Goal: Task Accomplishment & Management: Manage account settings

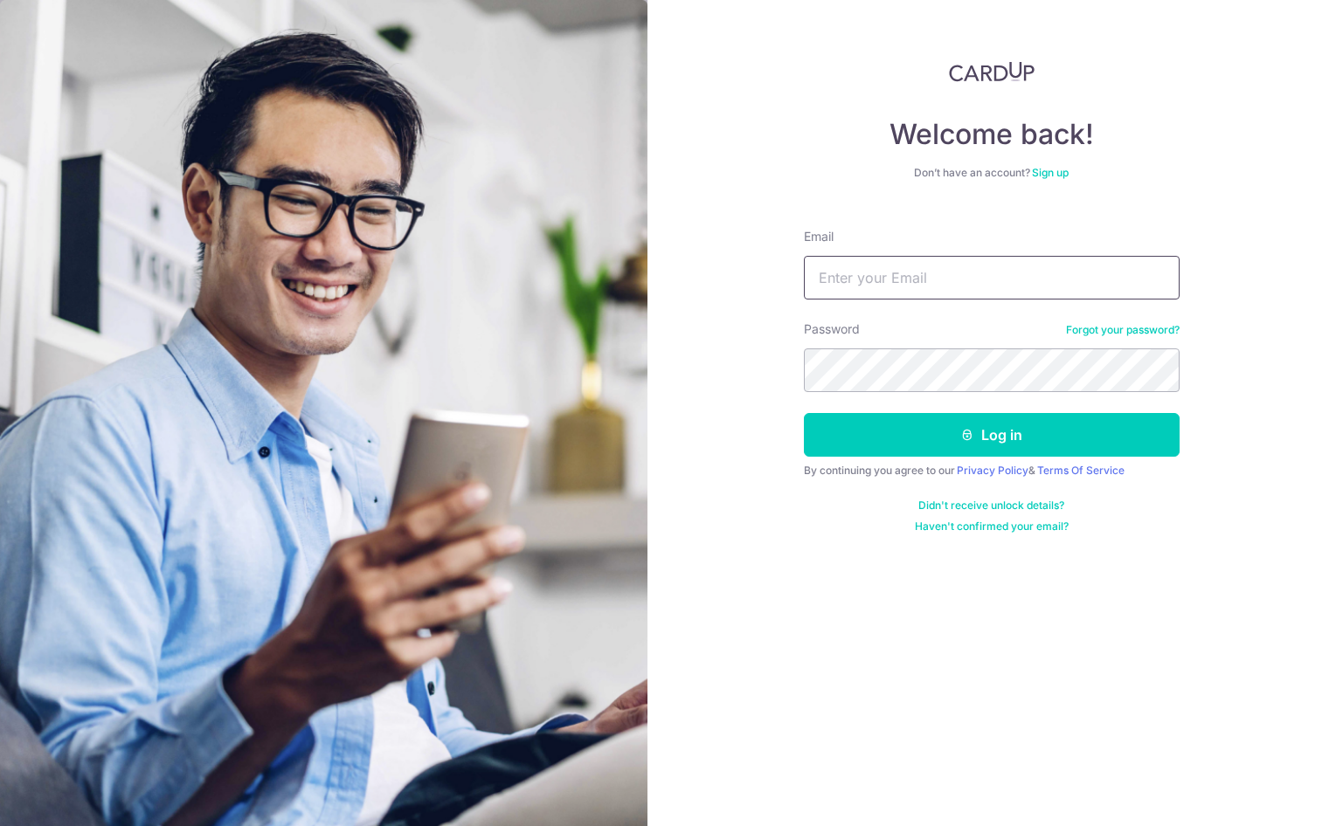
click at [968, 271] on input "Email" at bounding box center [992, 278] width 376 height 44
type input "[PERSON_NAME][EMAIL_ADDRESS][PERSON_NAME][DOMAIN_NAME]"
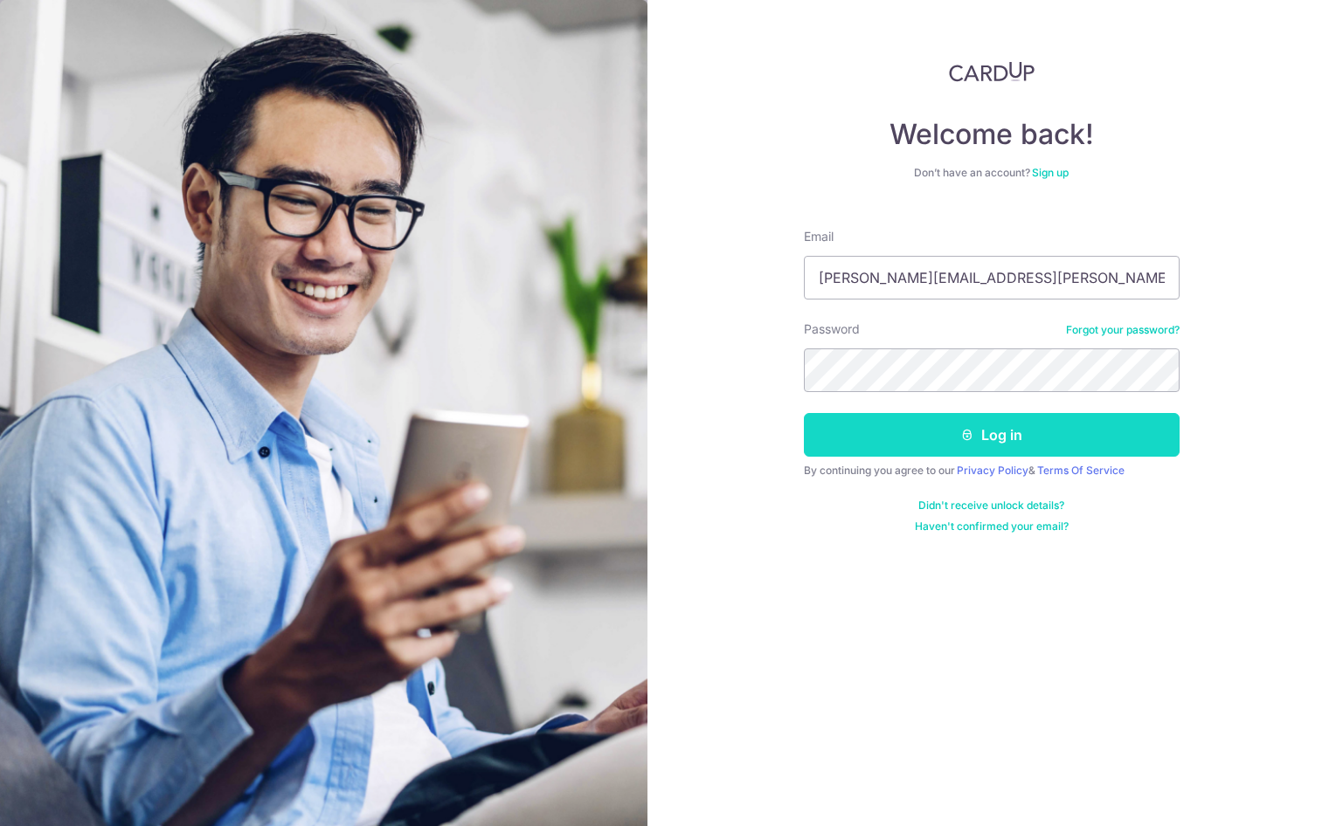
click at [951, 423] on button "Log in" at bounding box center [992, 435] width 376 height 44
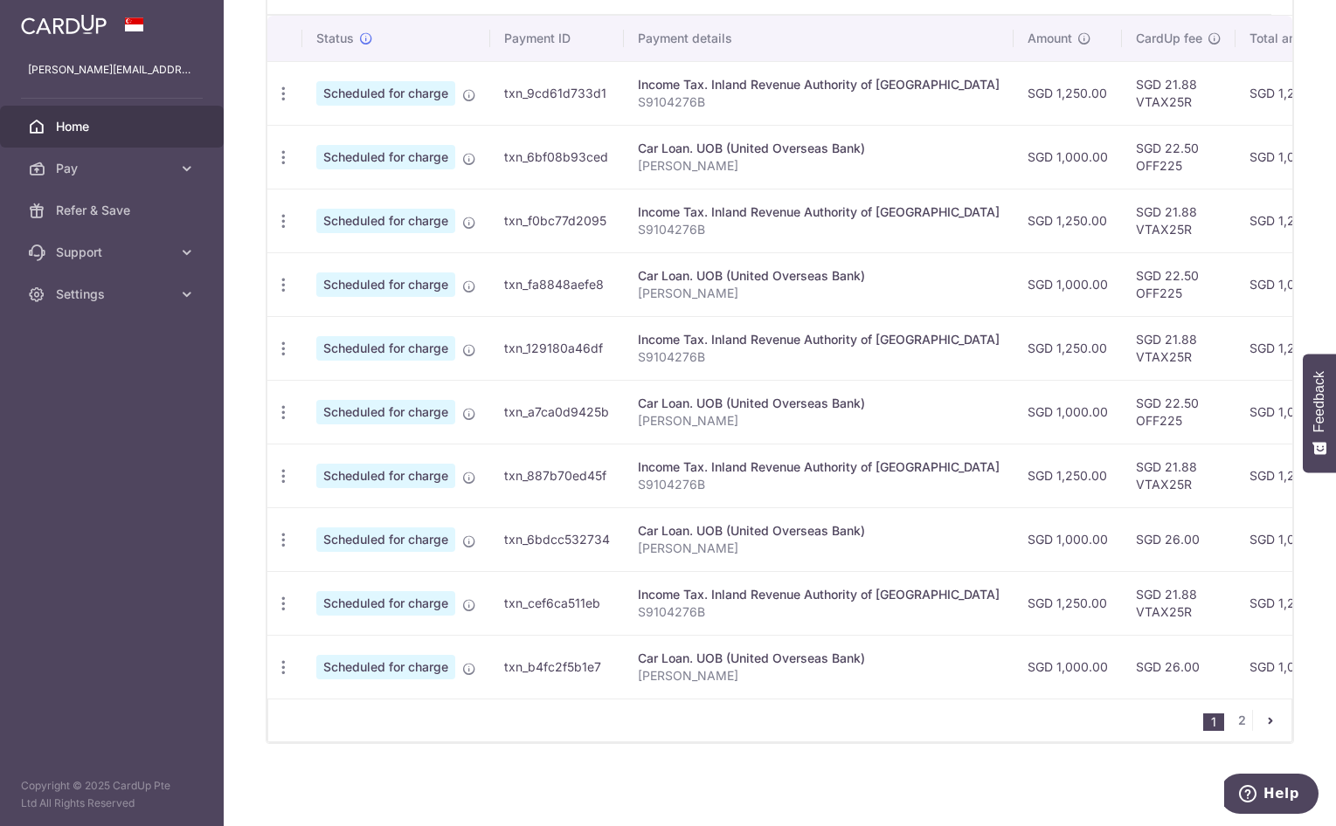
scroll to position [183, 0]
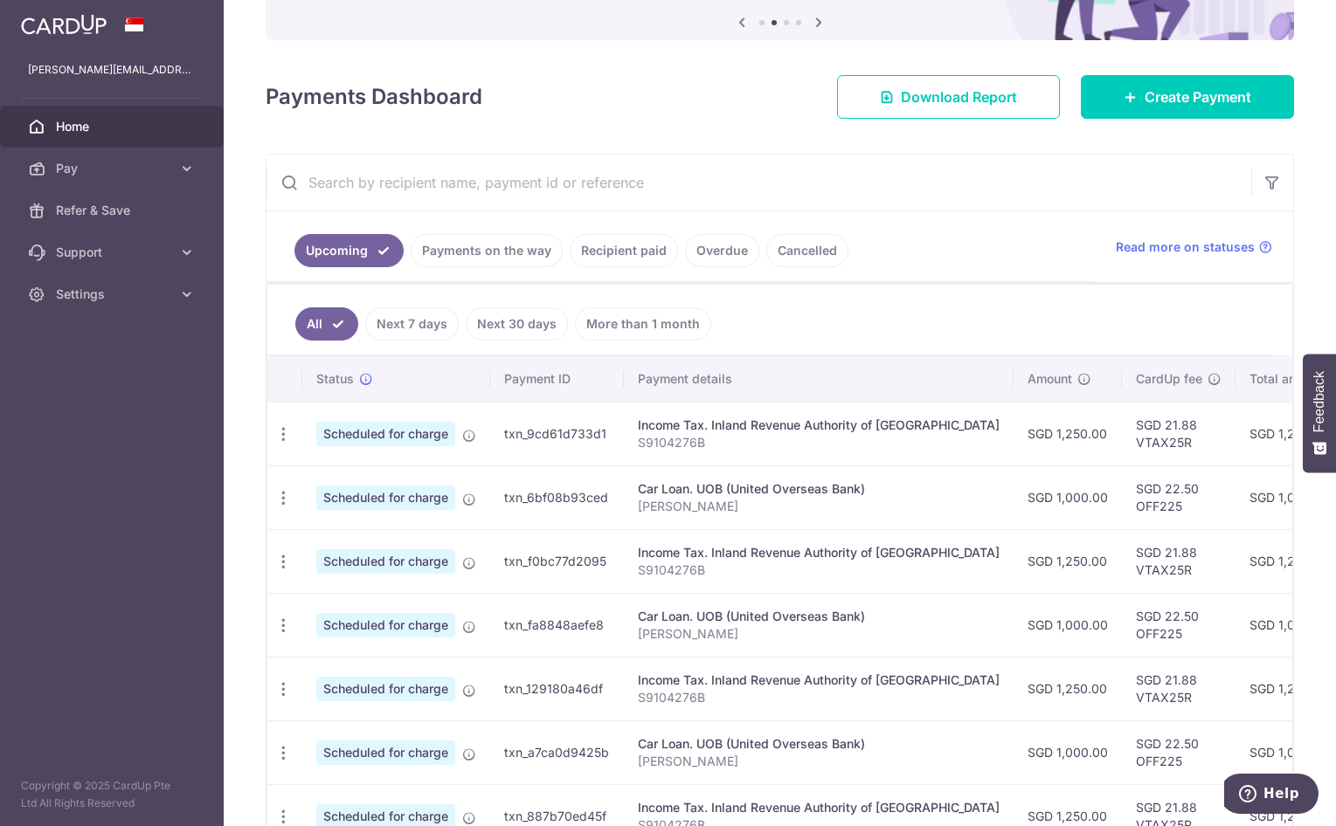
click at [723, 191] on input "text" at bounding box center [758, 183] width 985 height 56
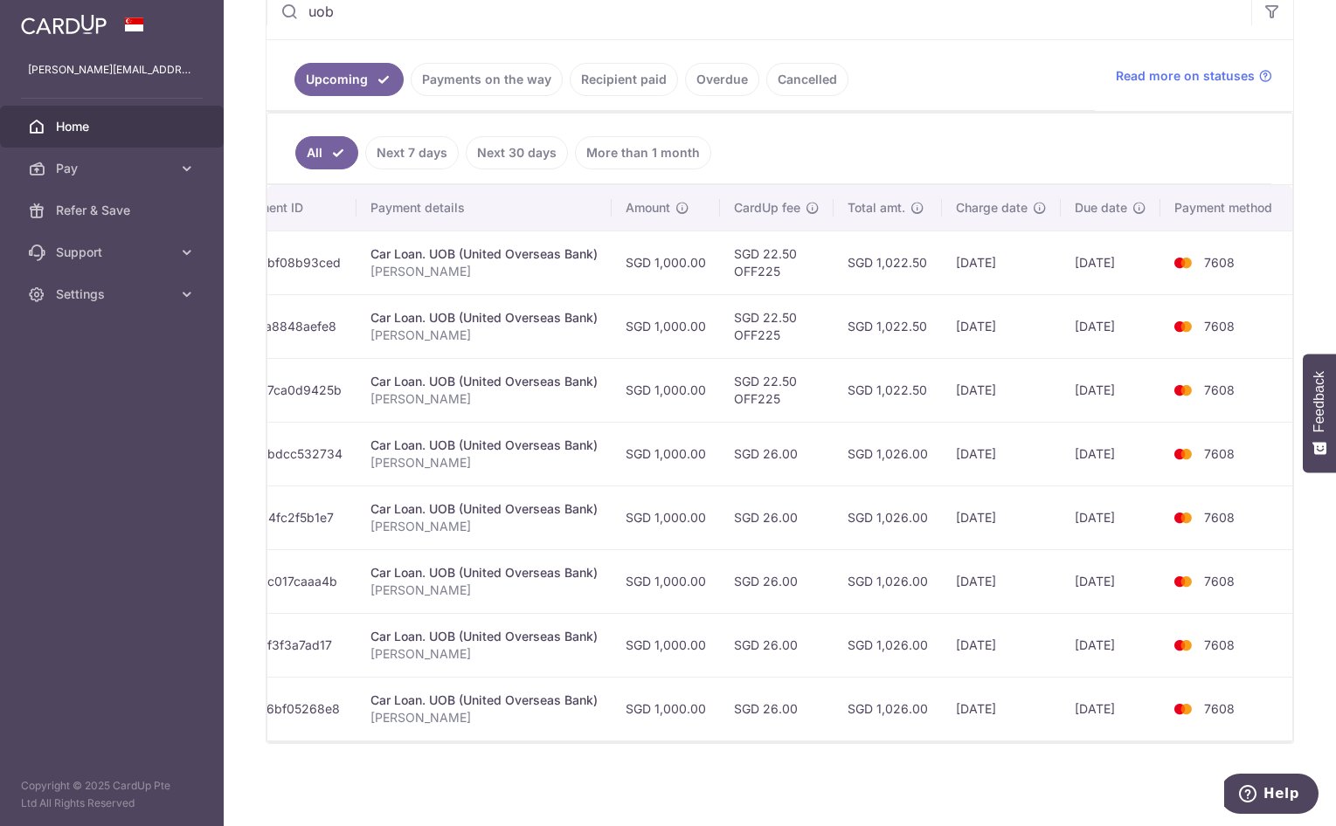
scroll to position [0, 0]
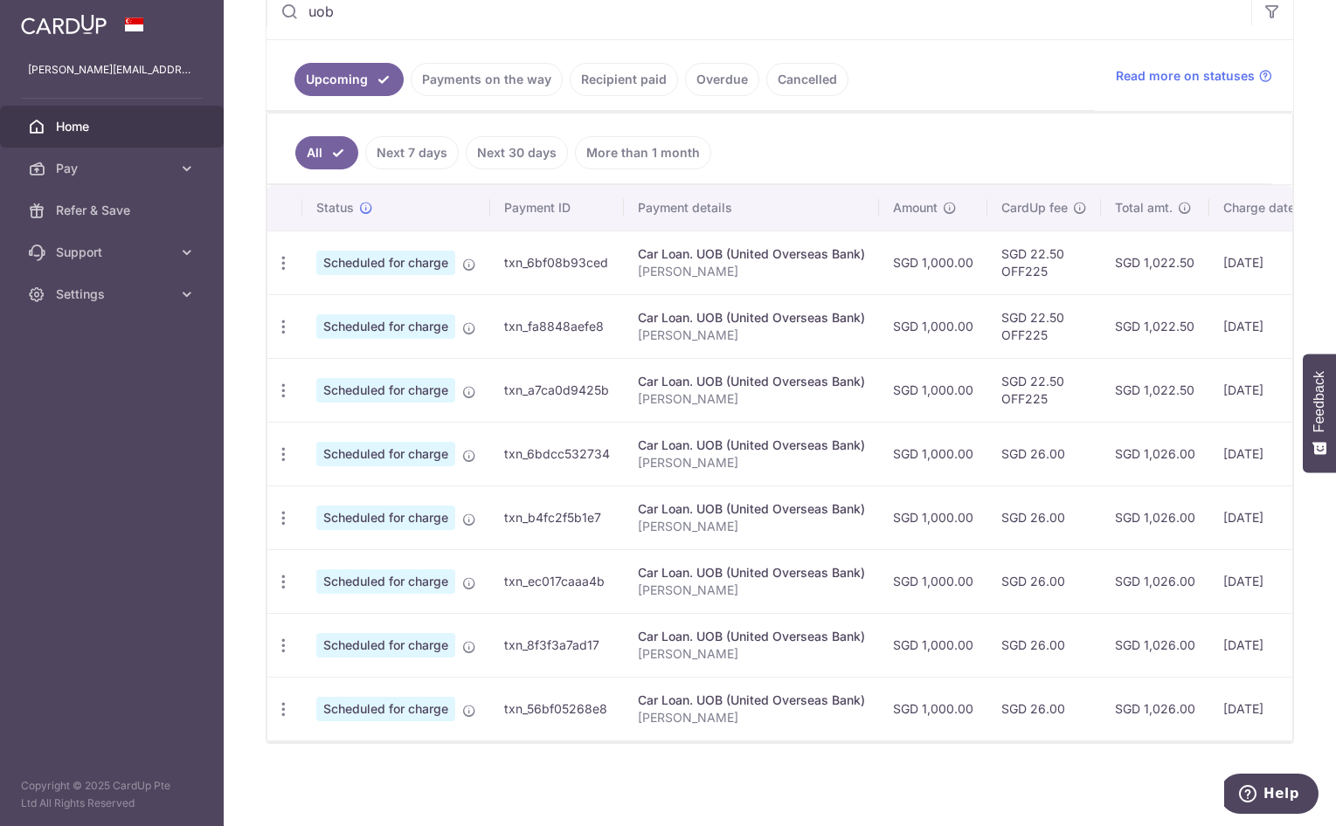
type input "uob"
click at [929, 763] on div "× Pause Schedule Pause all future payments in this series Pause just this one p…" at bounding box center [780, 413] width 1112 height 826
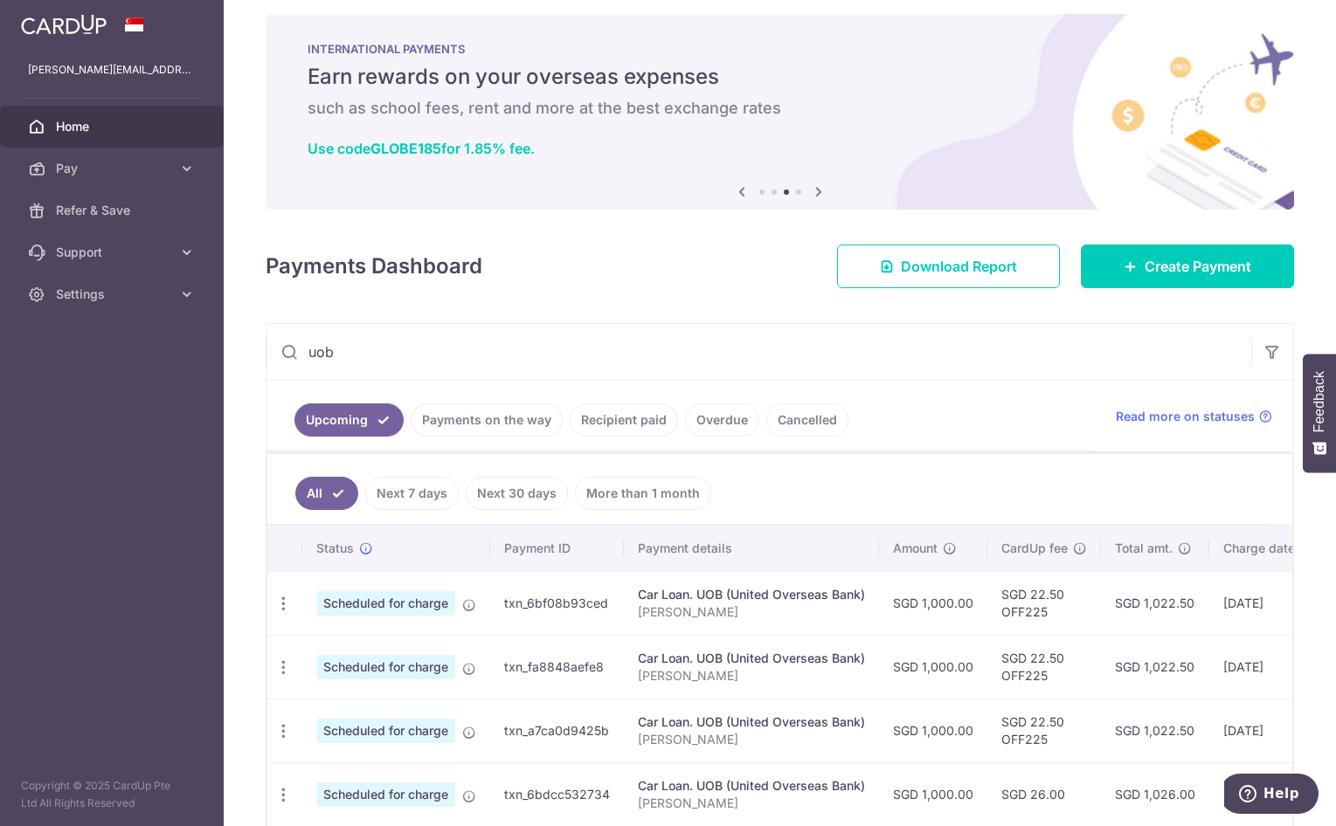
scroll to position [363, 0]
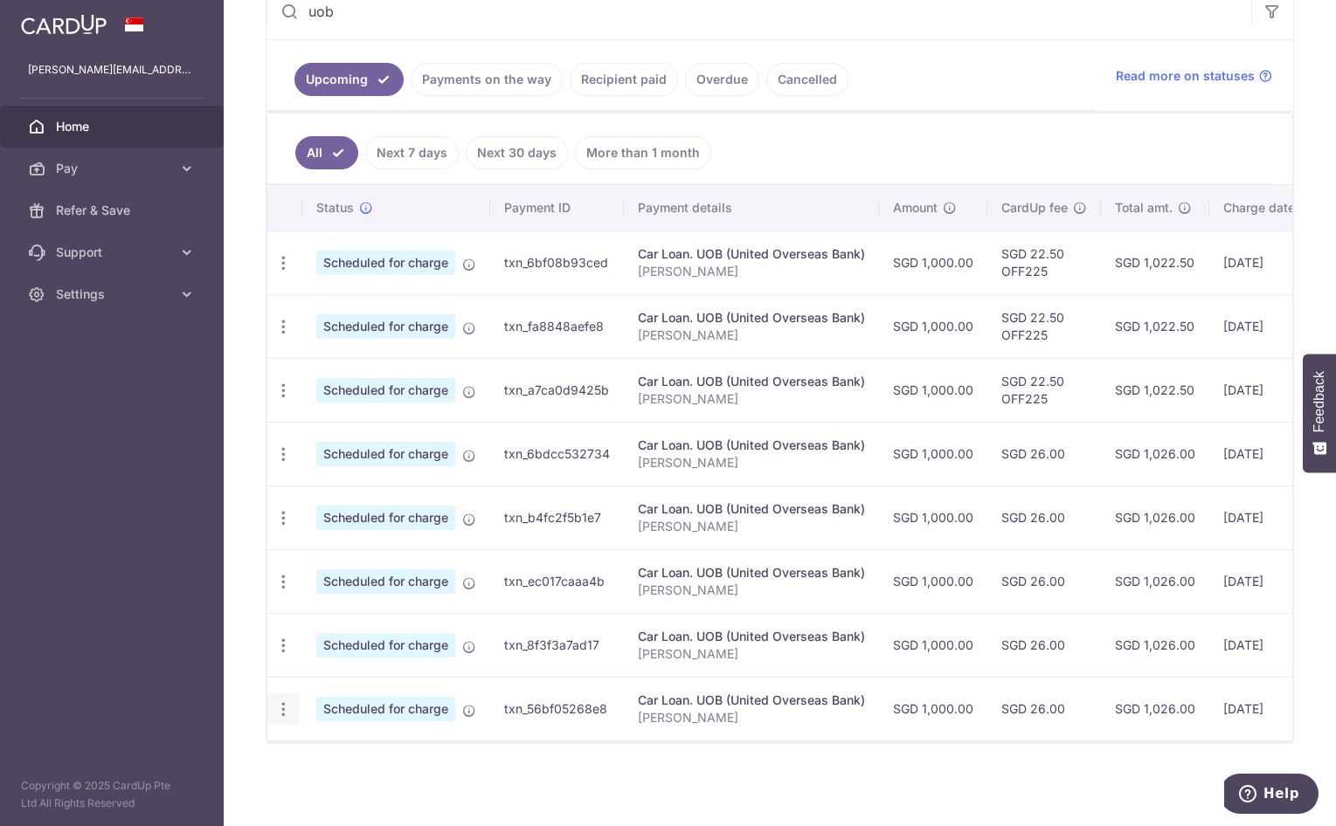
click at [292, 703] on div "Update payment Cancel payment Upload doc" at bounding box center [283, 710] width 32 height 32
click at [285, 703] on icon "button" at bounding box center [283, 710] width 18 height 18
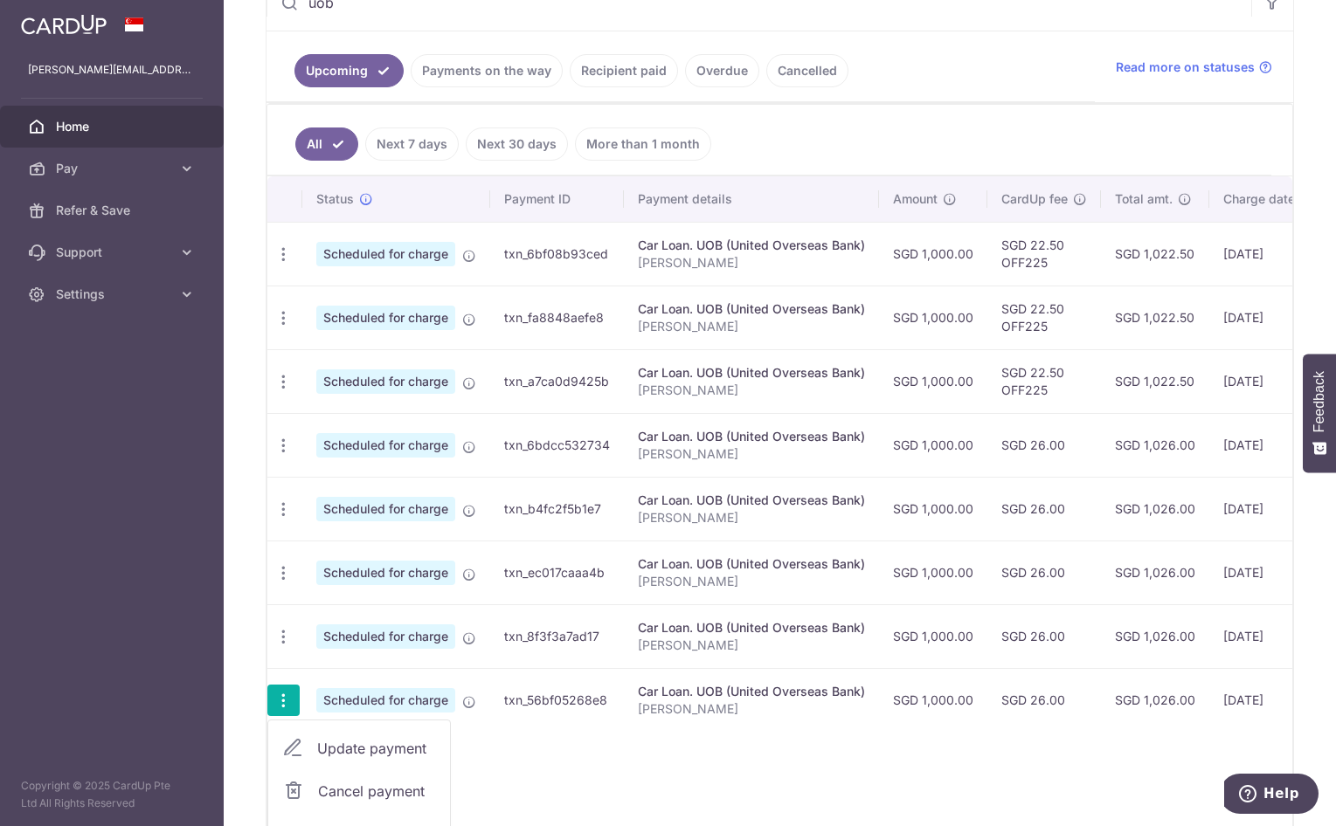
click at [404, 747] on span "Update payment" at bounding box center [376, 748] width 119 height 21
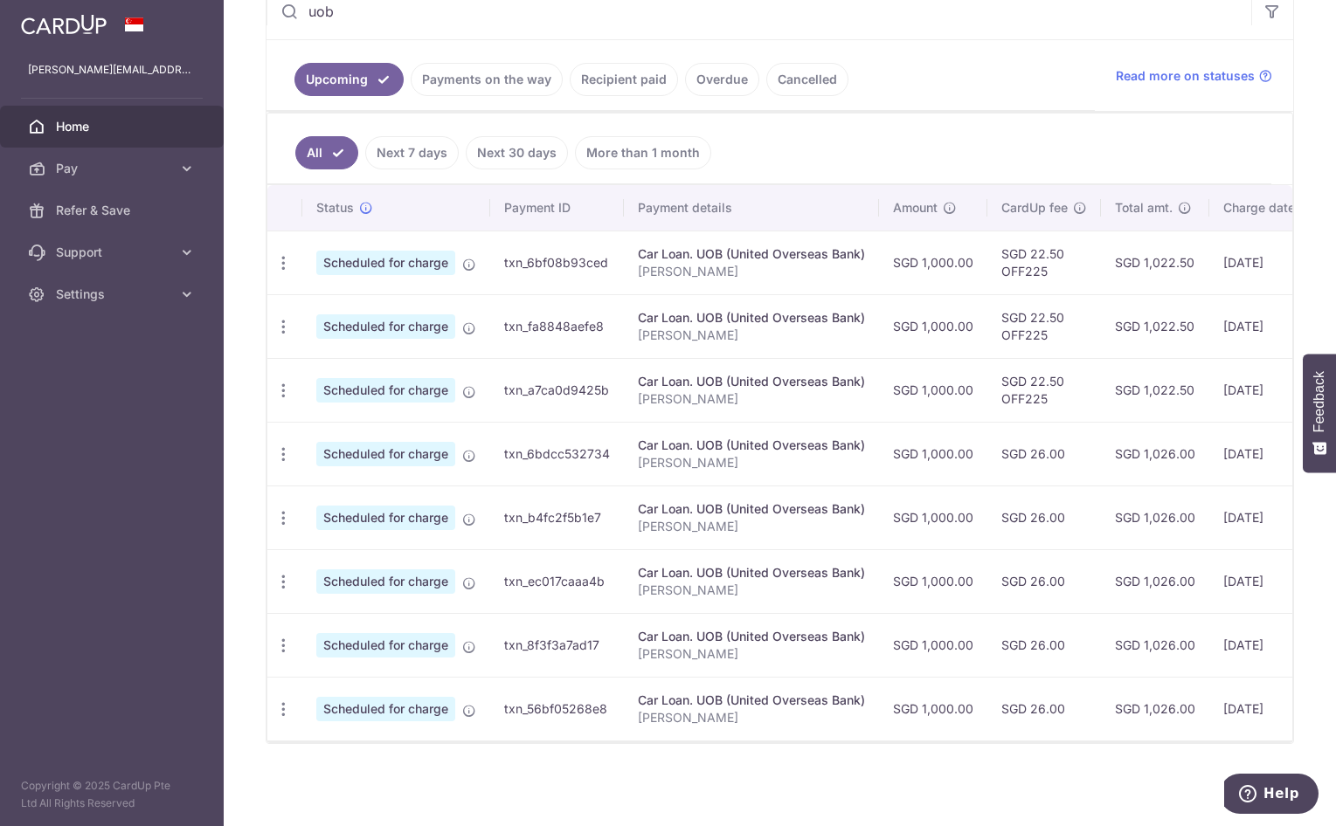
radio input "true"
type input "1,000.00"
type input "07/06/2026"
type input "[PERSON_NAME]"
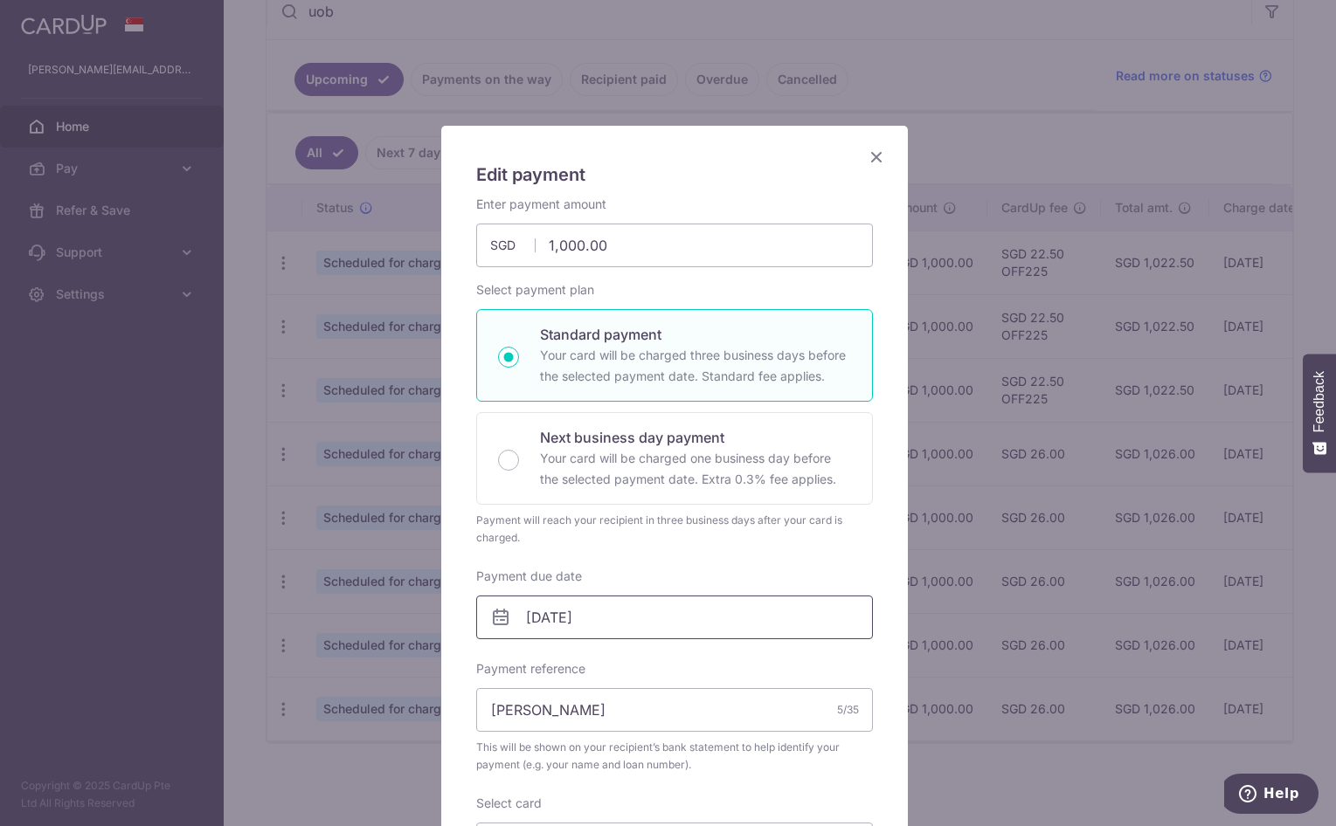
scroll to position [0, 0]
click at [866, 156] on icon "Close" at bounding box center [876, 158] width 21 height 22
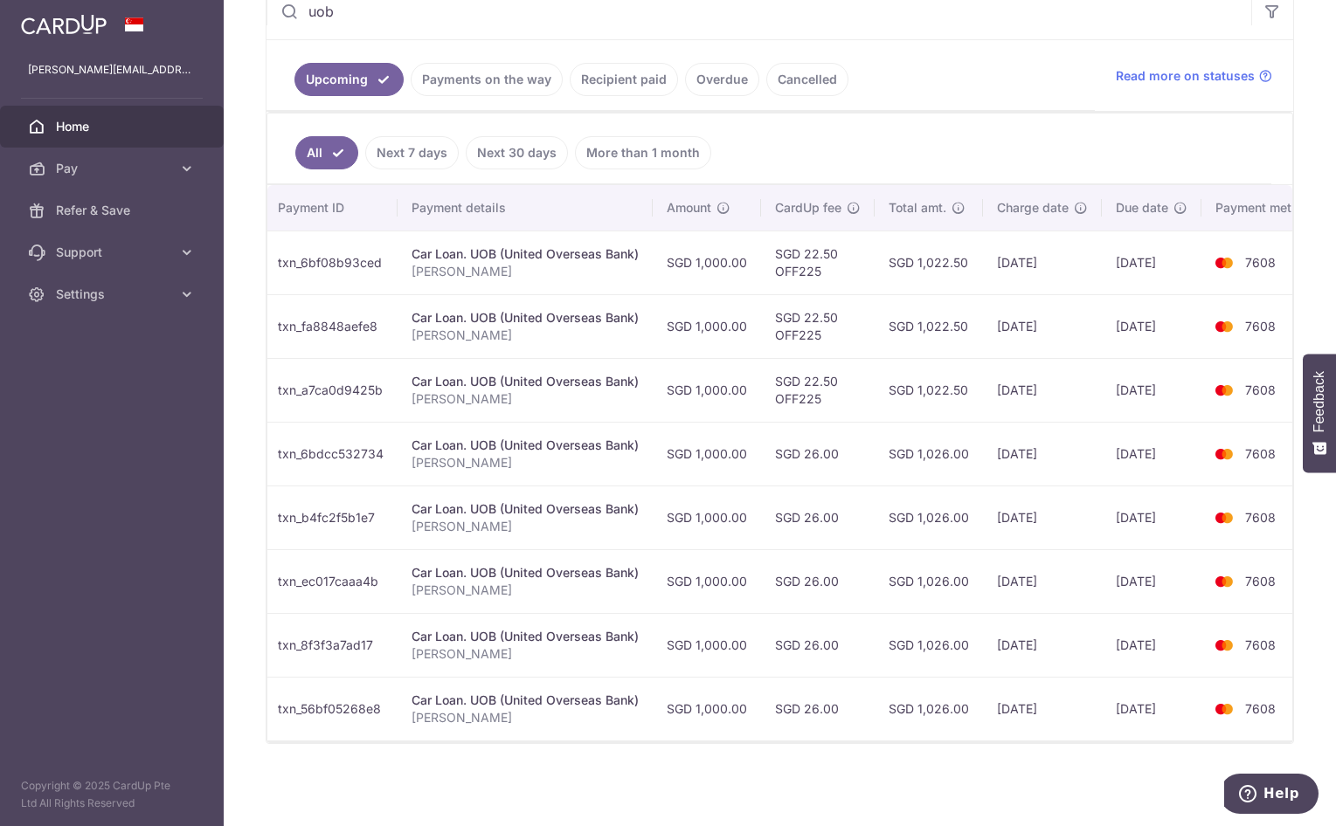
scroll to position [0, 267]
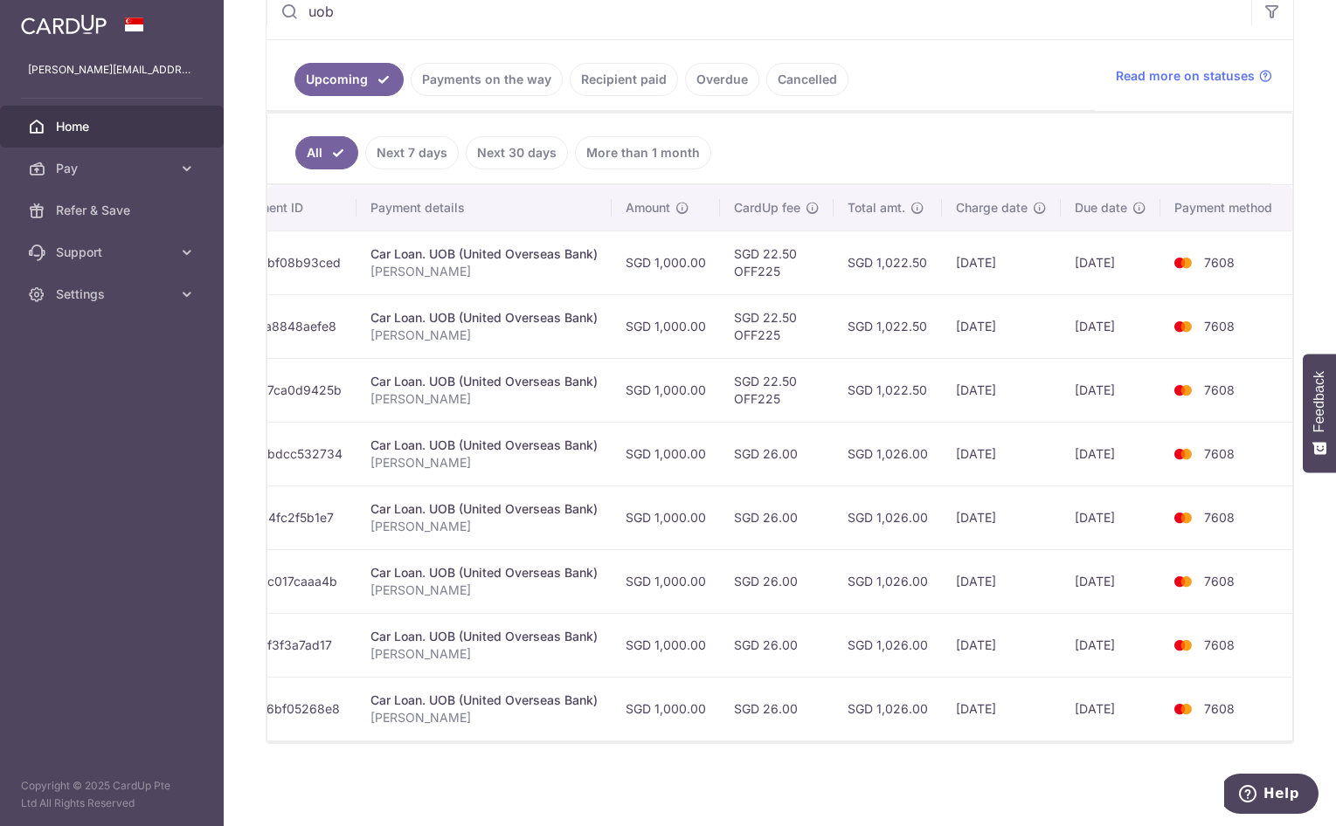
click at [1110, 779] on div "× Pause Schedule Pause all future payments in this series Pause just this one p…" at bounding box center [780, 413] width 1112 height 826
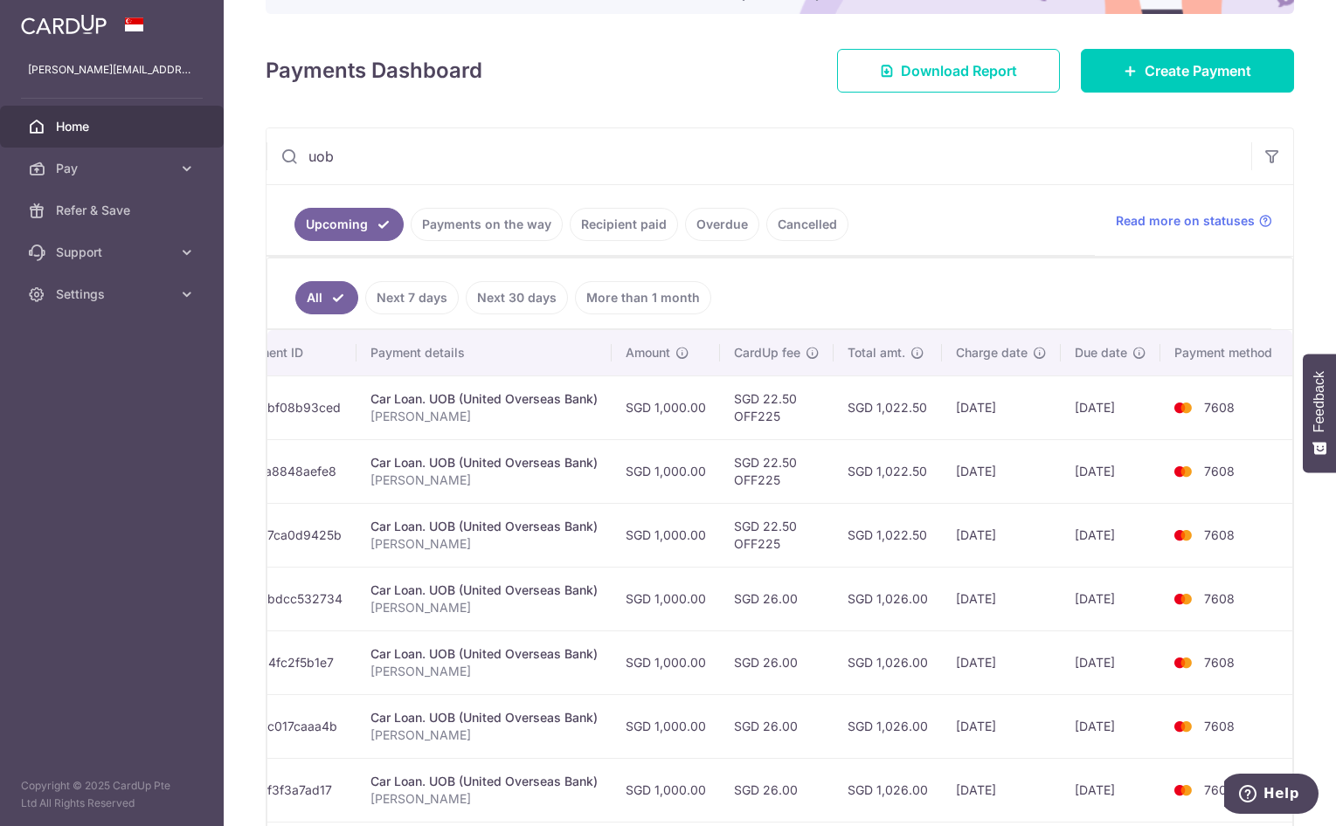
scroll to position [363, 0]
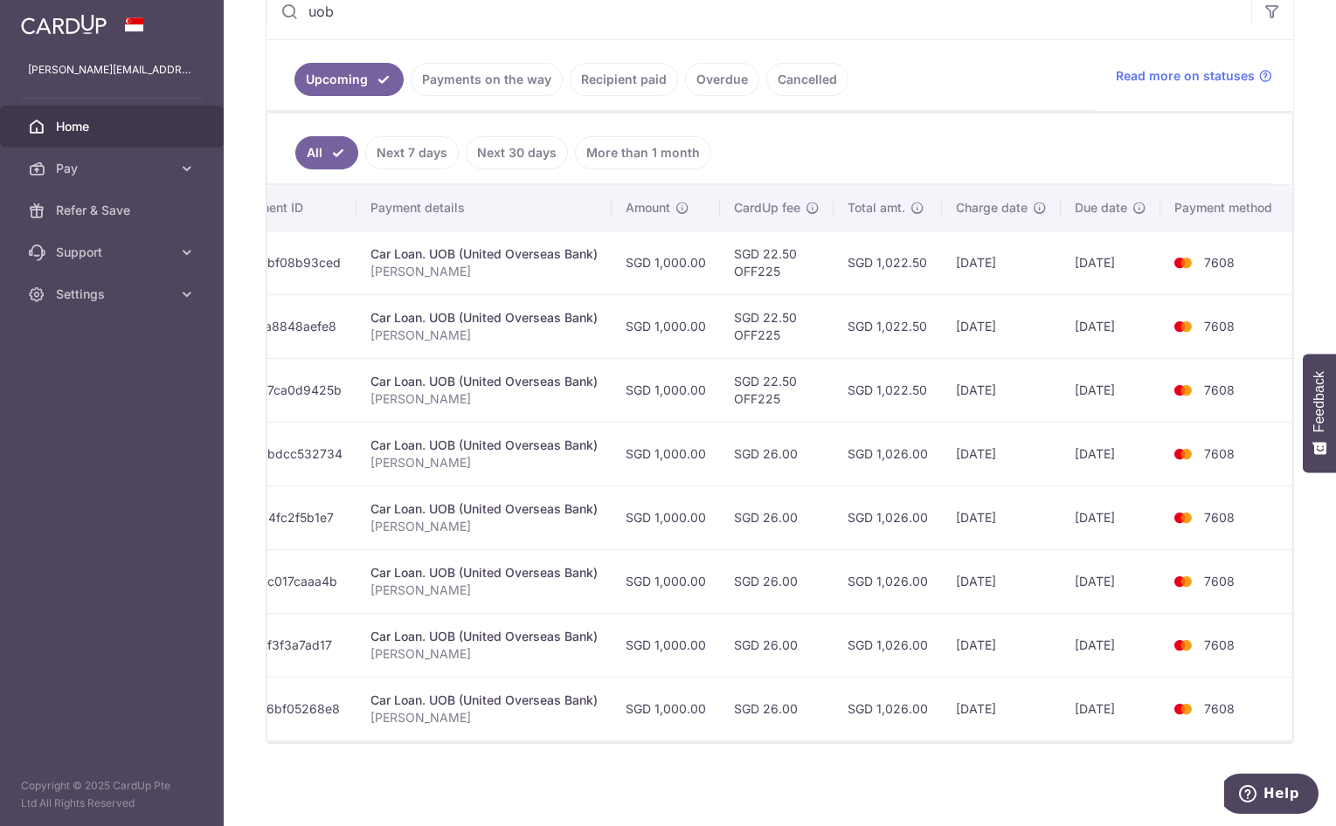
drag, startPoint x: 1096, startPoint y: 251, endPoint x: 1102, endPoint y: 287, distance: 36.3
click at [1096, 251] on td "[DATE]" at bounding box center [1111, 263] width 100 height 64
click at [1103, 314] on td "[DATE]" at bounding box center [1111, 326] width 100 height 64
click at [1105, 374] on td "[DATE]" at bounding box center [1111, 390] width 100 height 64
click at [1120, 450] on td "[DATE]" at bounding box center [1111, 454] width 100 height 64
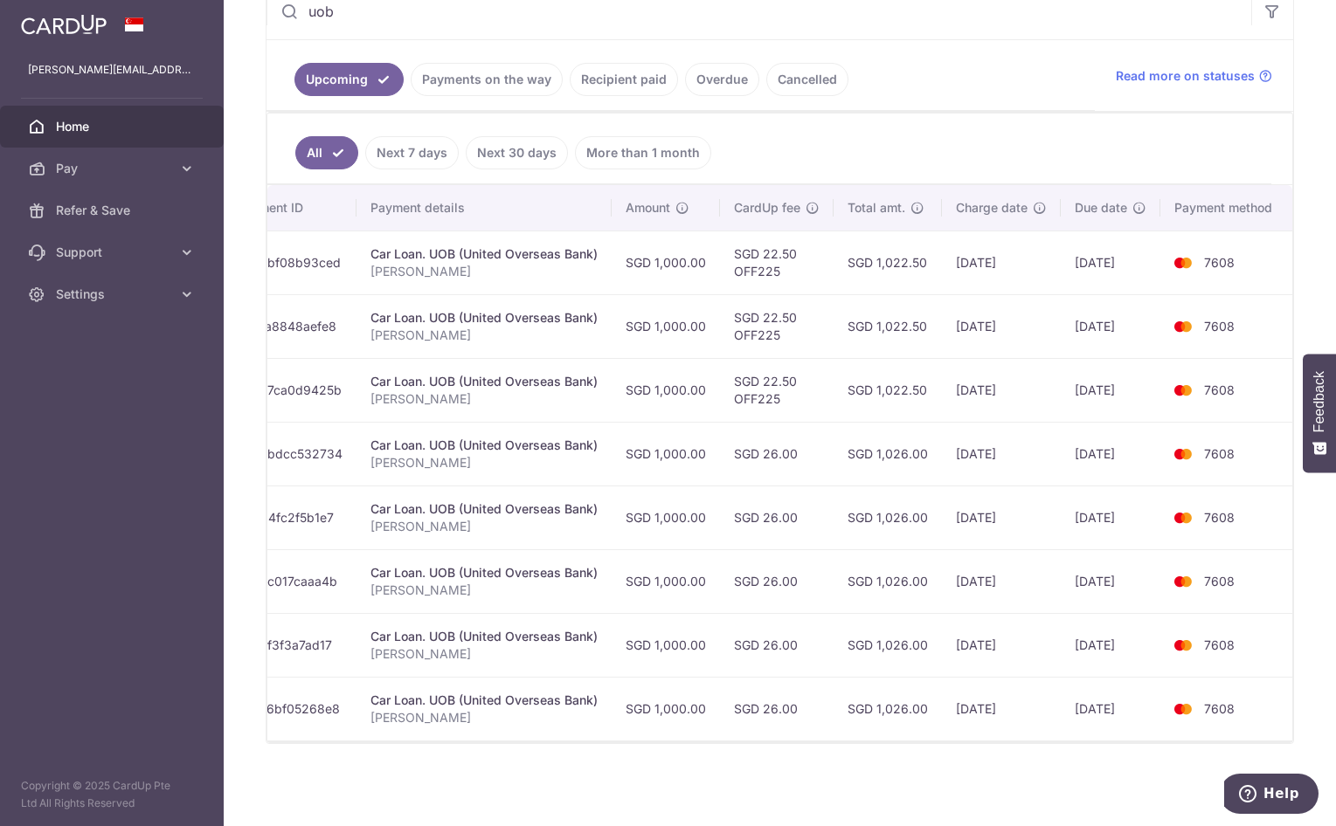
click at [1119, 491] on td "[DATE]" at bounding box center [1111, 518] width 100 height 64
click at [1123, 569] on td "07/04/2026" at bounding box center [1111, 582] width 100 height 64
click at [1123, 623] on td "07/05/2026" at bounding box center [1111, 645] width 100 height 64
click at [1124, 694] on td "07/06/2026" at bounding box center [1111, 709] width 100 height 64
click at [191, 245] on icon at bounding box center [186, 252] width 17 height 17
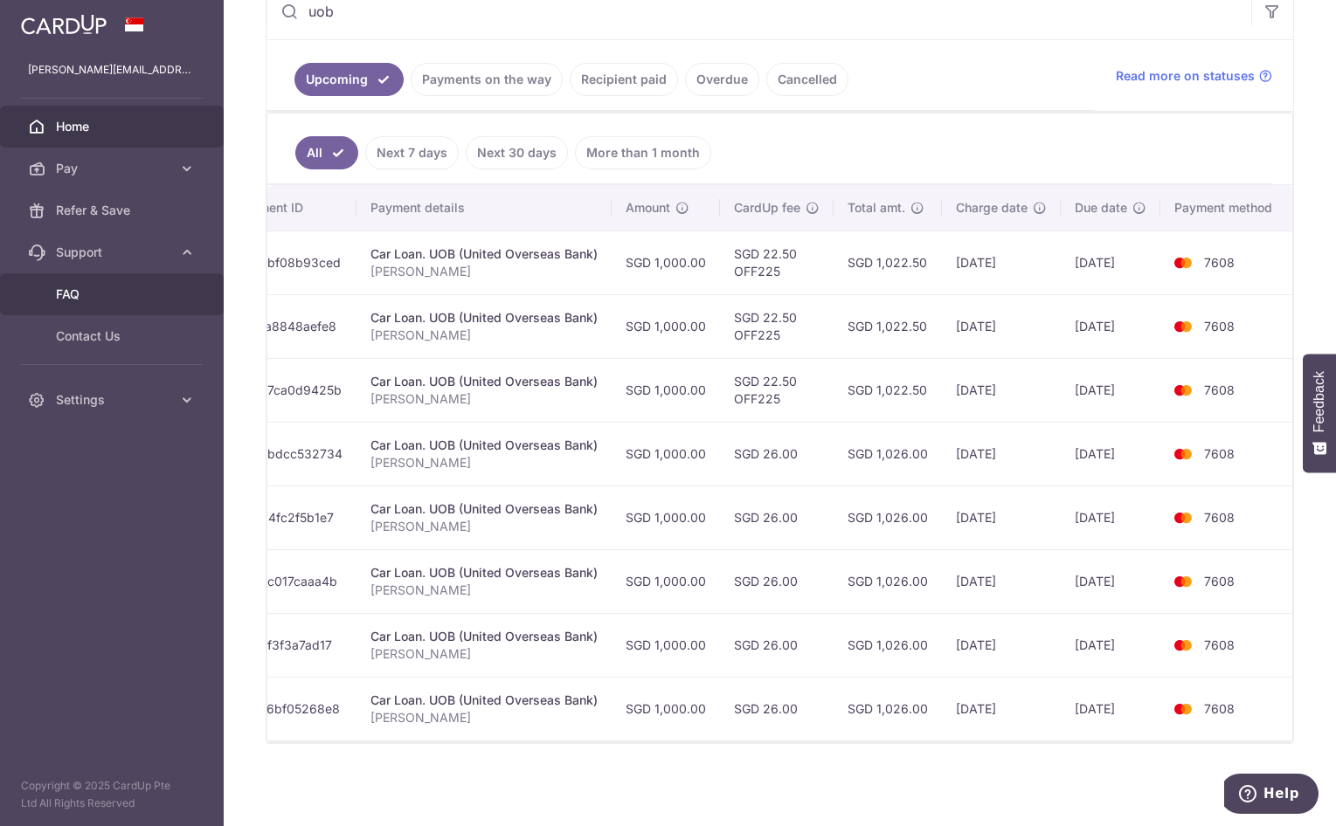
click at [118, 286] on span "FAQ" at bounding box center [113, 294] width 115 height 17
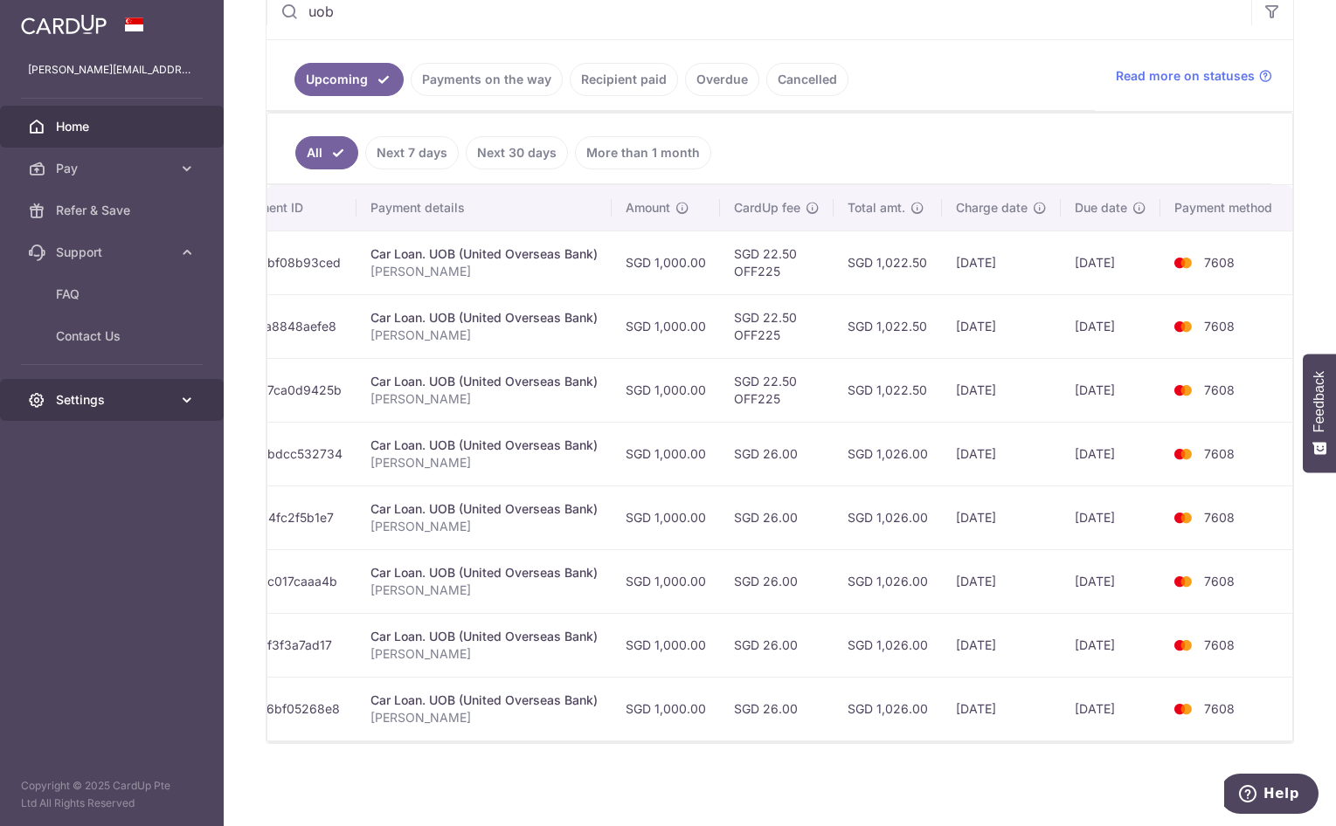
click at [105, 406] on span "Settings" at bounding box center [113, 399] width 115 height 17
click at [143, 404] on span "Settings" at bounding box center [113, 399] width 115 height 17
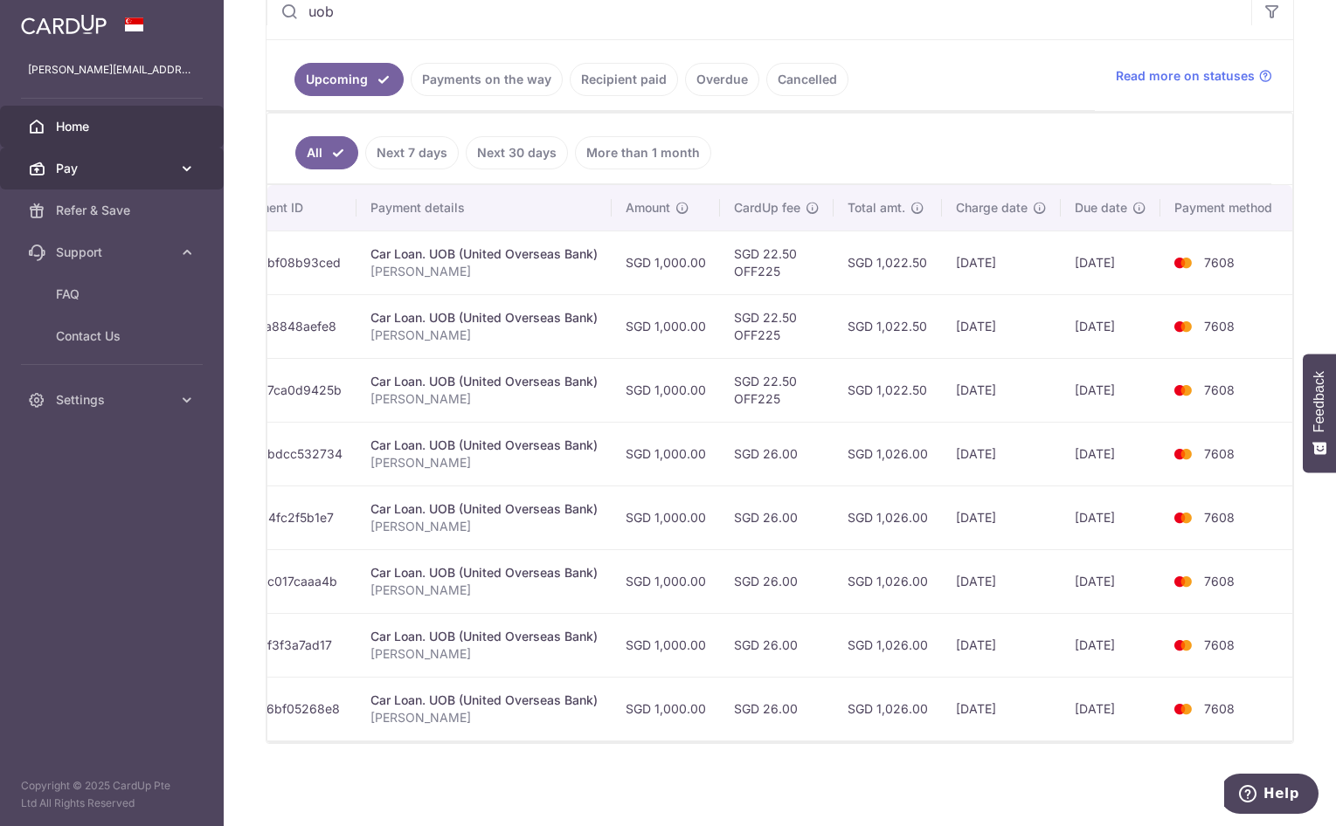
click at [149, 175] on span "Pay" at bounding box center [113, 168] width 115 height 17
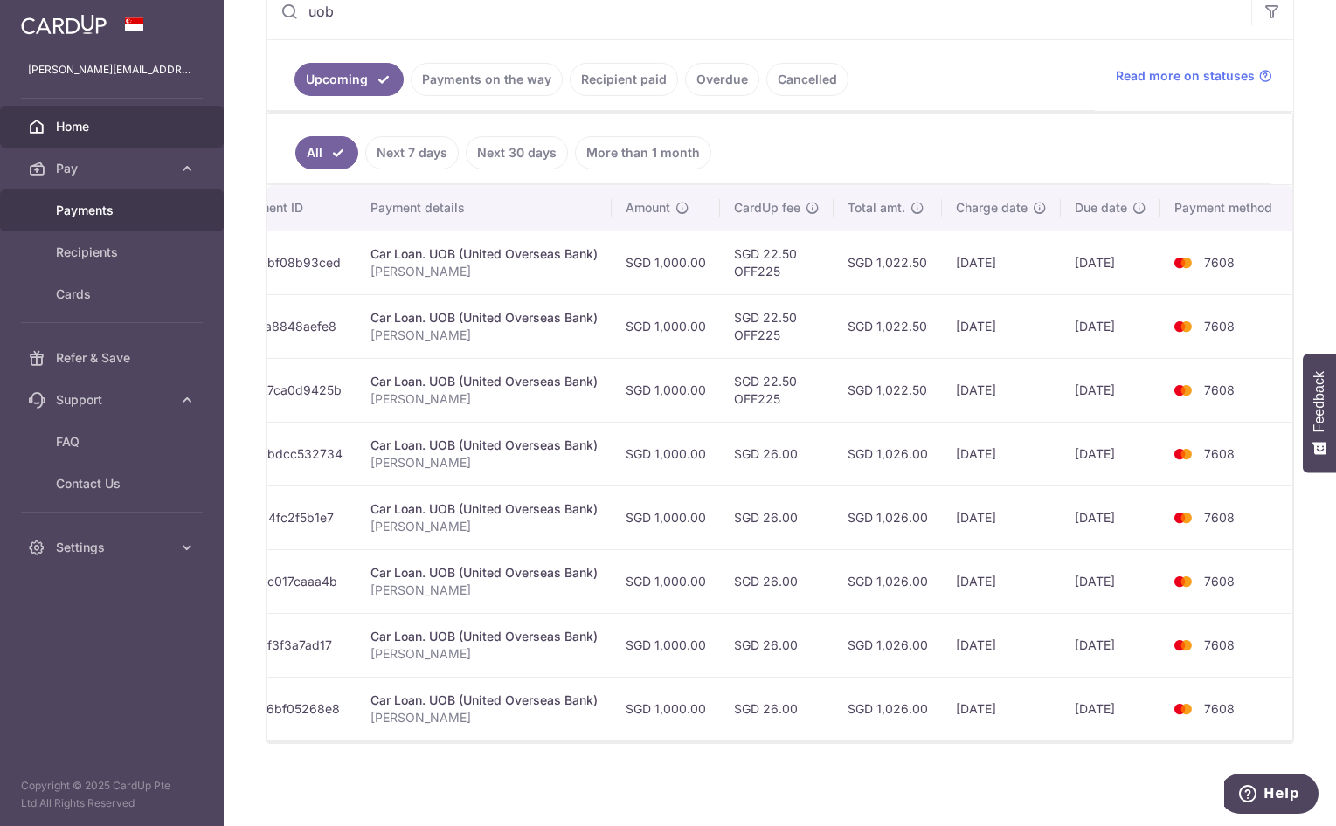
click at [123, 215] on span "Payments" at bounding box center [113, 210] width 115 height 17
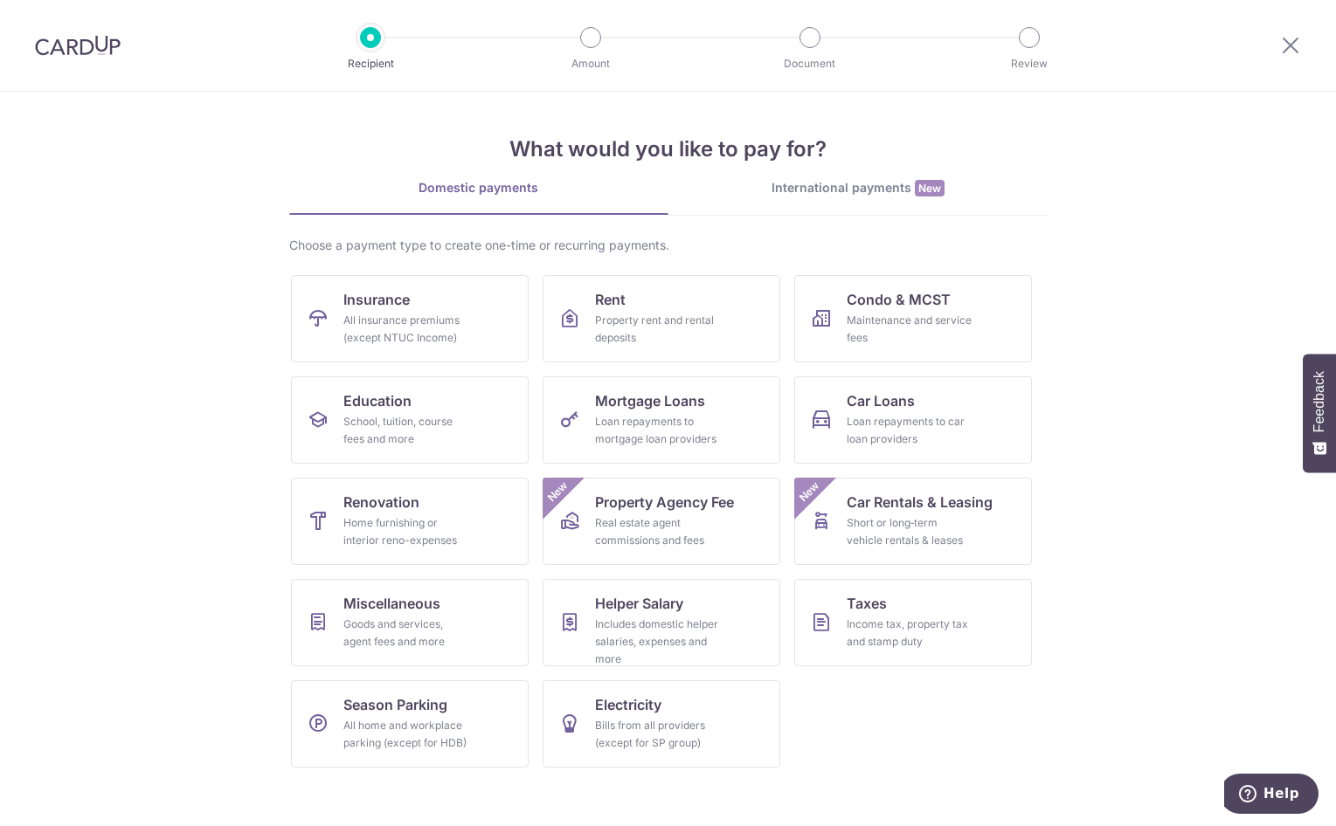
click at [95, 45] on img at bounding box center [78, 45] width 86 height 21
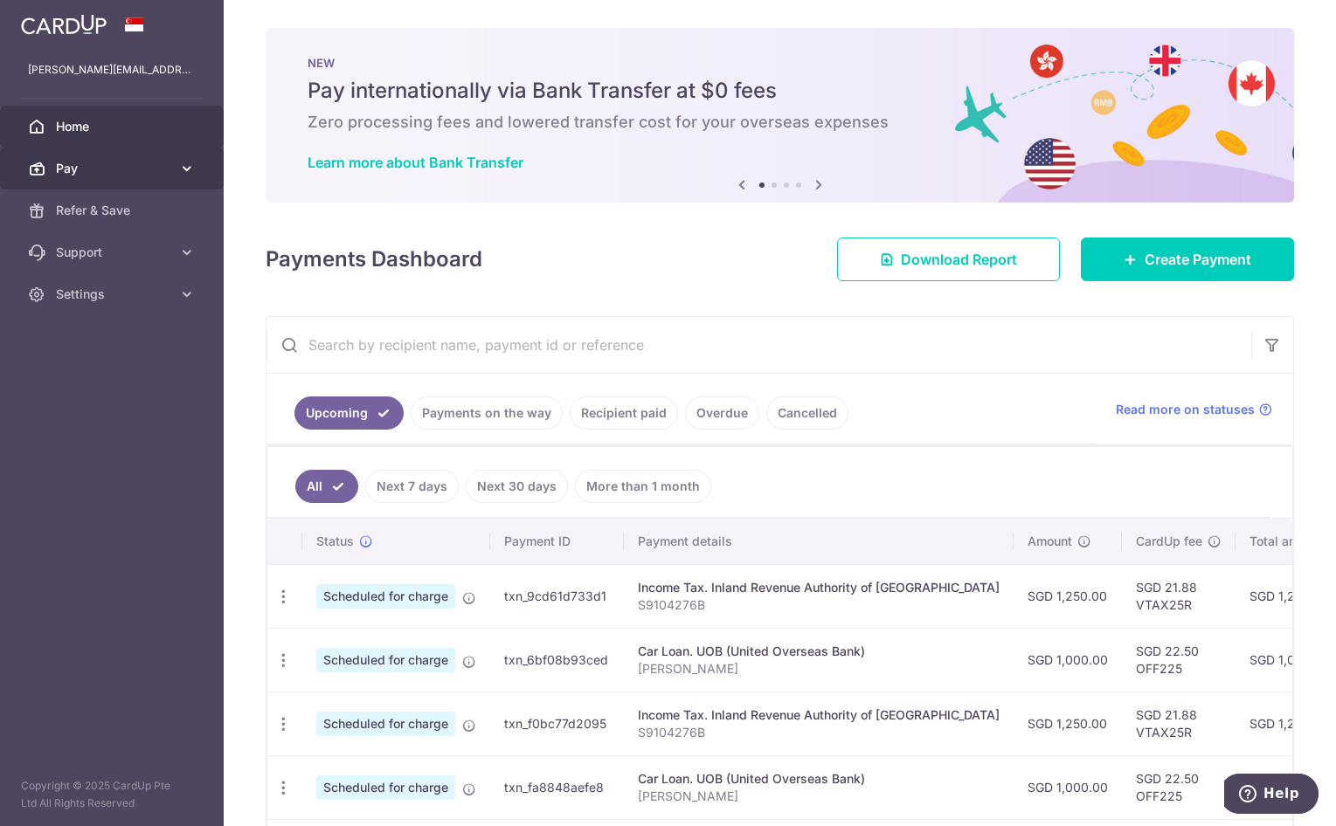
click at [135, 169] on span "Pay" at bounding box center [113, 168] width 115 height 17
click at [148, 169] on span "Pay" at bounding box center [113, 168] width 115 height 17
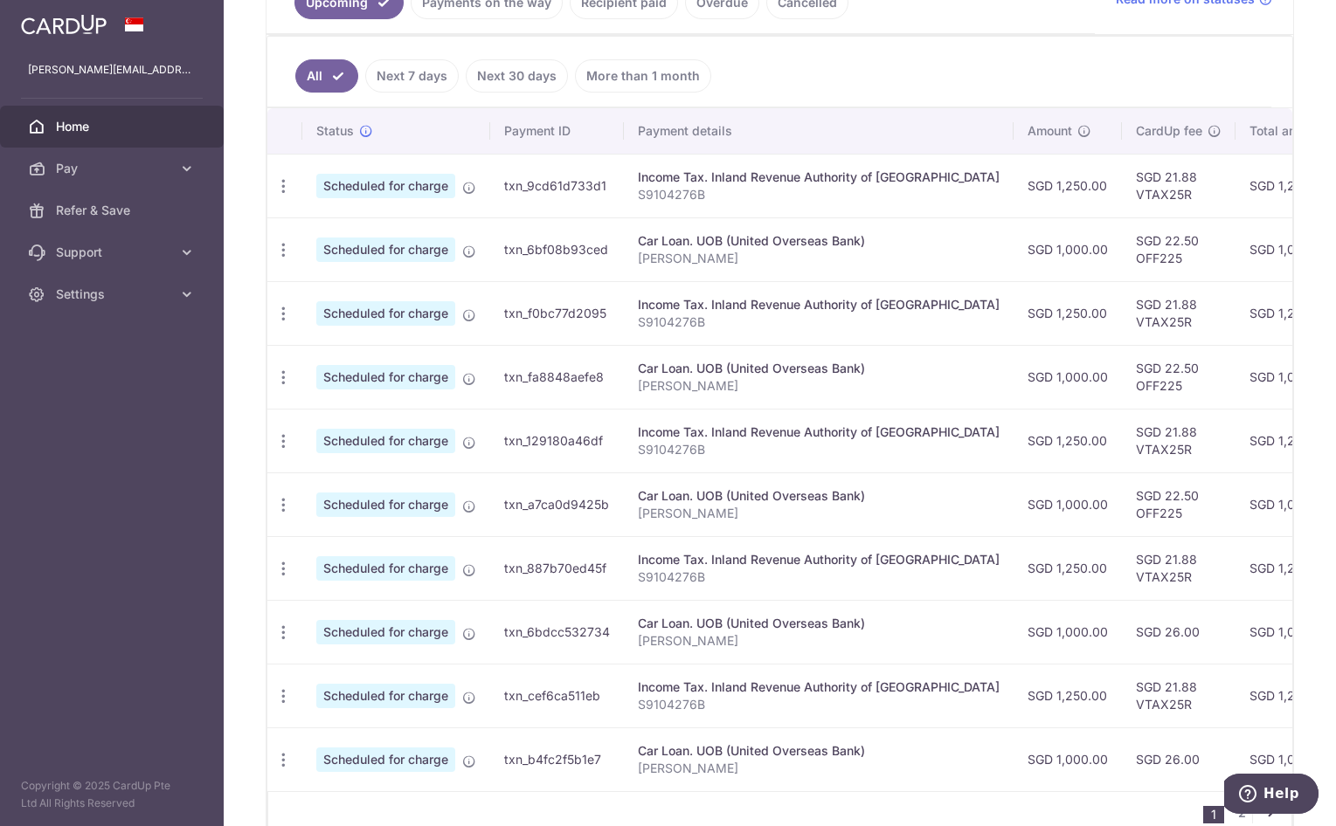
scroll to position [512, 0]
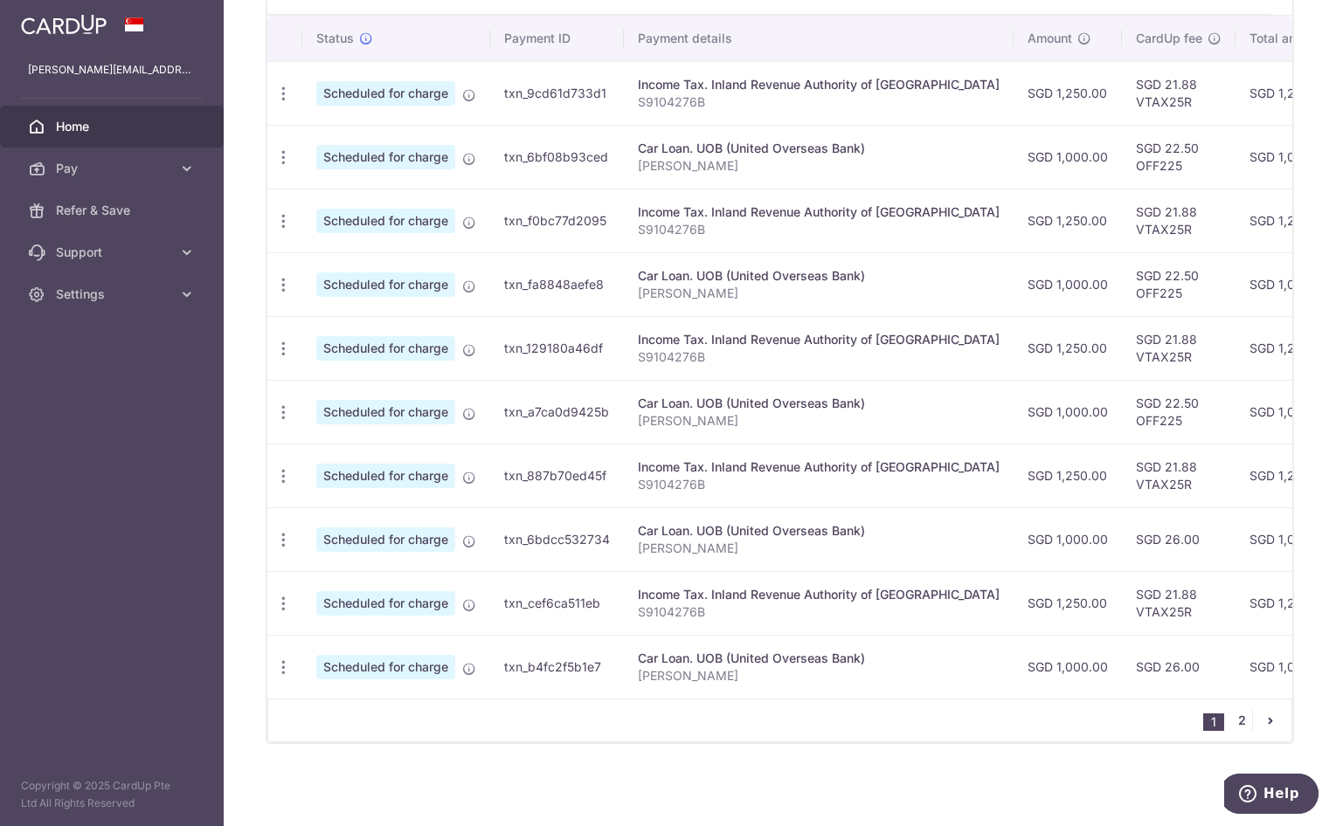
click at [1233, 718] on link "2" at bounding box center [1241, 720] width 21 height 21
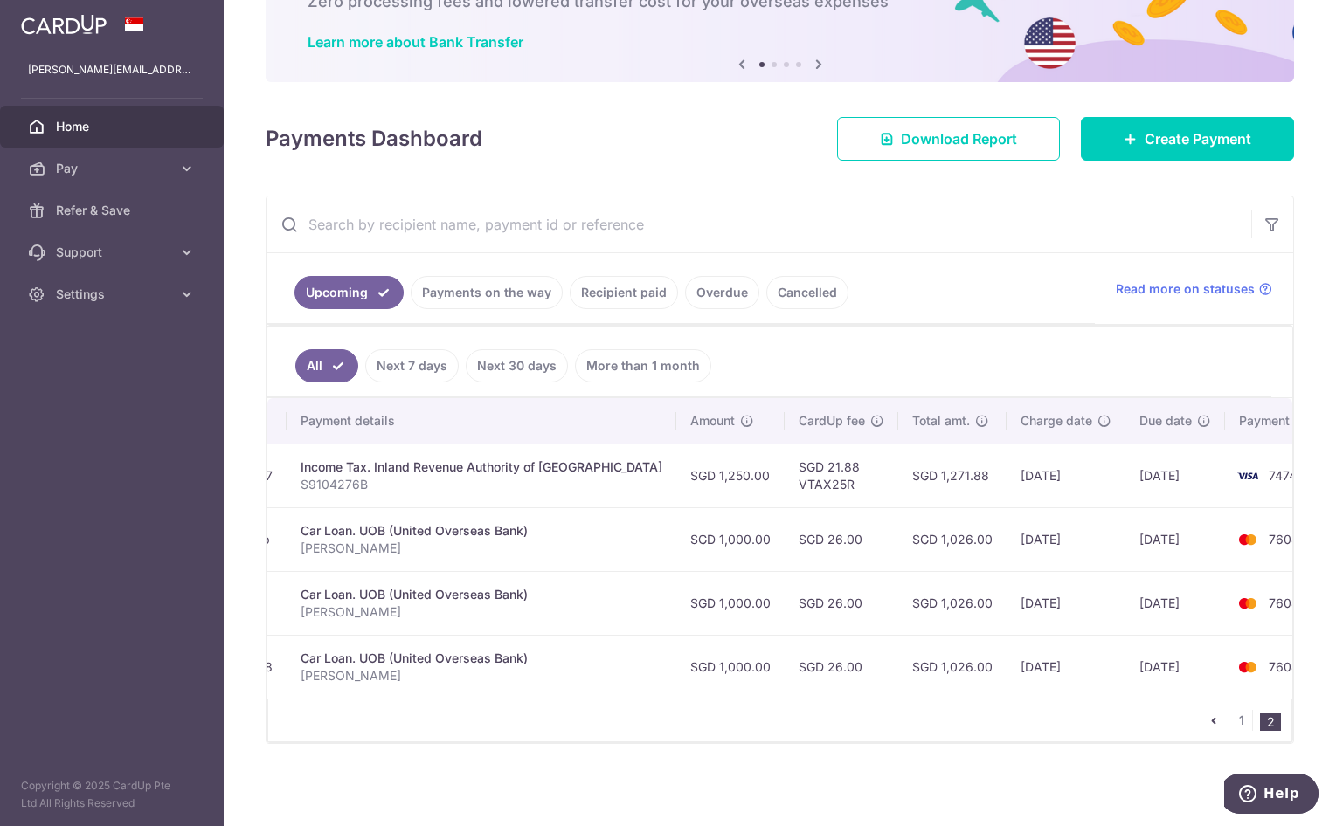
scroll to position [0, 337]
click at [1231, 722] on link "1" at bounding box center [1241, 720] width 21 height 21
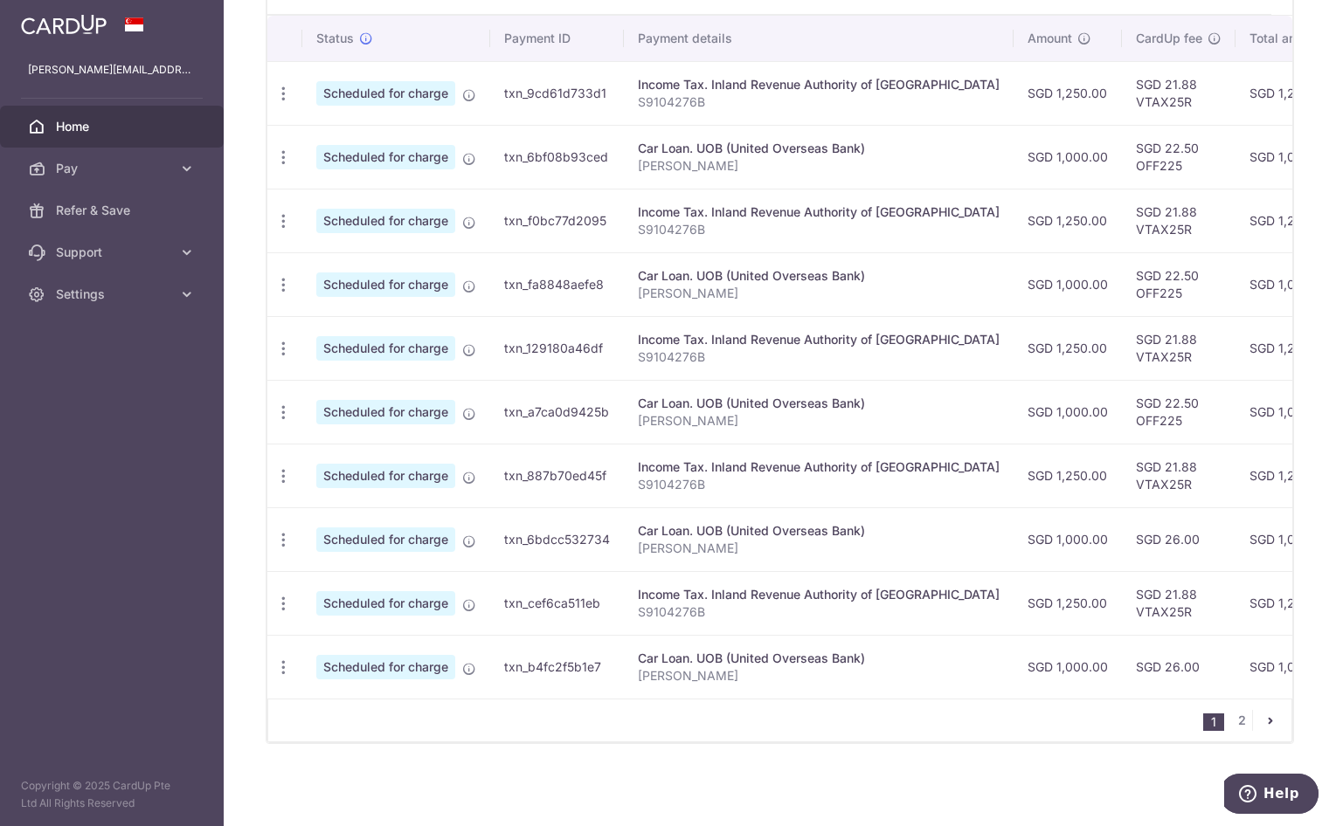
scroll to position [0, 339]
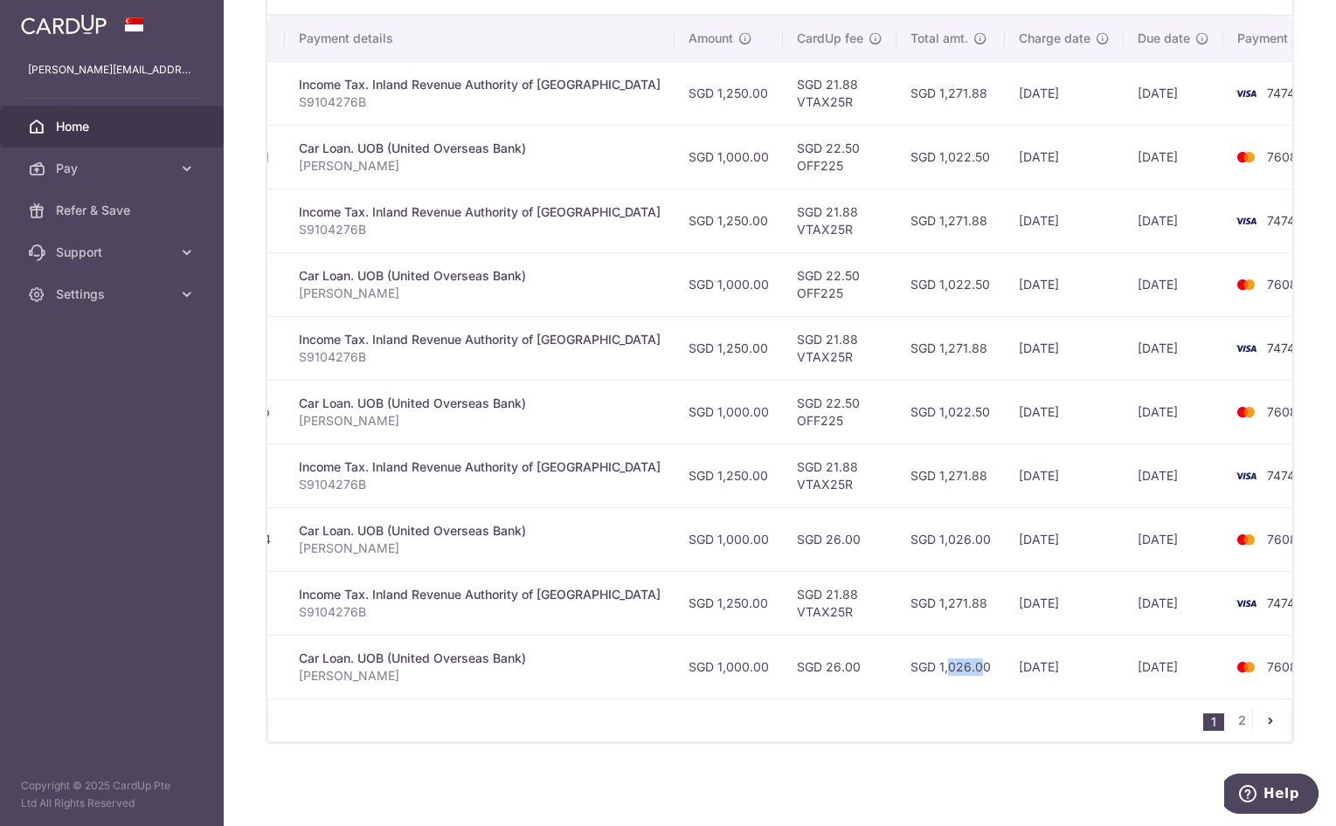
drag, startPoint x: 883, startPoint y: 689, endPoint x: 858, endPoint y: 689, distance: 25.3
click at [896, 689] on td "SGD 1,026.00" at bounding box center [950, 667] width 108 height 64
click at [1231, 728] on link "2" at bounding box center [1241, 720] width 21 height 21
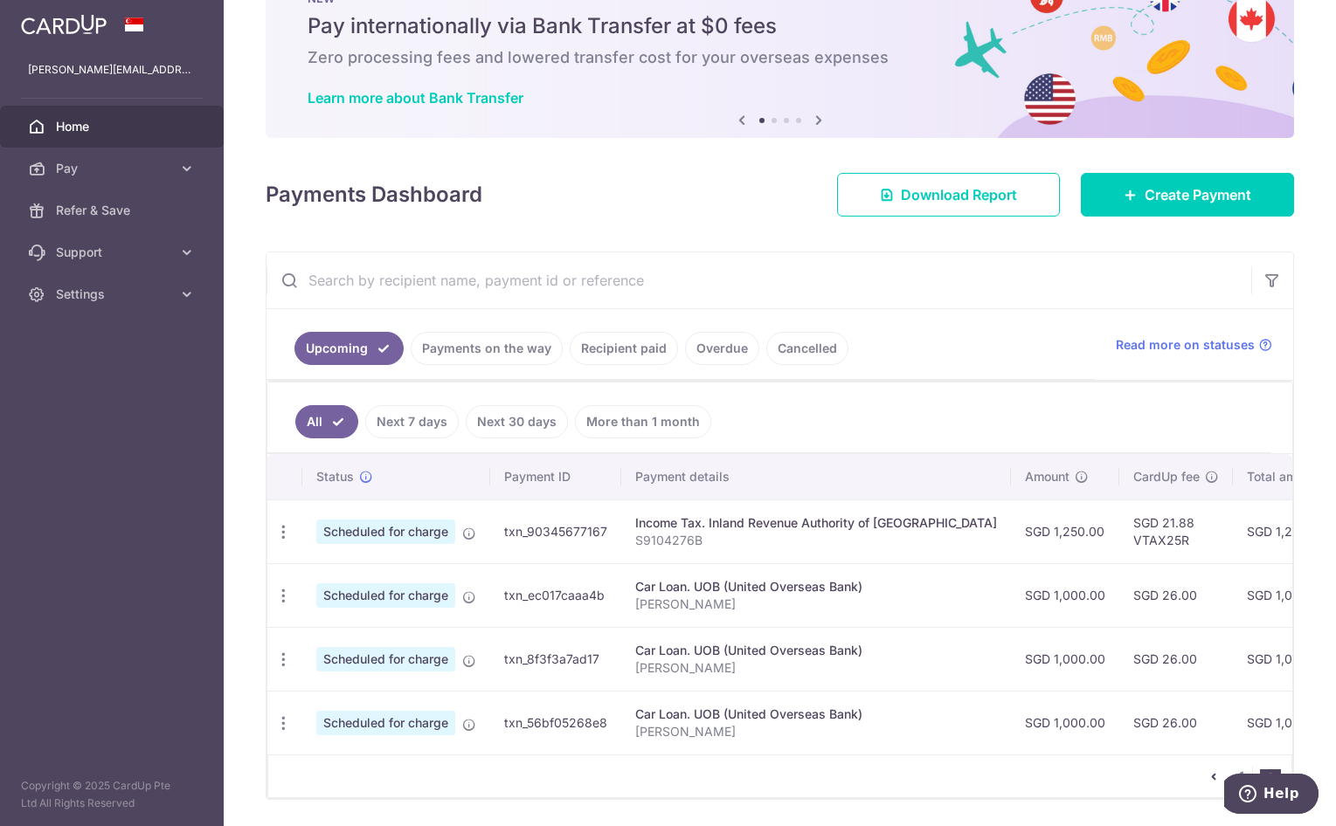
scroll to position [129, 0]
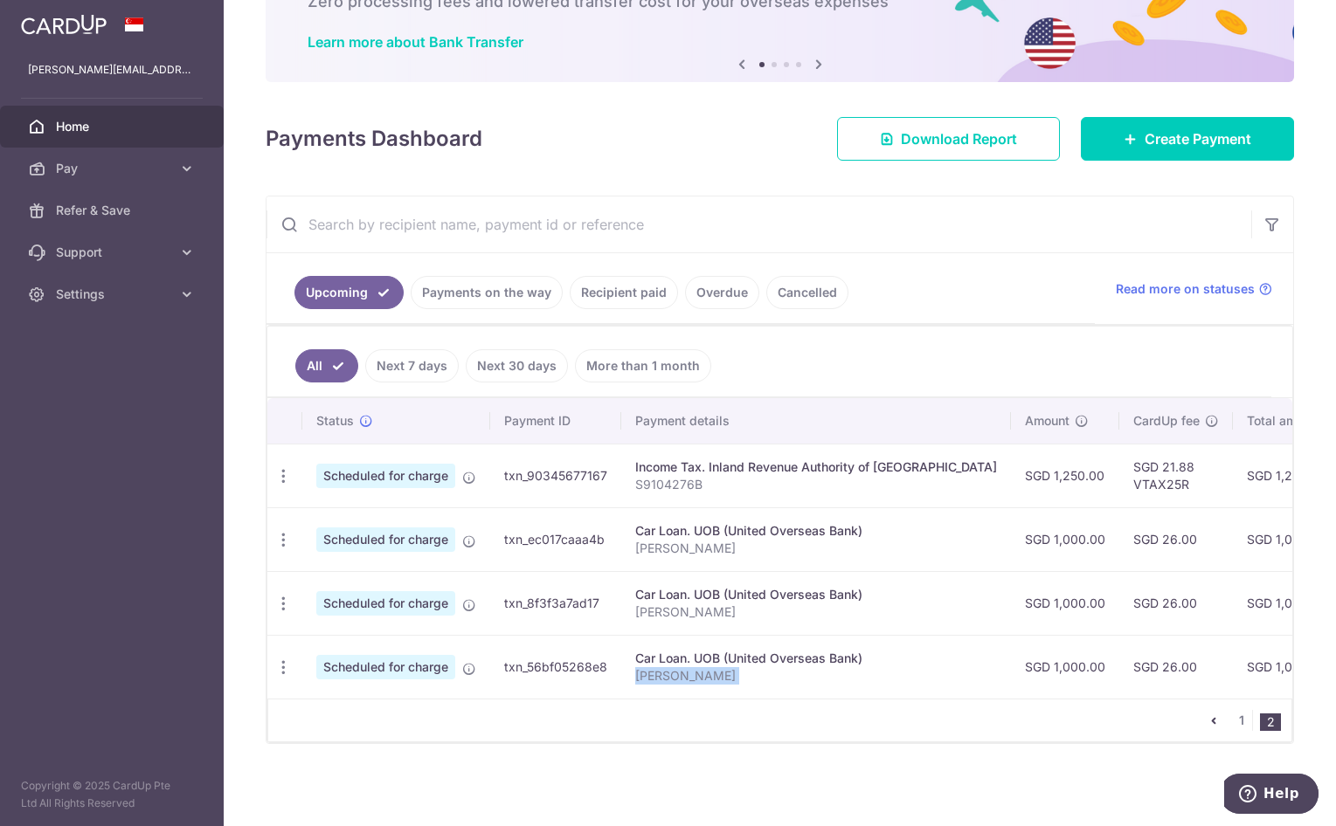
drag, startPoint x: 819, startPoint y: 689, endPoint x: 964, endPoint y: 689, distance: 145.9
click at [964, 689] on tr "Update payment Cancel payment Upload doc Scheduled for charge txn_56bf05268e8 C…" at bounding box center [979, 667] width 1425 height 64
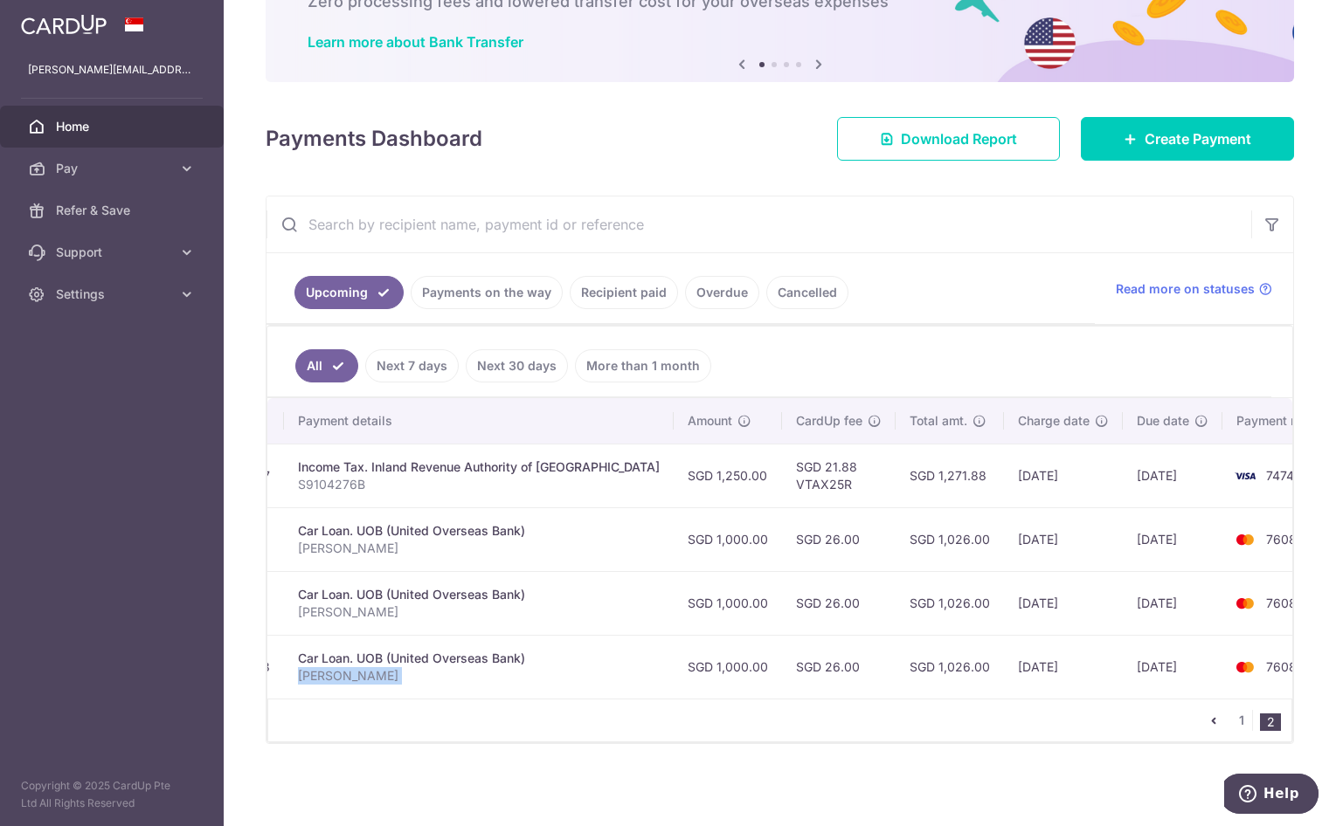
scroll to position [0, 0]
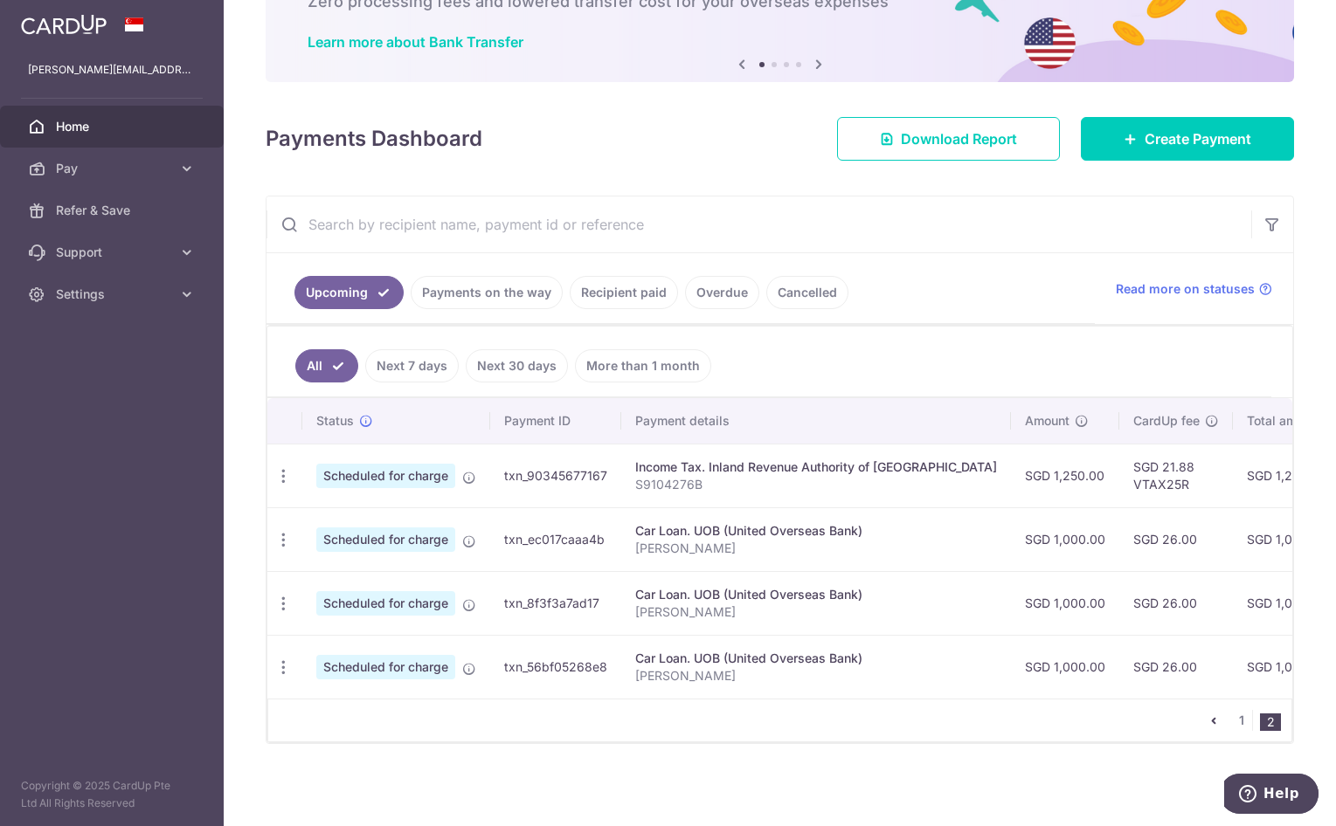
click at [497, 732] on div "1 2" at bounding box center [779, 721] width 1025 height 44
click at [156, 161] on span "Pay" at bounding box center [113, 168] width 115 height 17
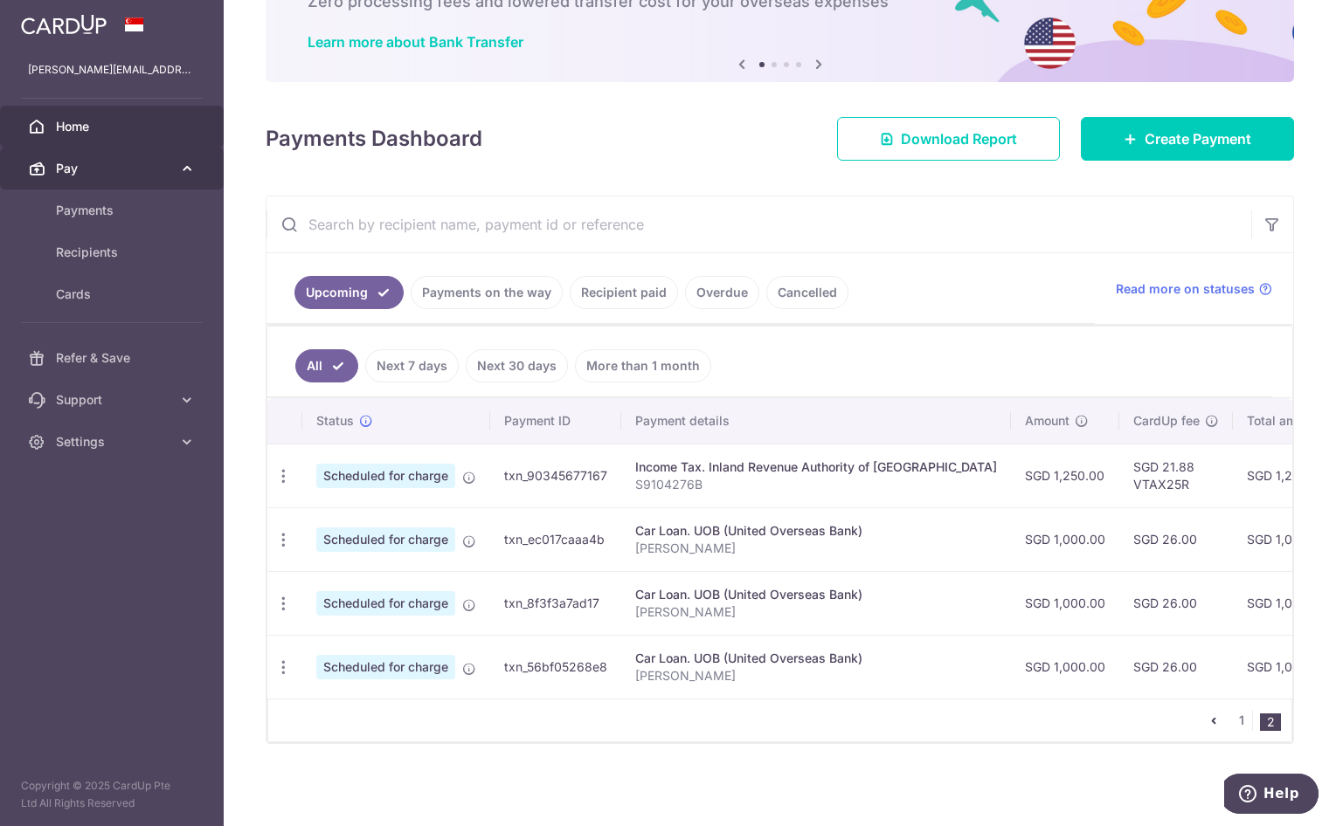
click at [197, 162] on link "Pay" at bounding box center [112, 169] width 224 height 42
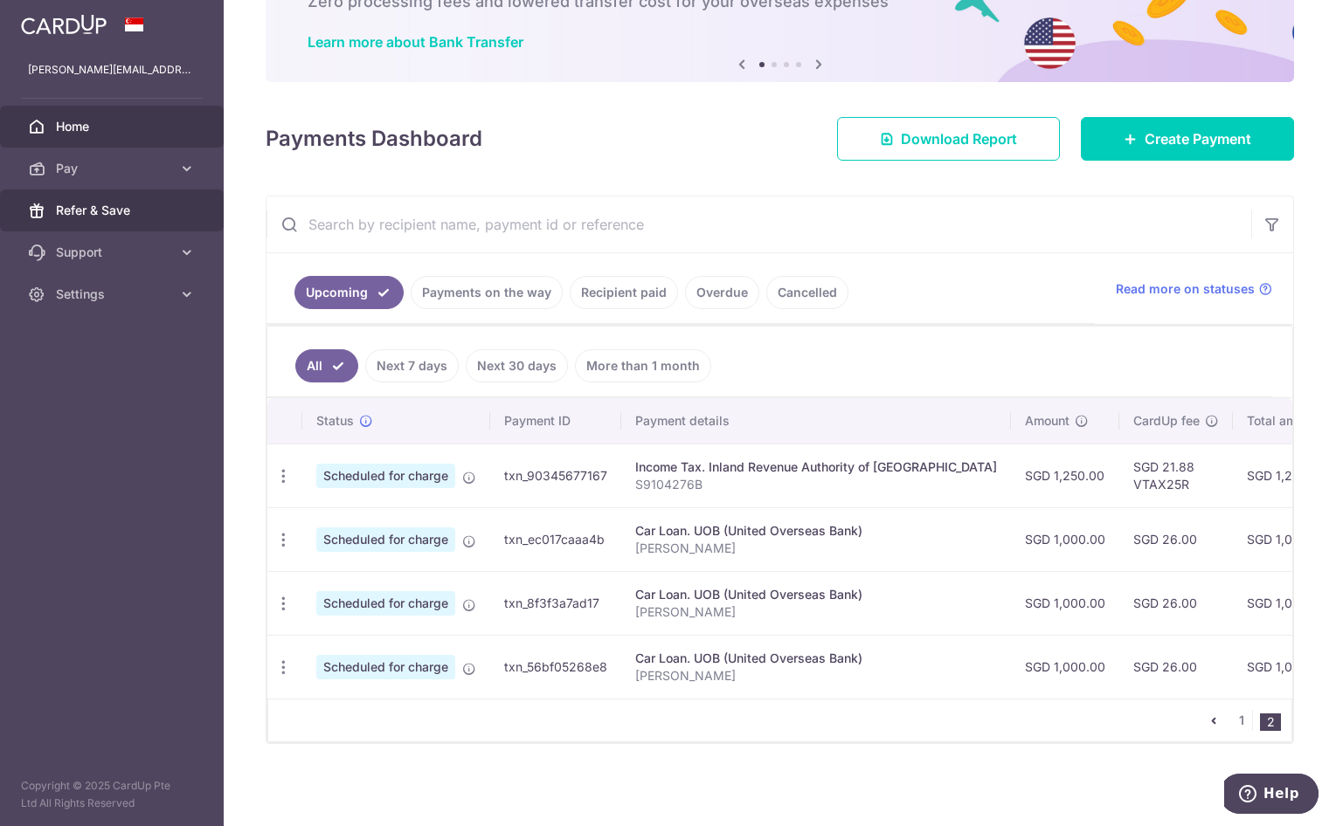
click at [191, 229] on link "Refer & Save" at bounding box center [112, 211] width 224 height 42
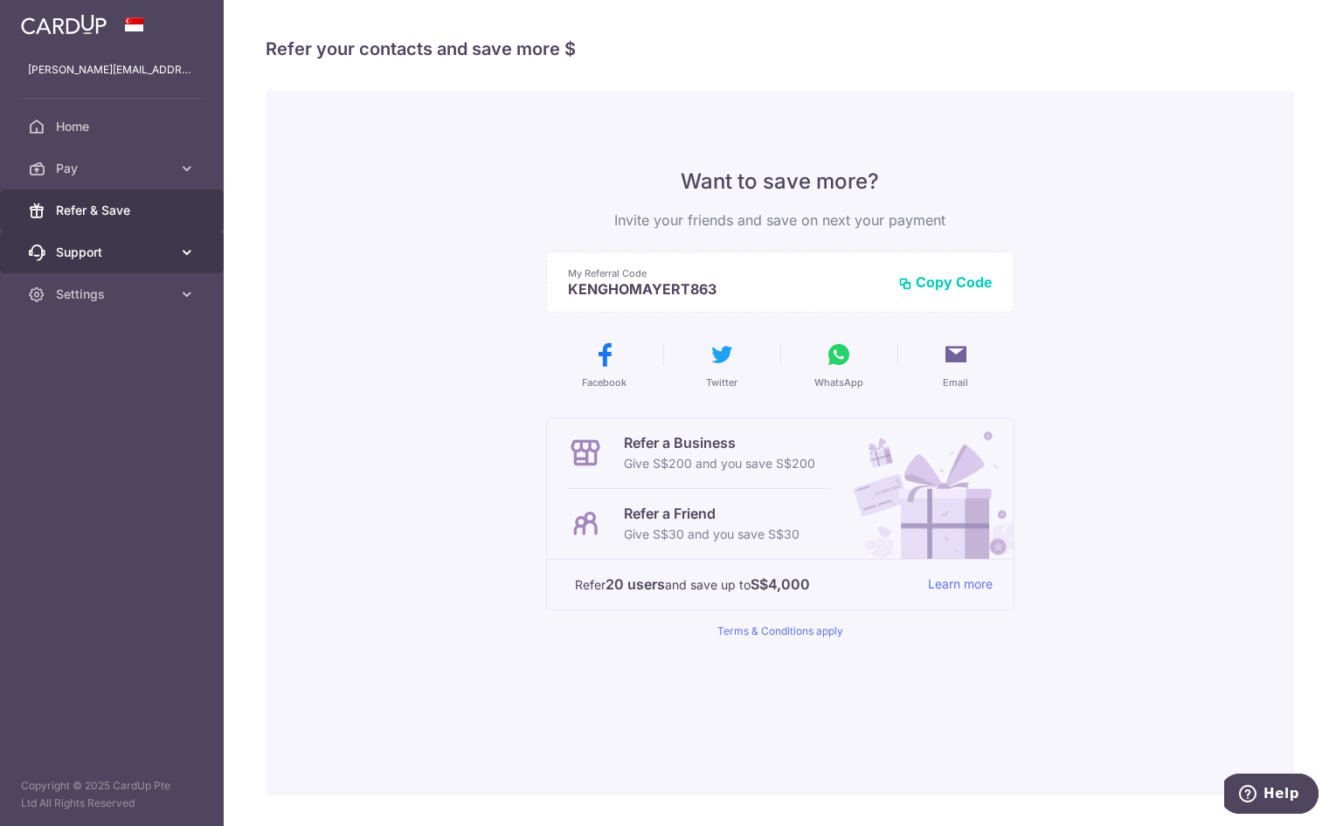
click at [183, 249] on icon at bounding box center [186, 252] width 17 height 17
click at [162, 250] on span "Support" at bounding box center [113, 252] width 115 height 17
click at [134, 265] on link "Support" at bounding box center [112, 253] width 224 height 42
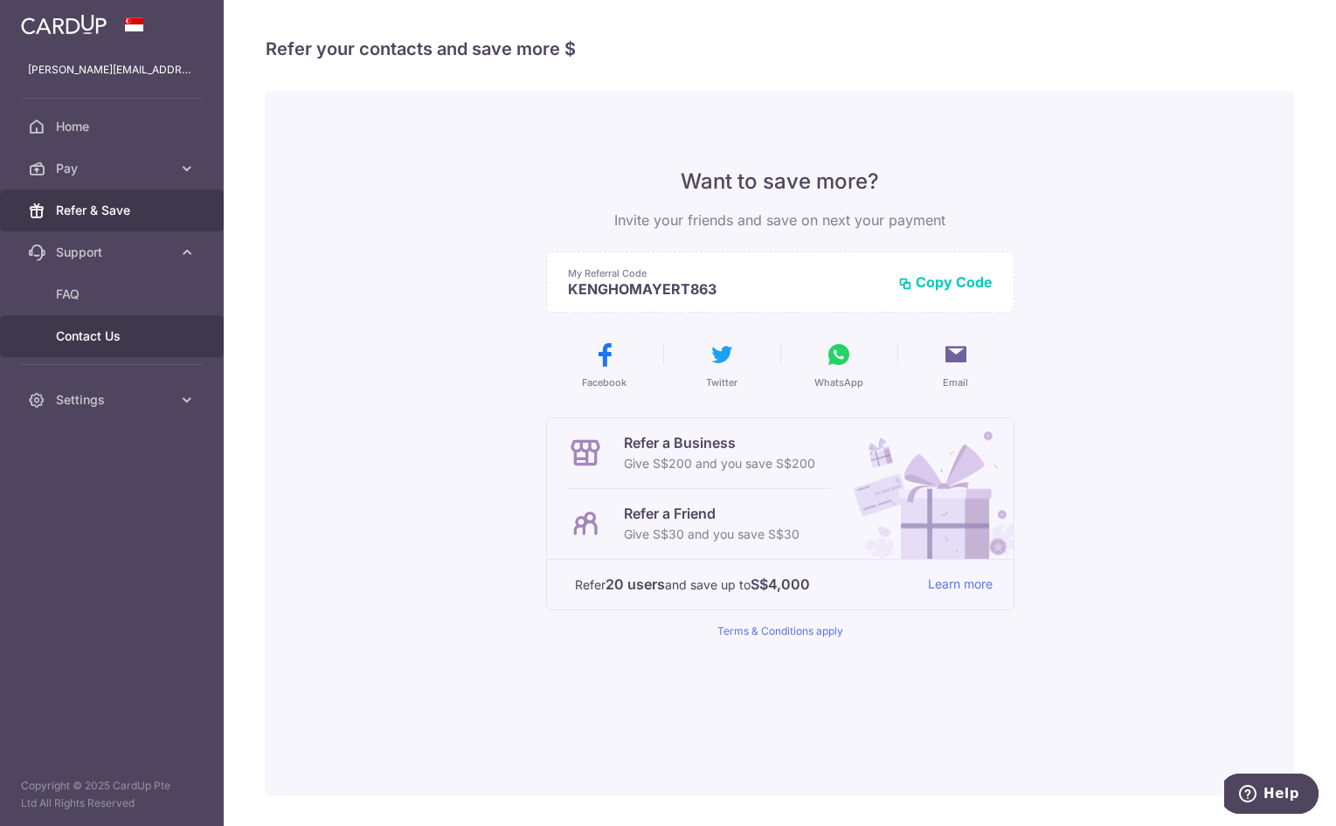
click at [120, 346] on link "Contact Us" at bounding box center [112, 336] width 224 height 42
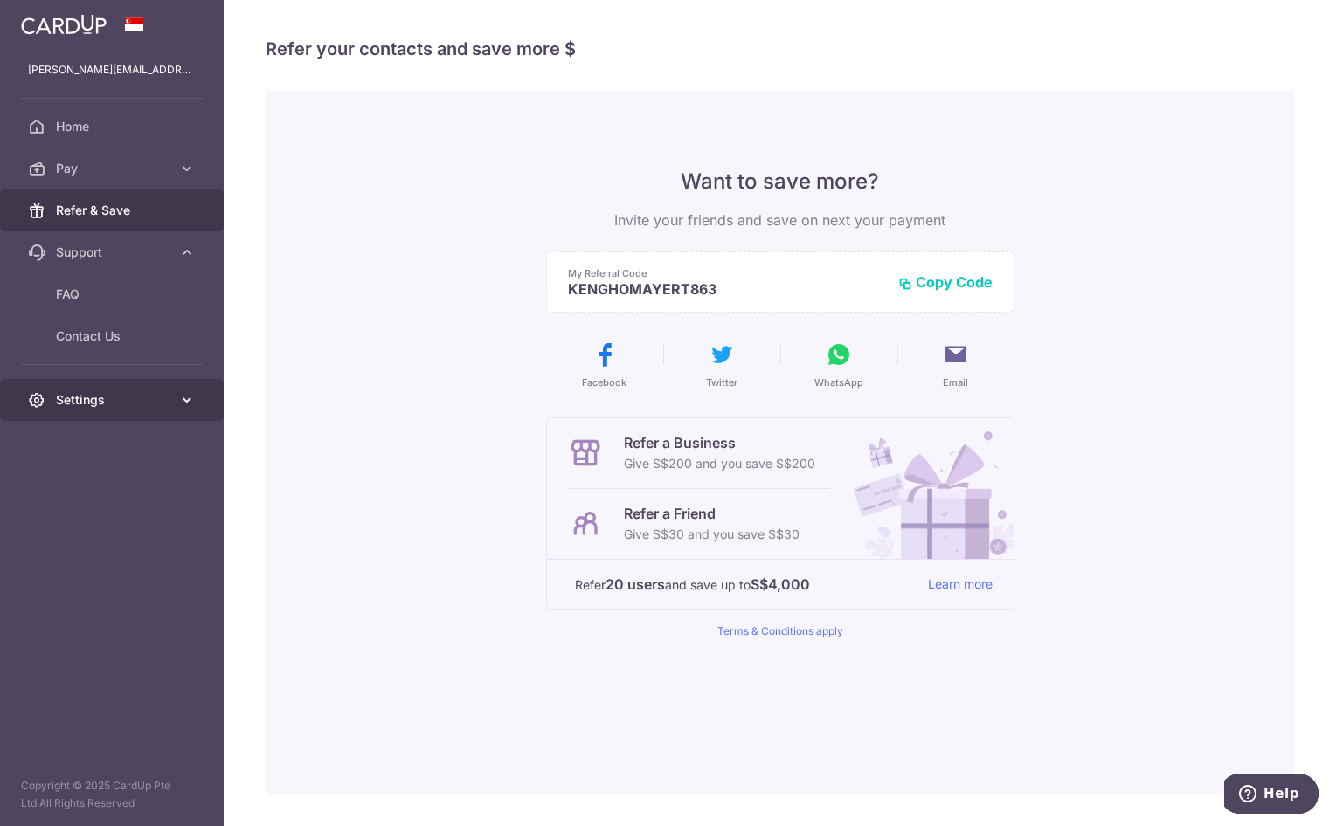
click at [175, 417] on link "Settings" at bounding box center [112, 400] width 224 height 42
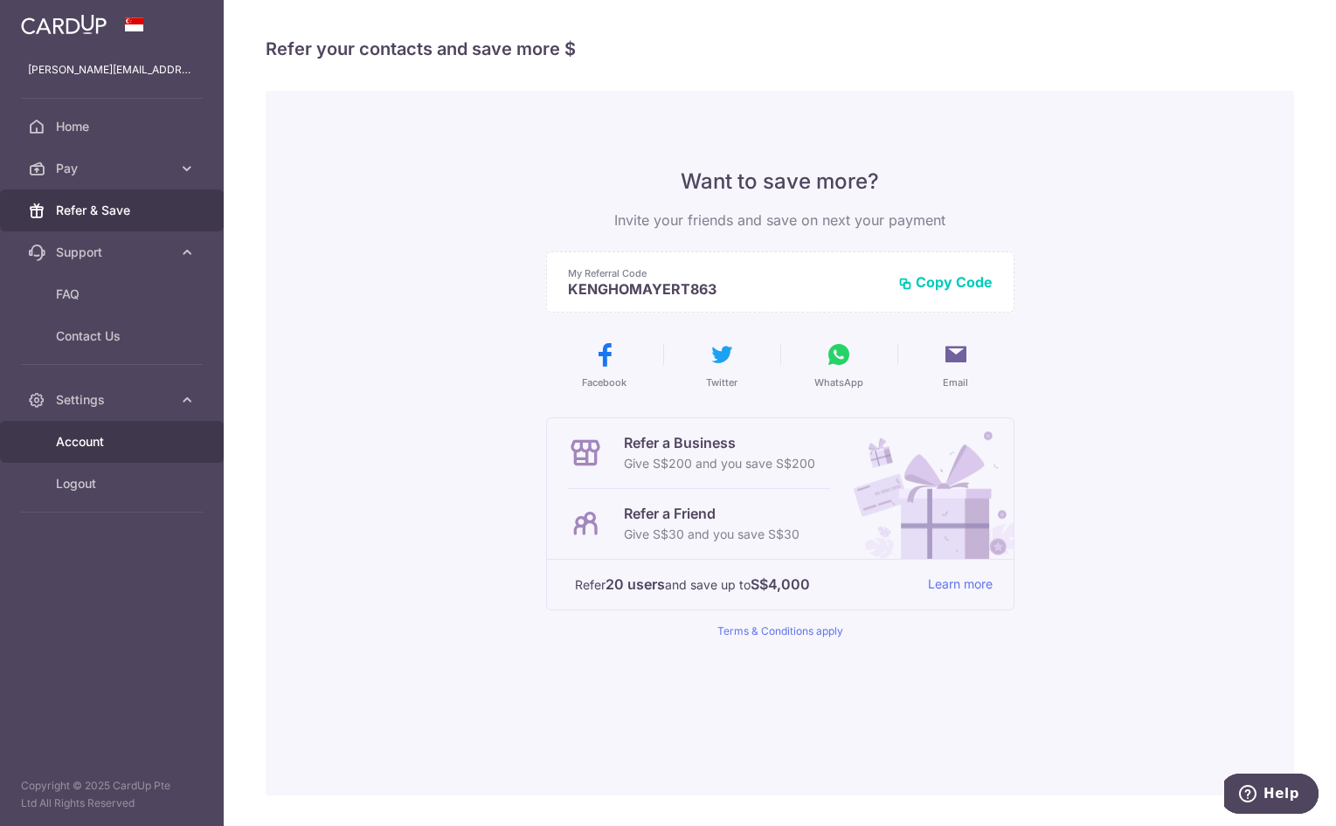
click at [92, 450] on span "Account" at bounding box center [113, 441] width 115 height 17
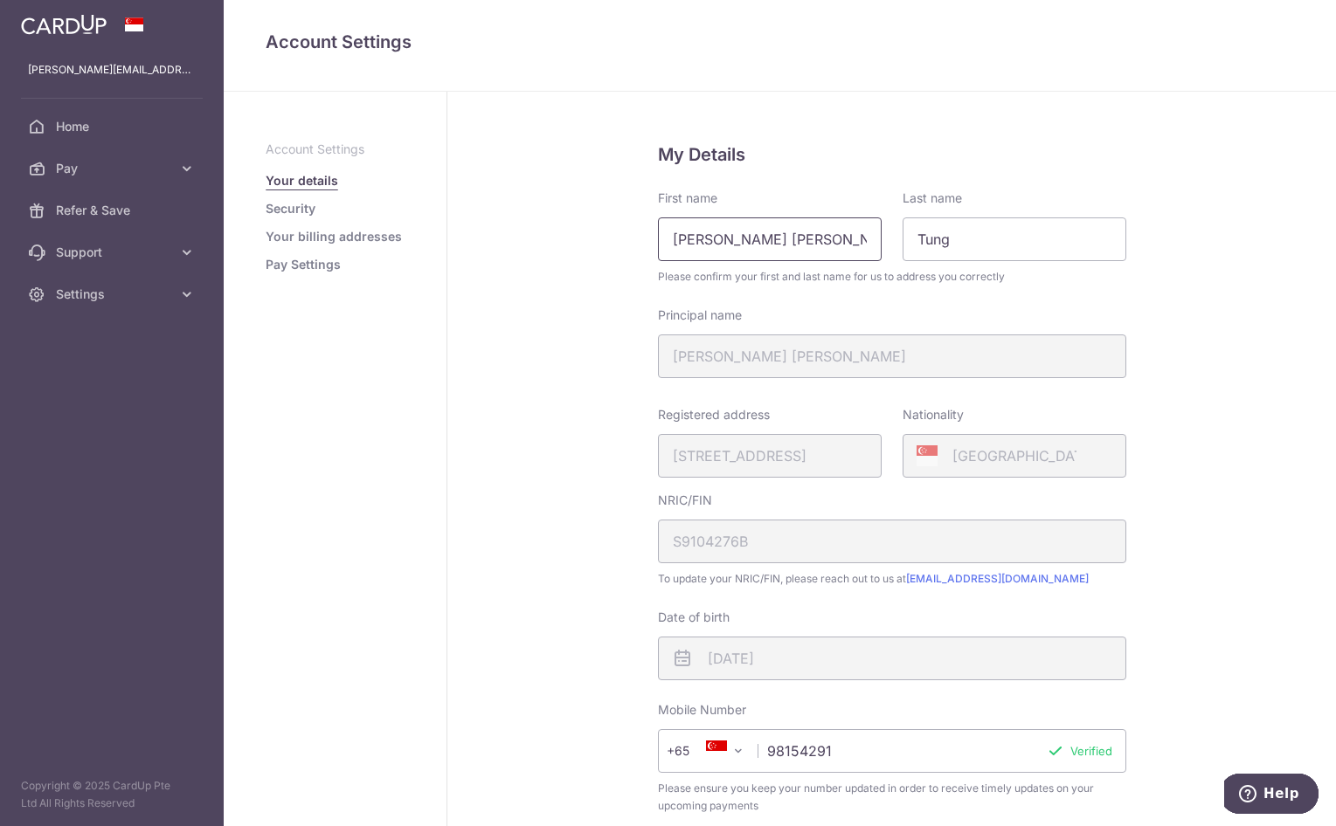
drag, startPoint x: 730, startPoint y: 238, endPoint x: 564, endPoint y: 238, distance: 166.0
click at [564, 238] on div "My Details First name Keng Ho Mayer Last name Tung Please confirm your first an…" at bounding box center [891, 606] width 888 height 1029
type input "[PERSON_NAME]"
click at [554, 251] on div "My Details First name Mayer Last name Tung Please confirm your first and last n…" at bounding box center [891, 606] width 888 height 1029
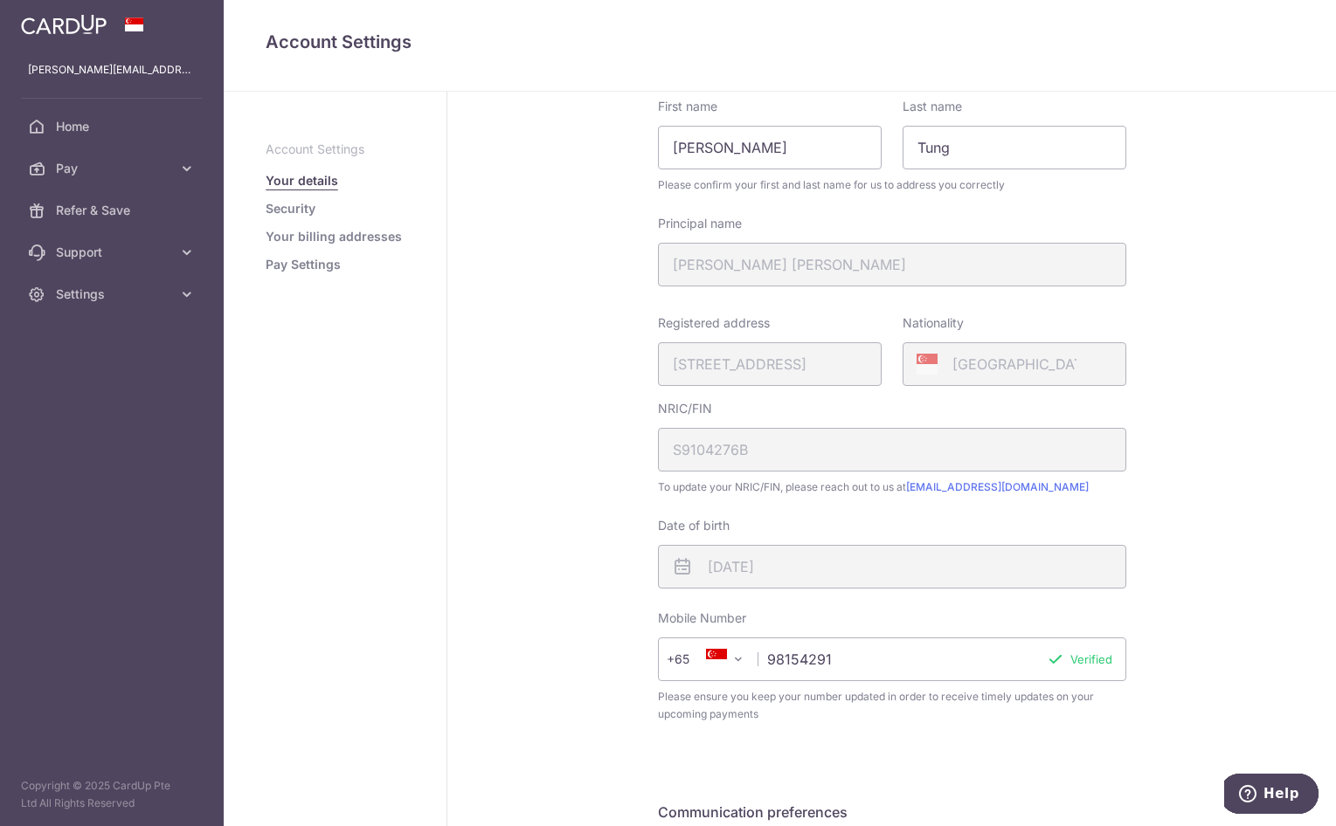
scroll to position [294, 0]
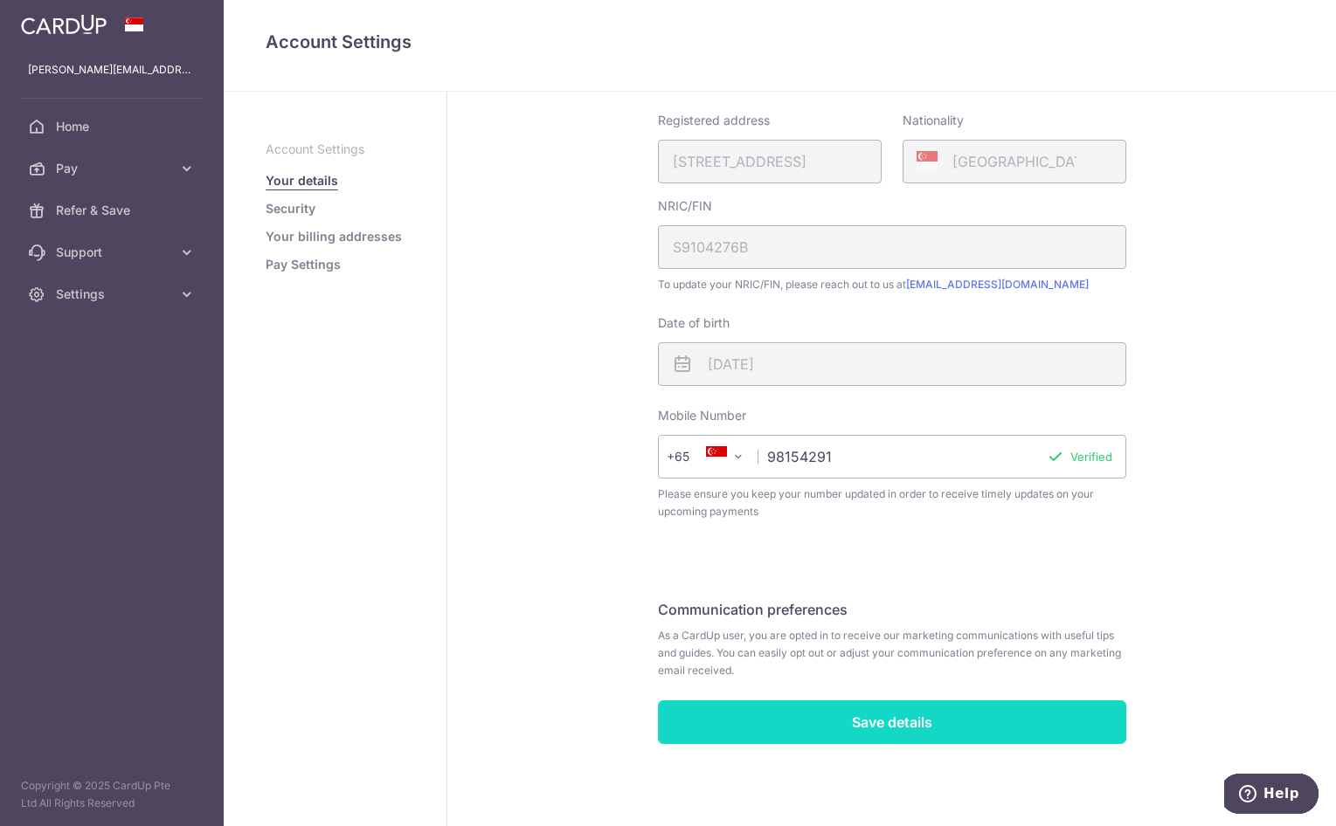
click at [888, 736] on input "Save details" at bounding box center [892, 723] width 468 height 44
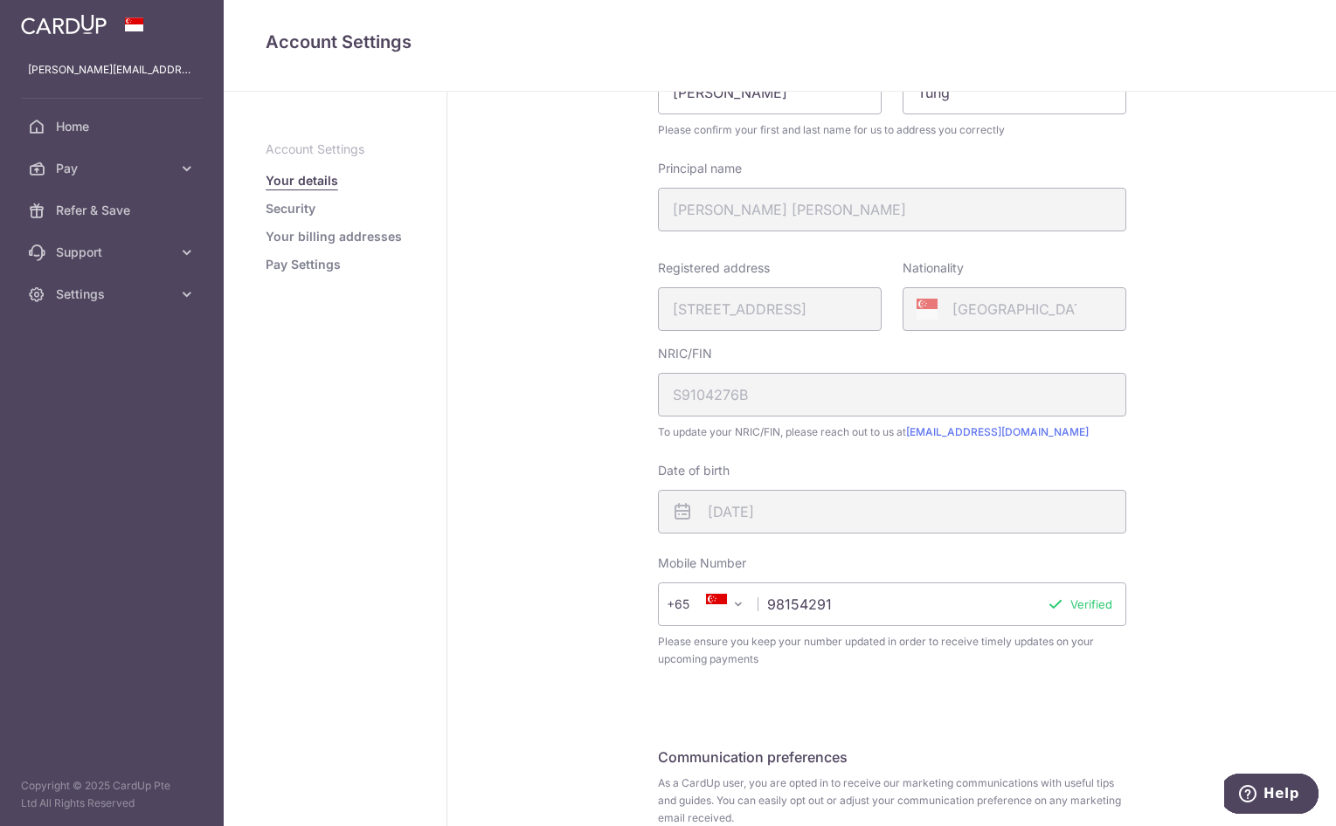
scroll to position [0, 0]
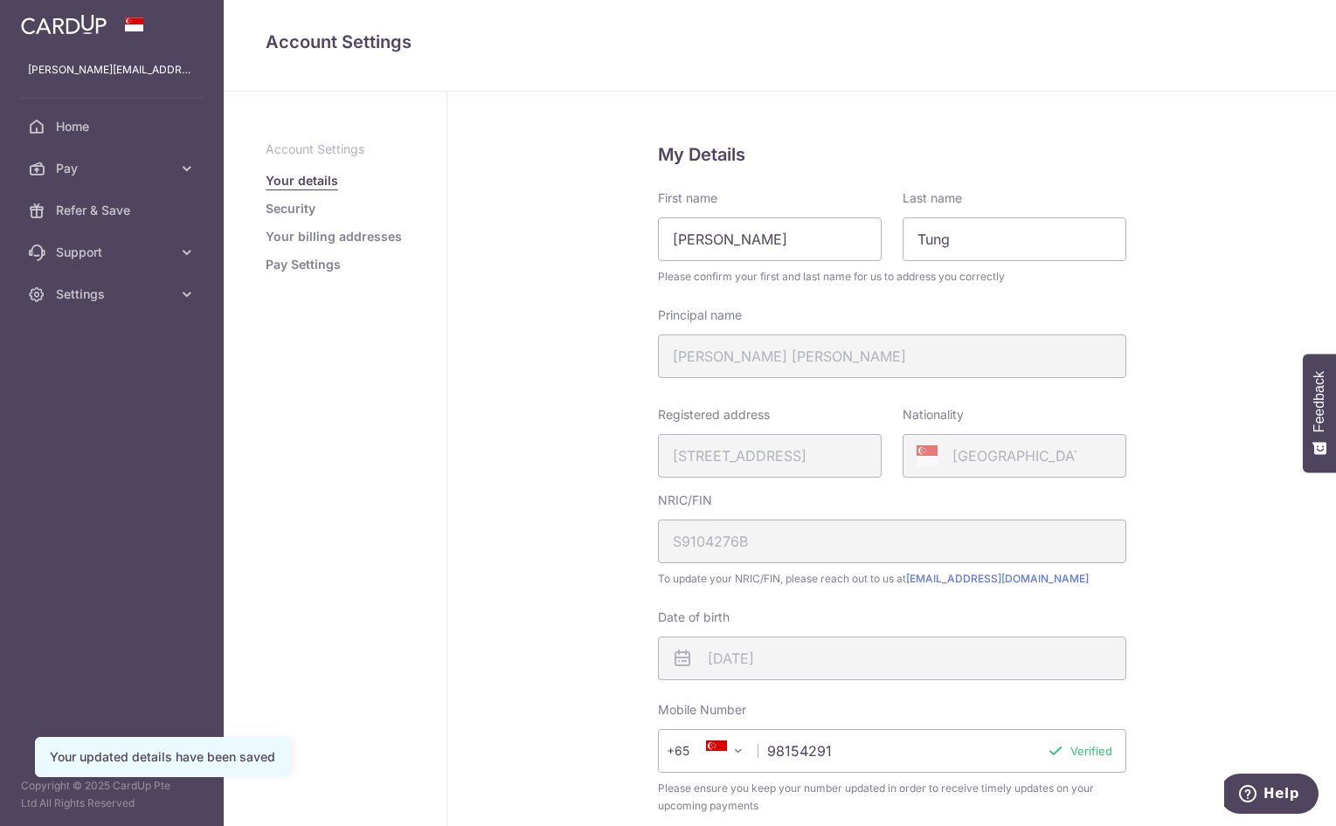
click at [296, 212] on link "Security" at bounding box center [291, 208] width 50 height 17
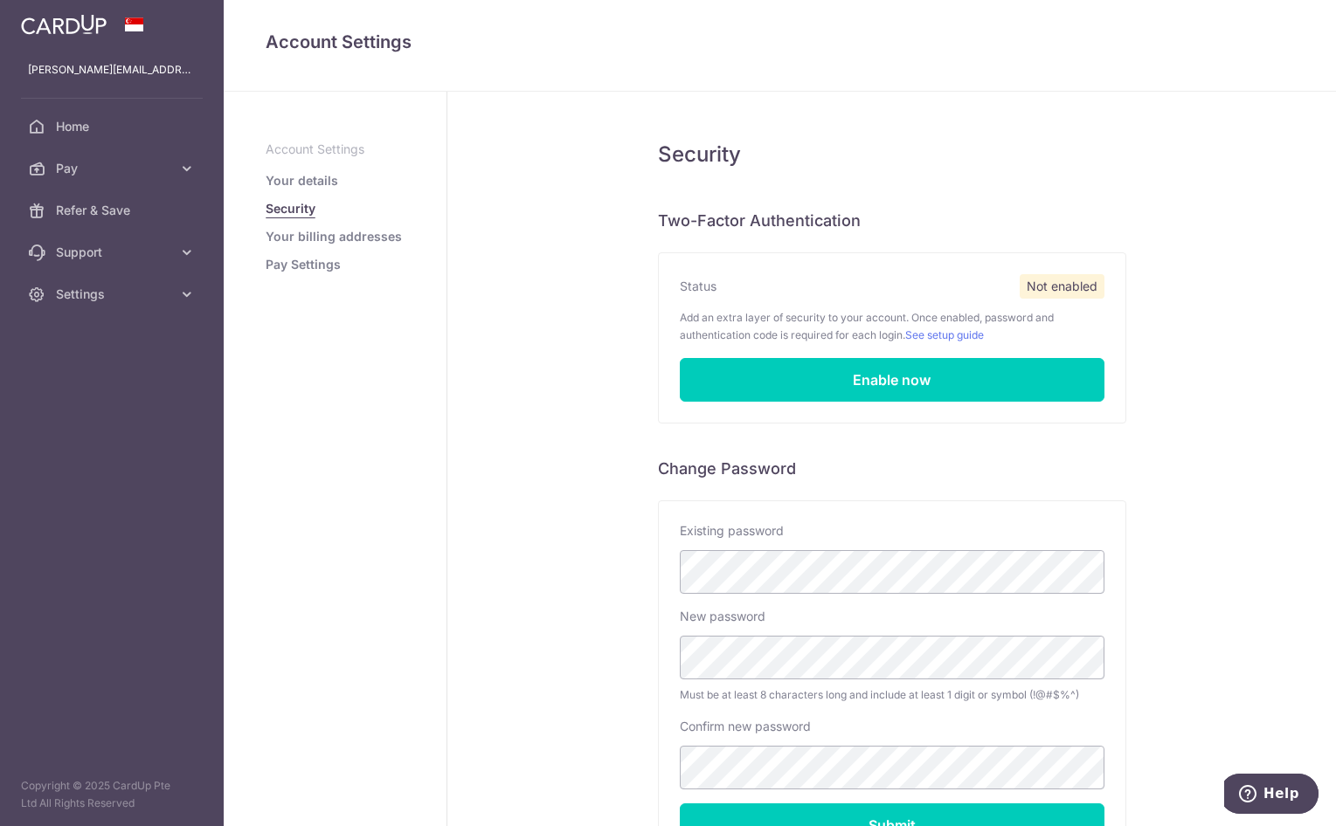
click at [384, 231] on link "Your billing addresses" at bounding box center [334, 236] width 136 height 17
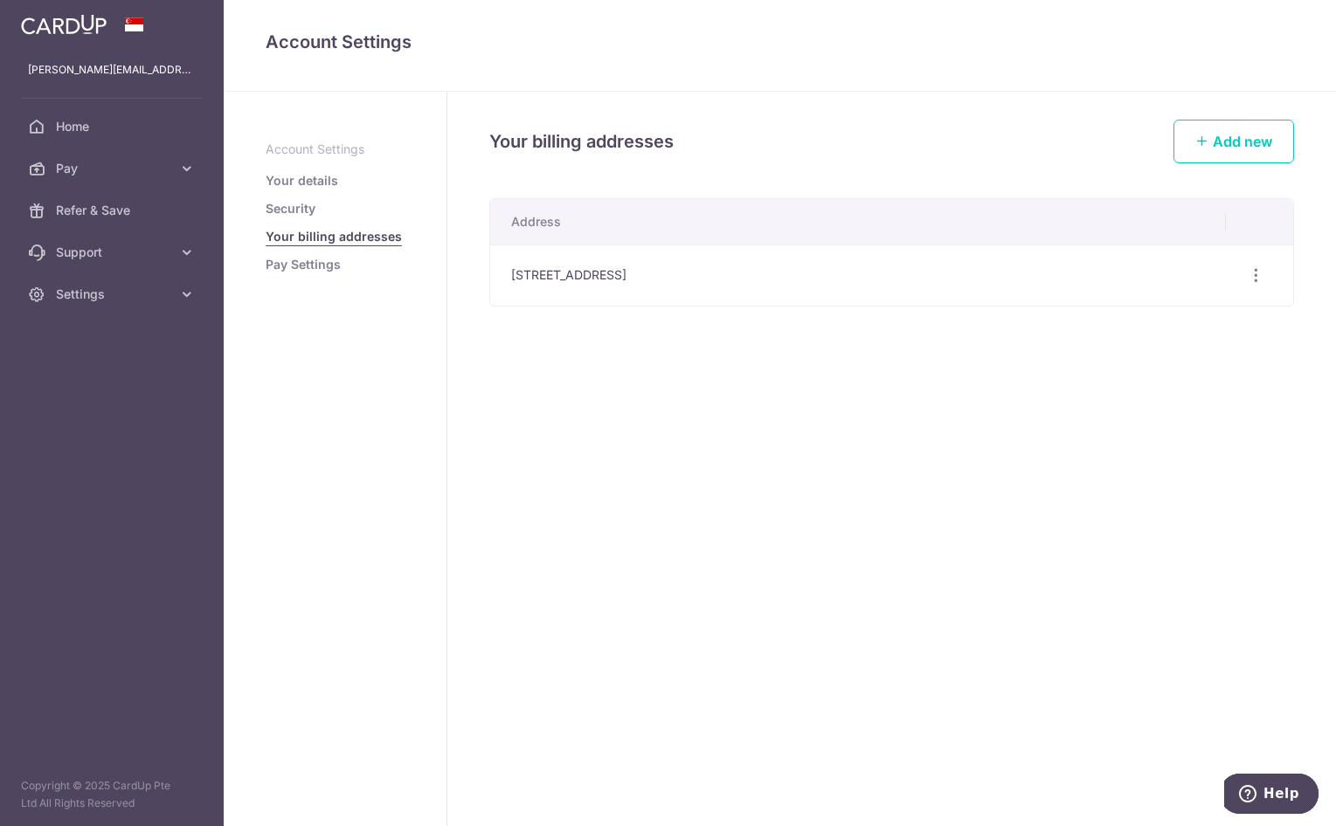
click at [323, 271] on link "Pay Settings" at bounding box center [303, 264] width 75 height 17
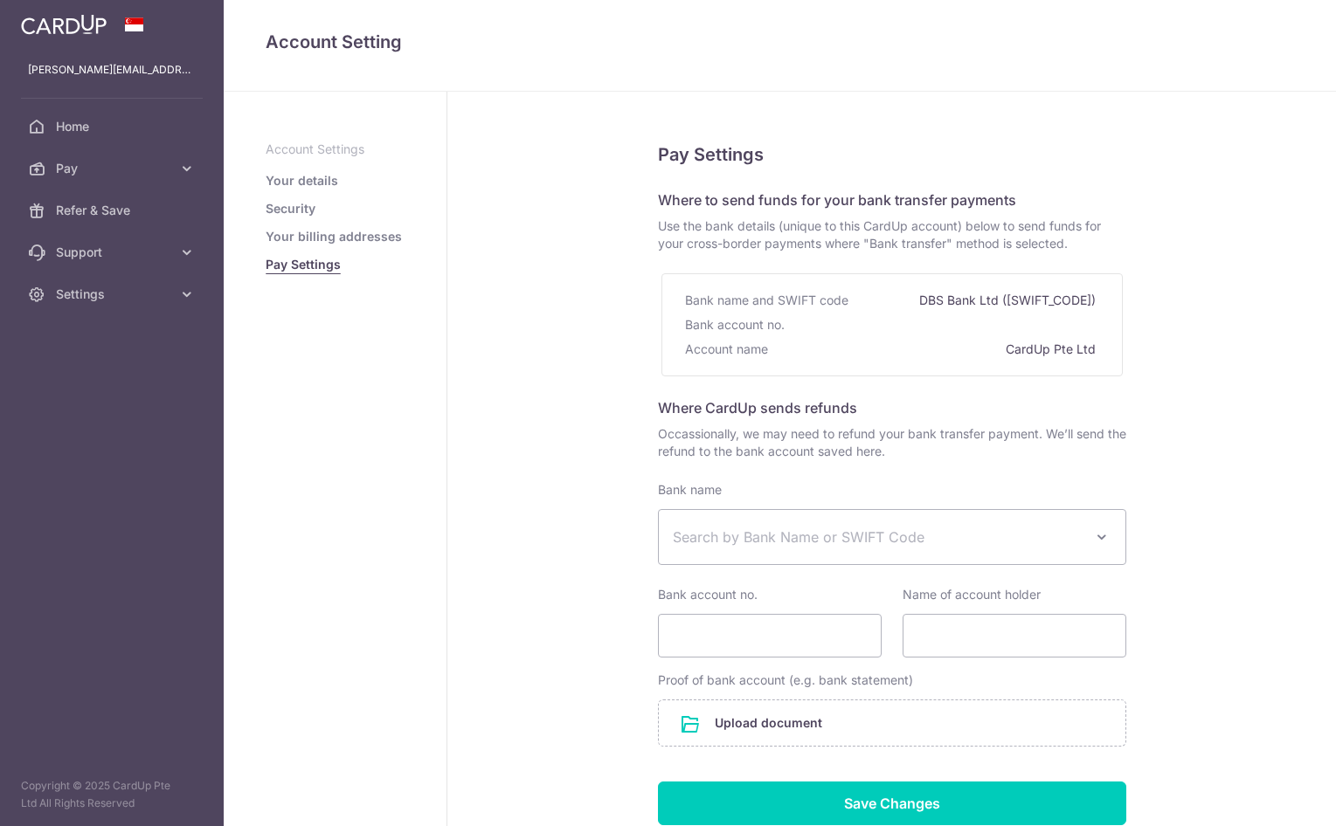
select select
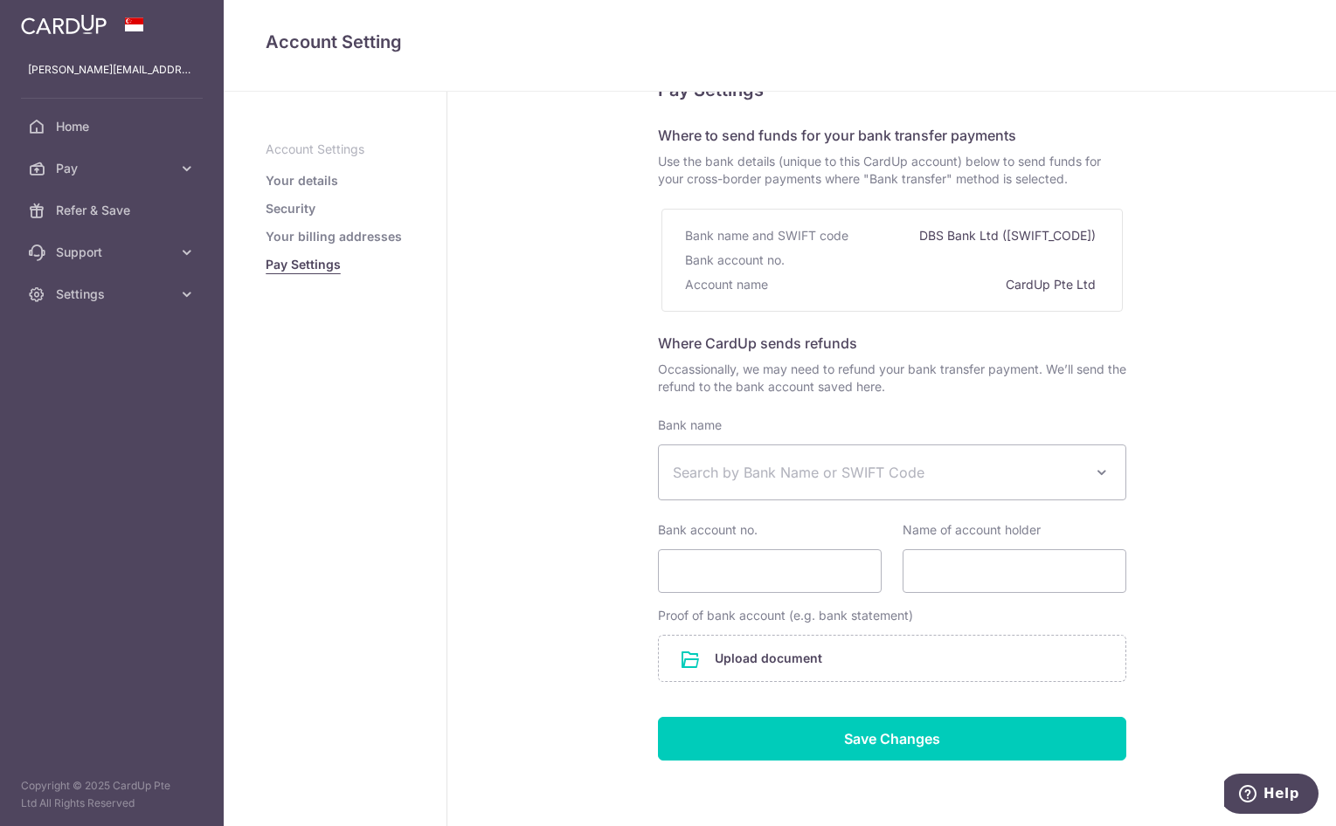
scroll to position [130, 0]
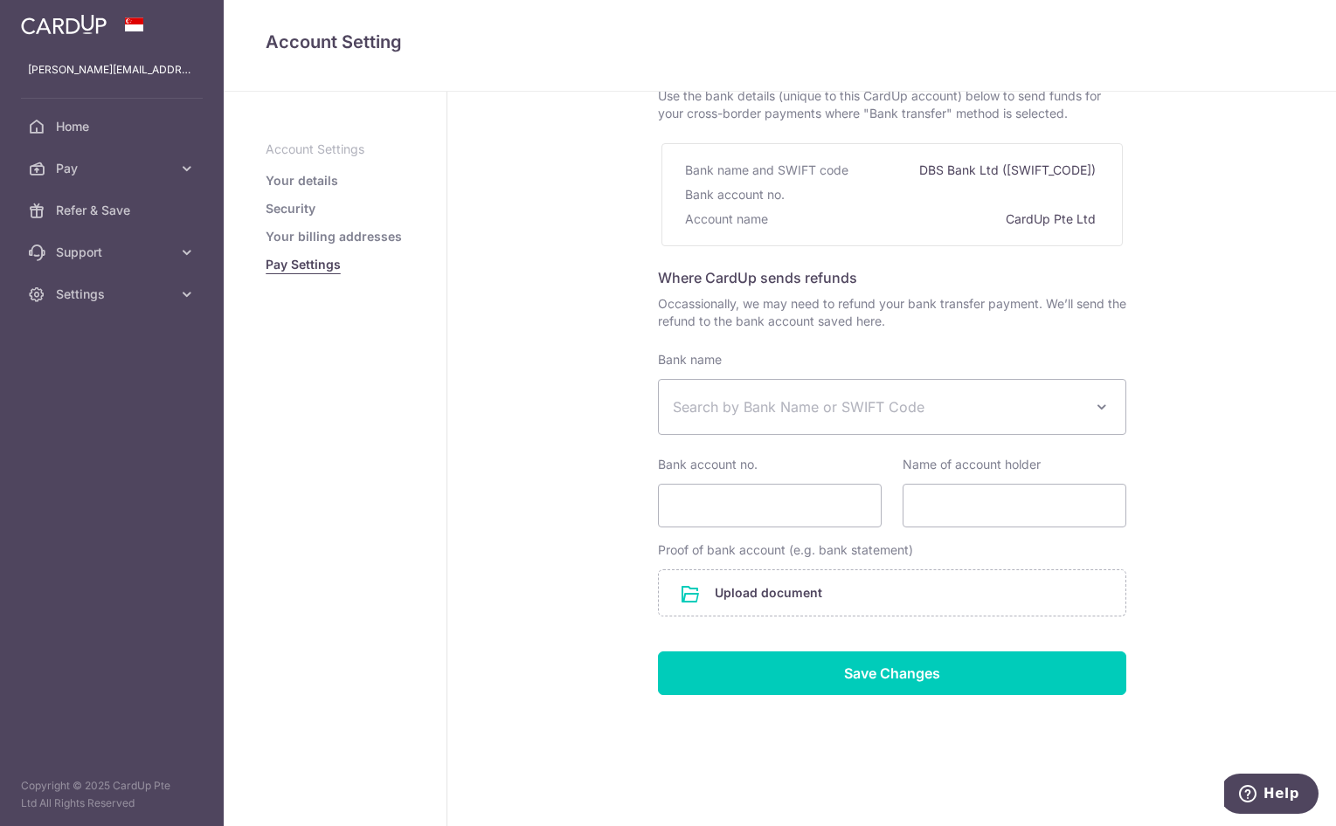
click at [957, 398] on span "Search by Bank Name or SWIFT Code" at bounding box center [878, 407] width 411 height 21
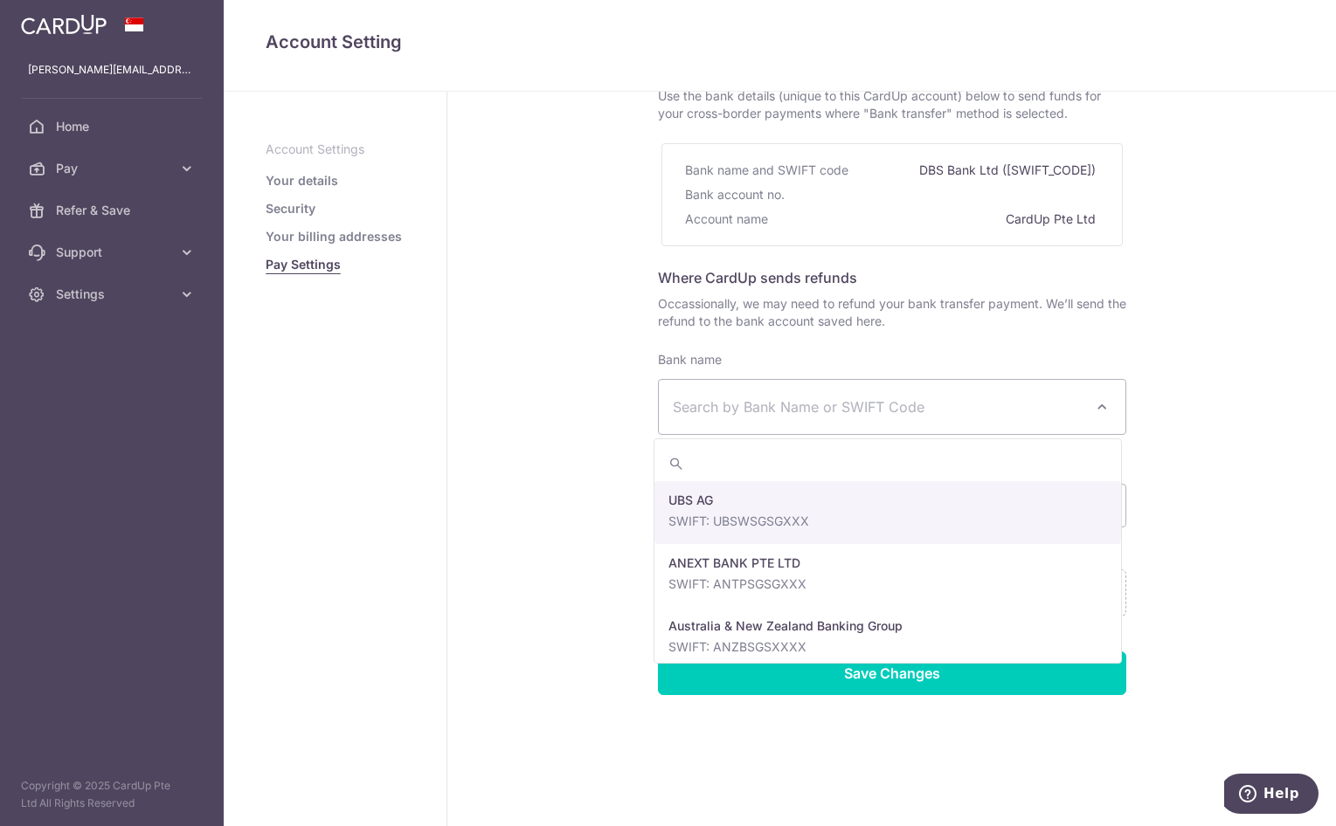
click at [1096, 333] on form "Where CardUp sends refunds Occassionally, we may need to refund your bank trans…" at bounding box center [892, 481] width 468 height 428
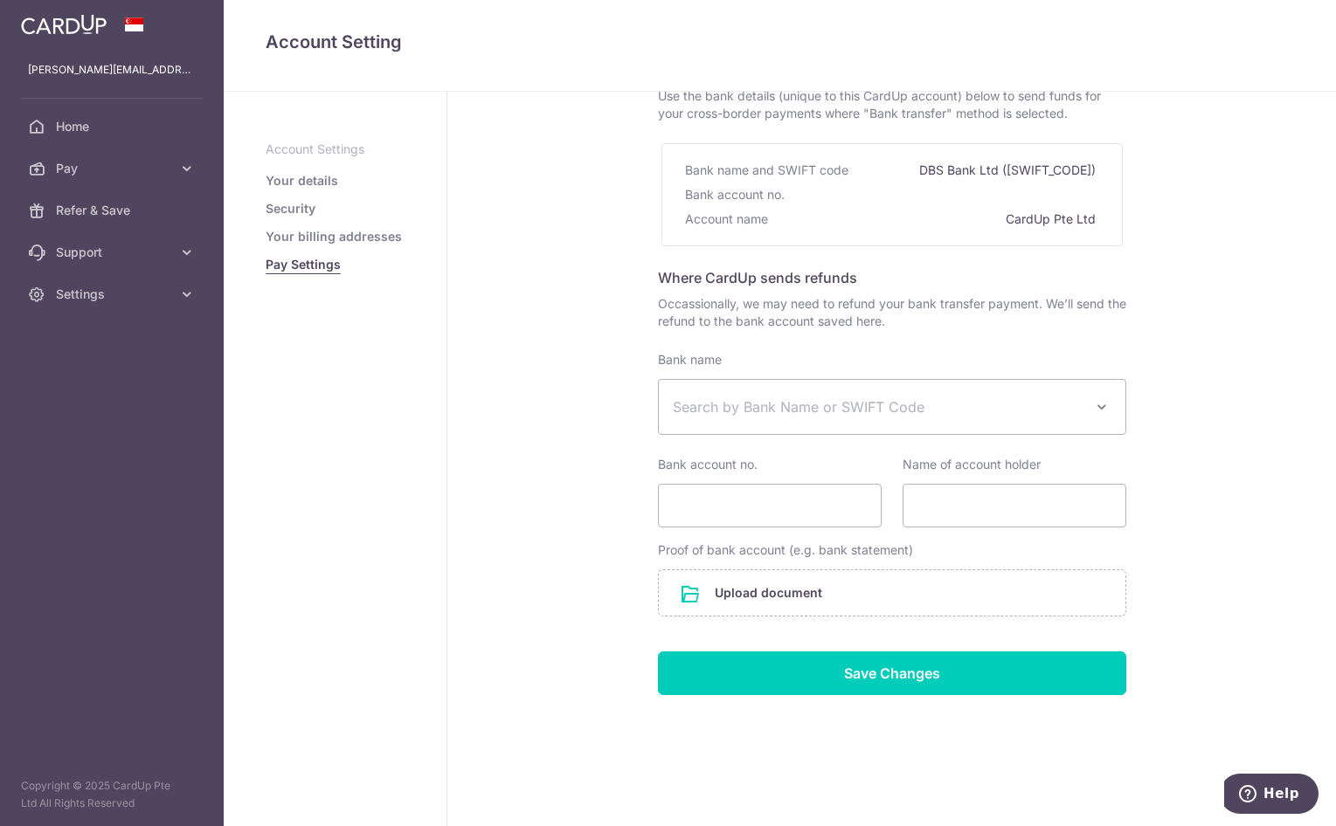
scroll to position [0, 0]
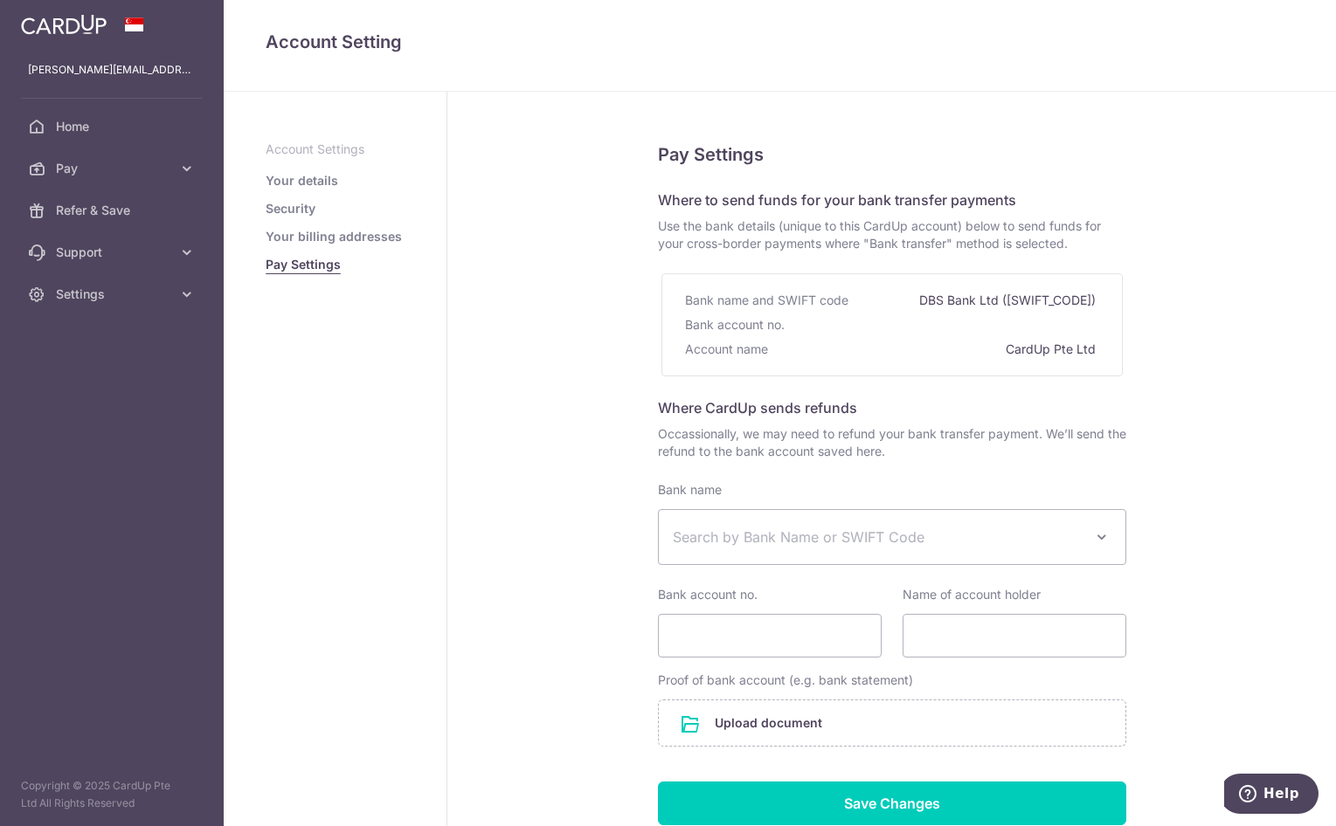
click at [303, 186] on link "Your details" at bounding box center [302, 180] width 73 height 17
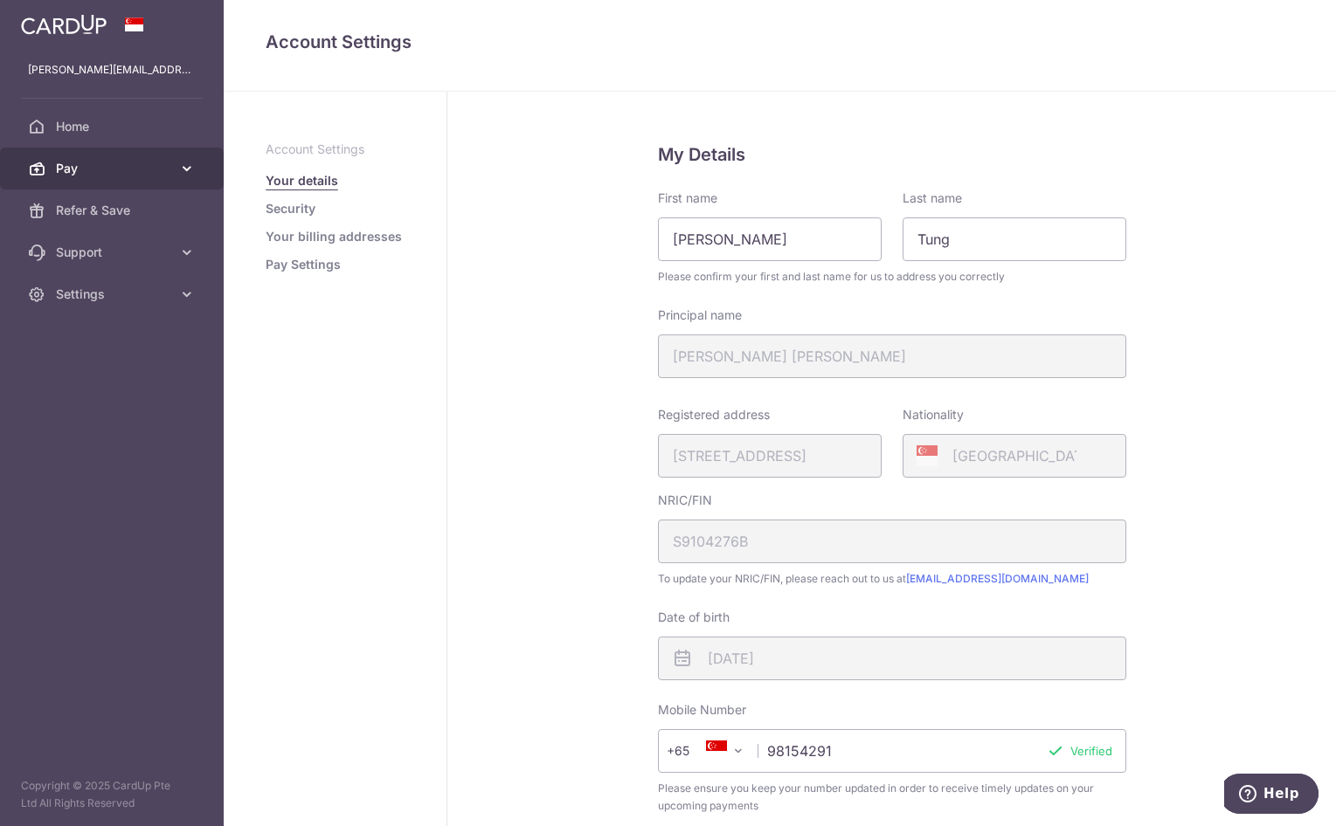
click at [76, 159] on link "Pay" at bounding box center [112, 169] width 224 height 42
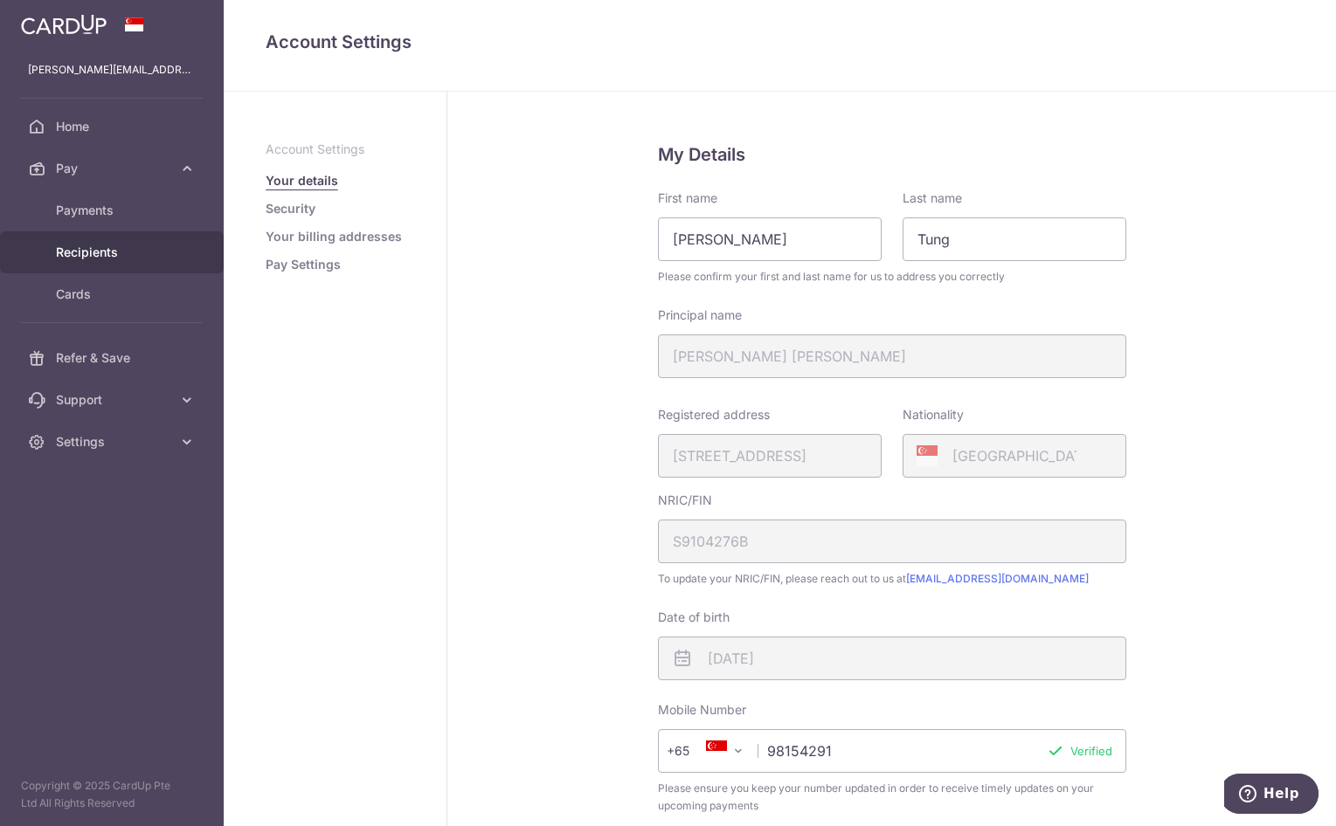
click at [93, 249] on span "Recipients" at bounding box center [113, 252] width 115 height 17
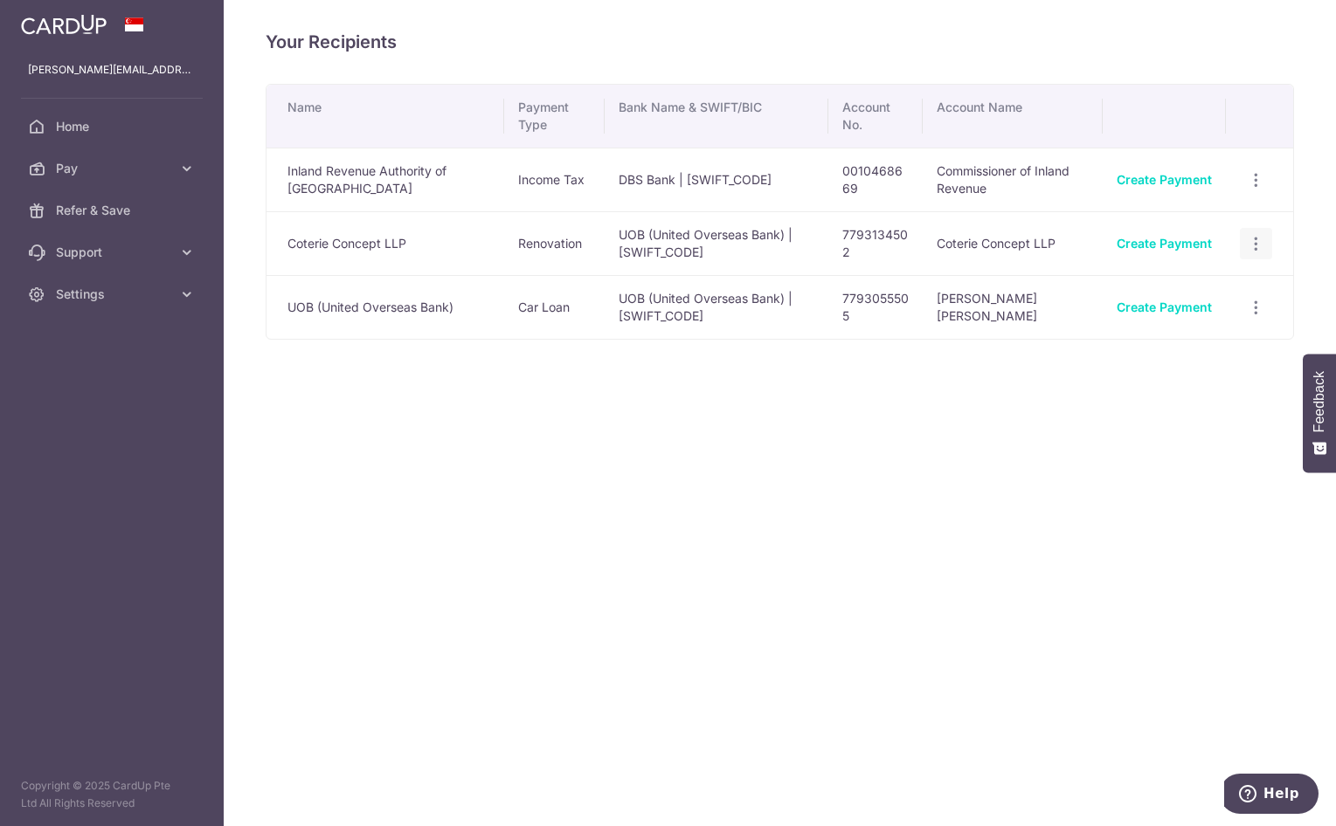
click at [1257, 240] on icon "button" at bounding box center [1256, 244] width 18 height 18
drag, startPoint x: 951, startPoint y: 445, endPoint x: 943, endPoint y: 443, distance: 8.9
click at [947, 448] on div "Your Recipients Name Payment Type Bank Name & SWIFT/BIC Account No. Account Nam…" at bounding box center [780, 413] width 1112 height 826
click at [170, 168] on span "Pay" at bounding box center [113, 168] width 115 height 17
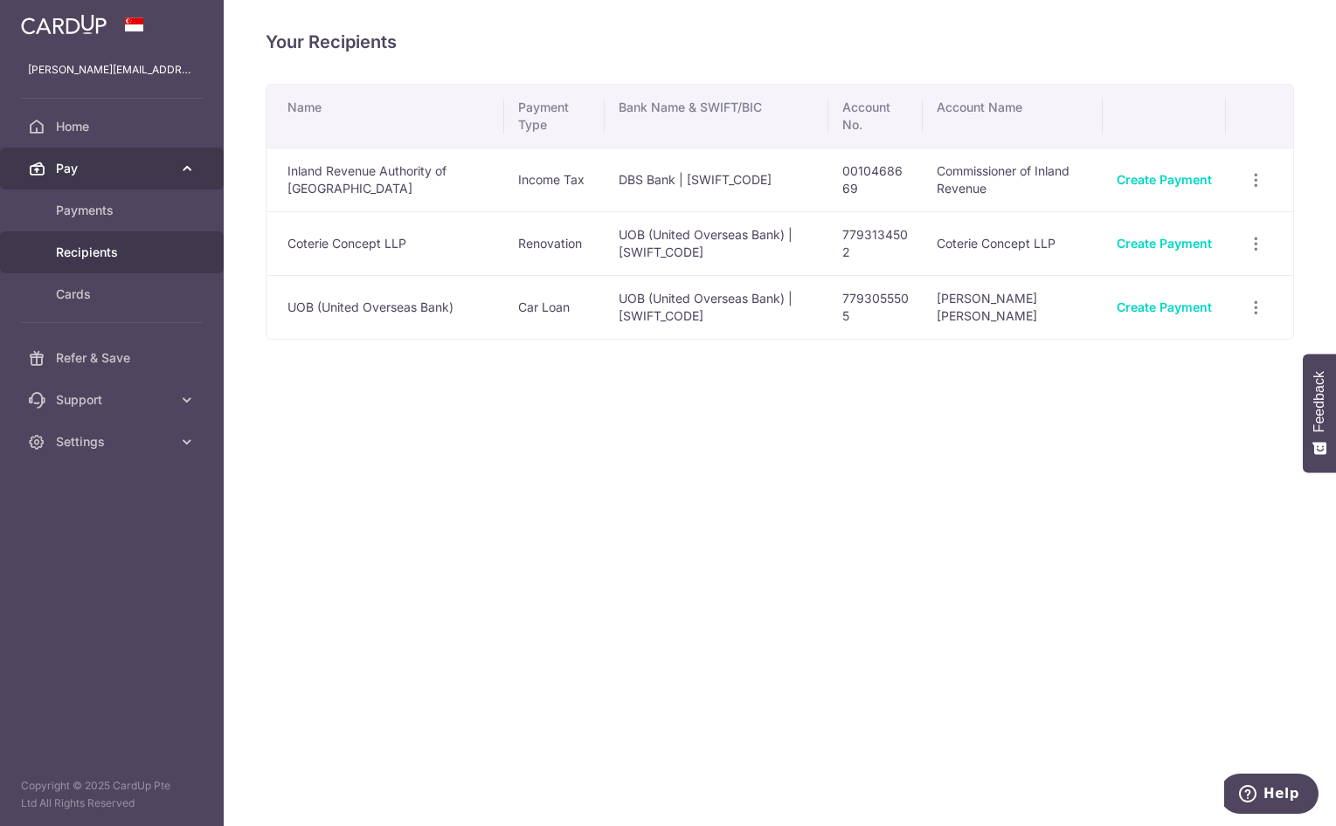
click at [181, 168] on icon at bounding box center [186, 168] width 17 height 17
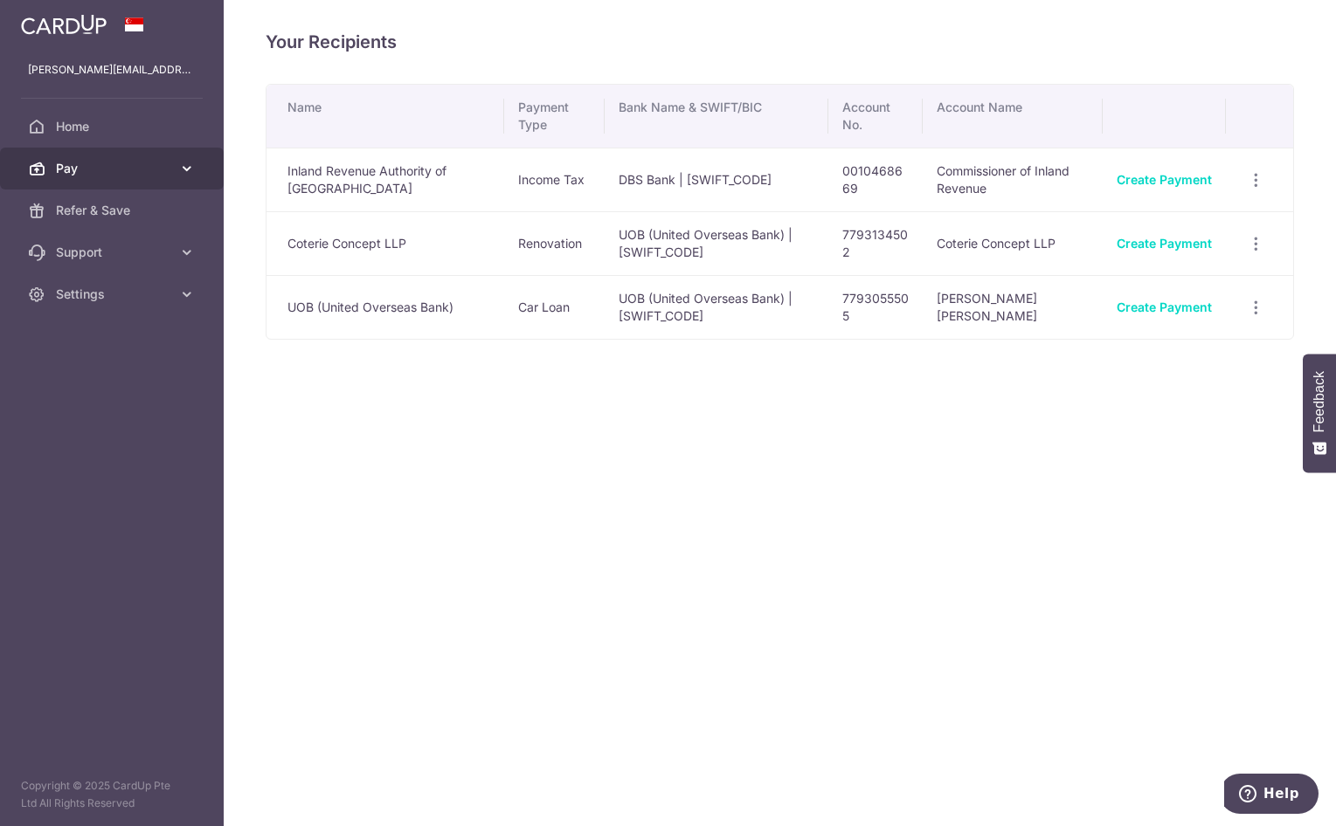
click at [162, 164] on span "Pay" at bounding box center [113, 168] width 115 height 17
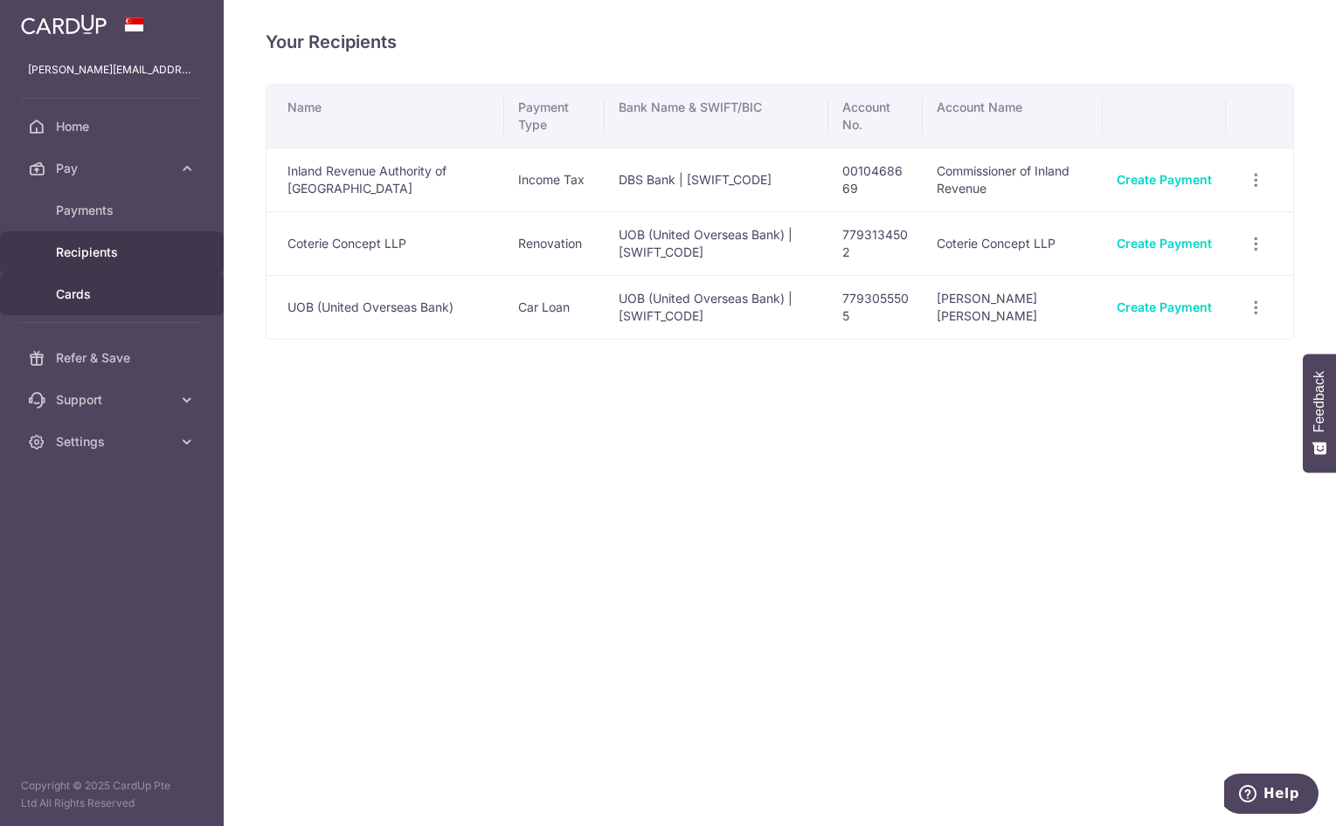
click at [66, 292] on span "Cards" at bounding box center [113, 294] width 115 height 17
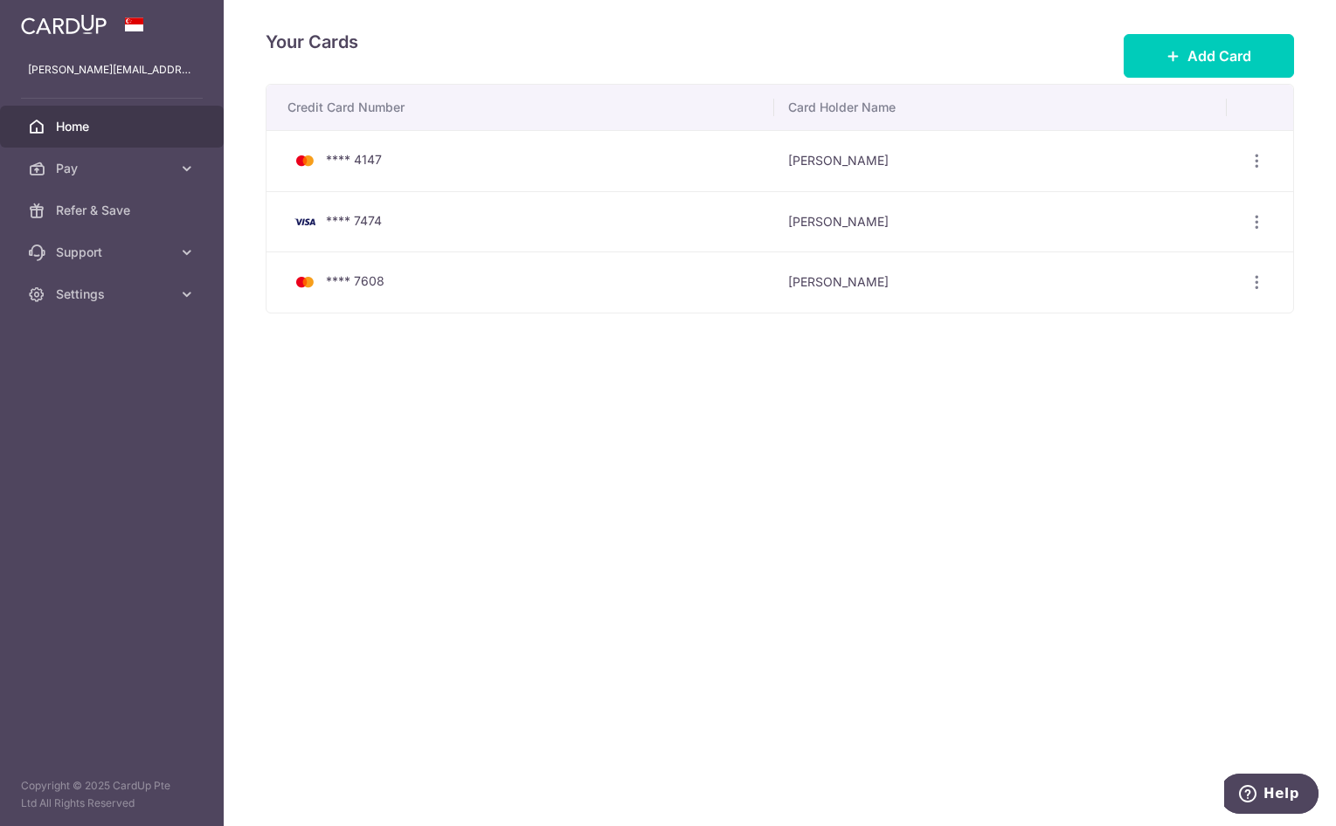
click at [86, 121] on span "Home" at bounding box center [113, 126] width 115 height 17
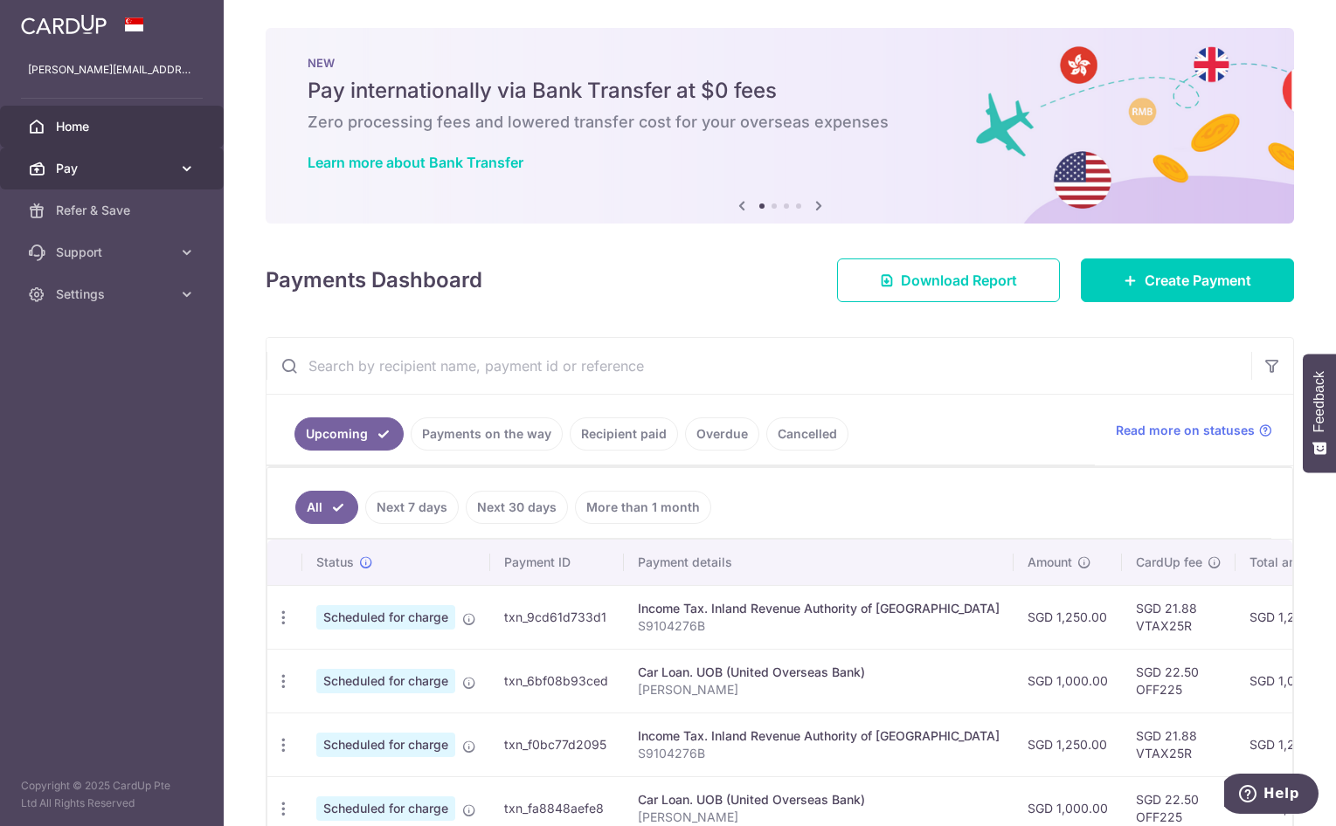
click at [125, 185] on link "Pay" at bounding box center [112, 169] width 224 height 42
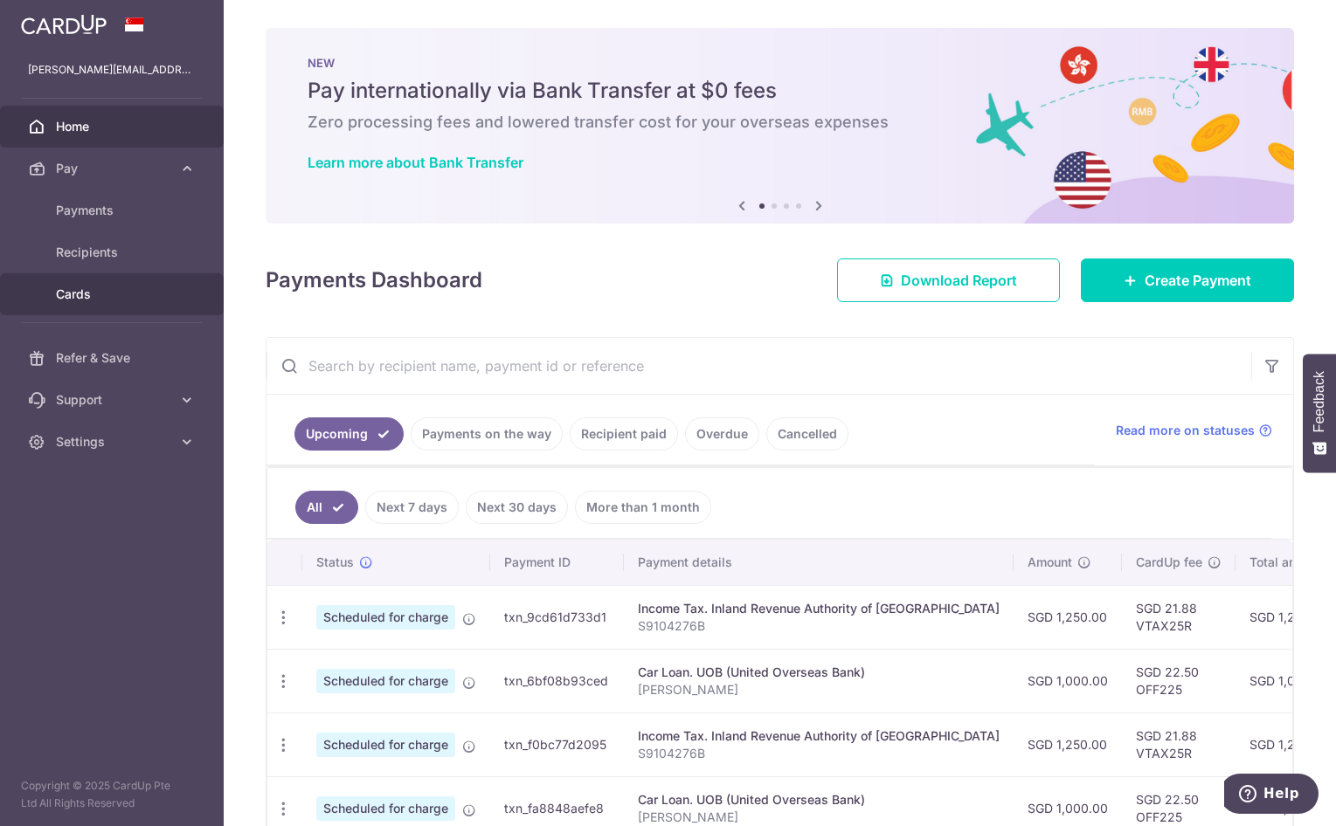
click at [115, 292] on span "Cards" at bounding box center [113, 294] width 115 height 17
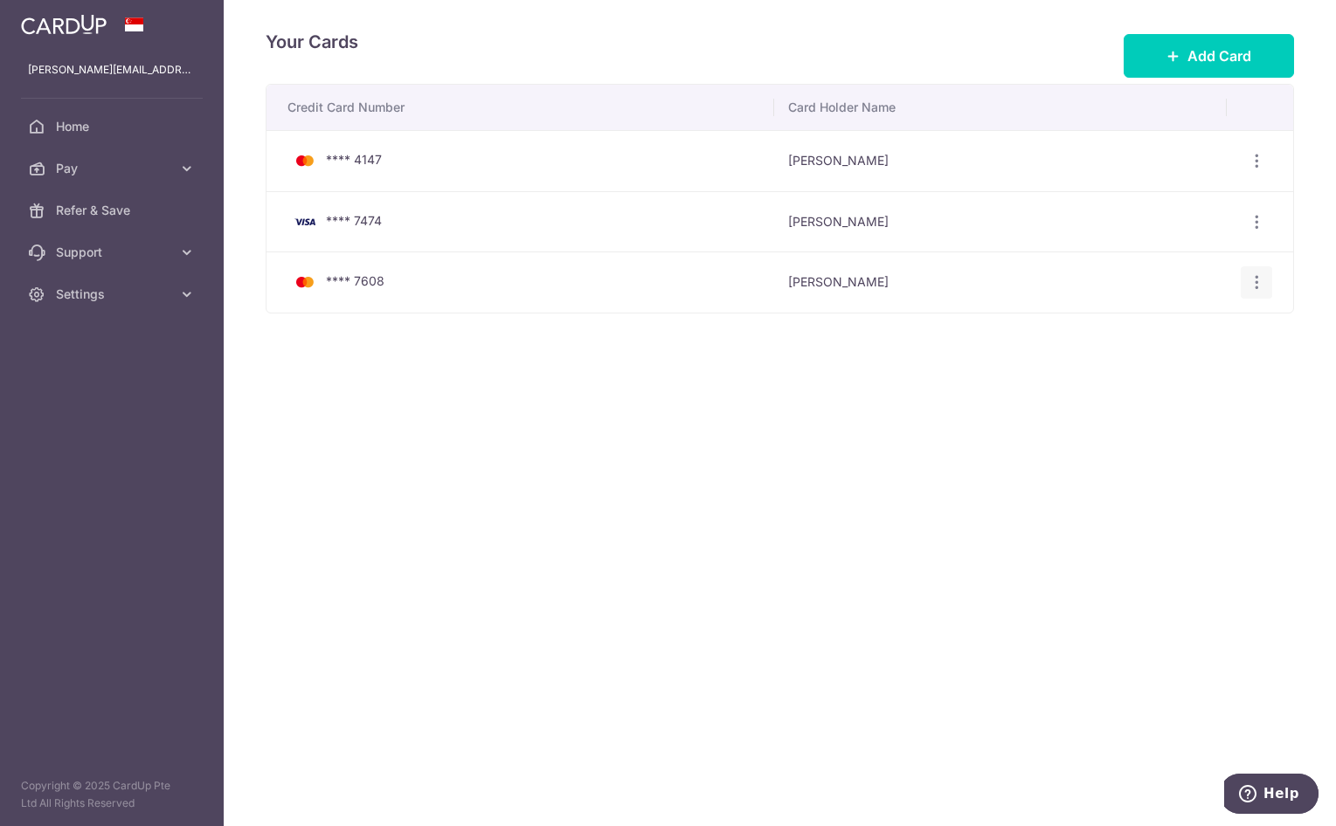
click at [1261, 284] on icon "button" at bounding box center [1257, 282] width 18 height 18
click at [1165, 321] on span "View/Edit" at bounding box center [1197, 331] width 119 height 21
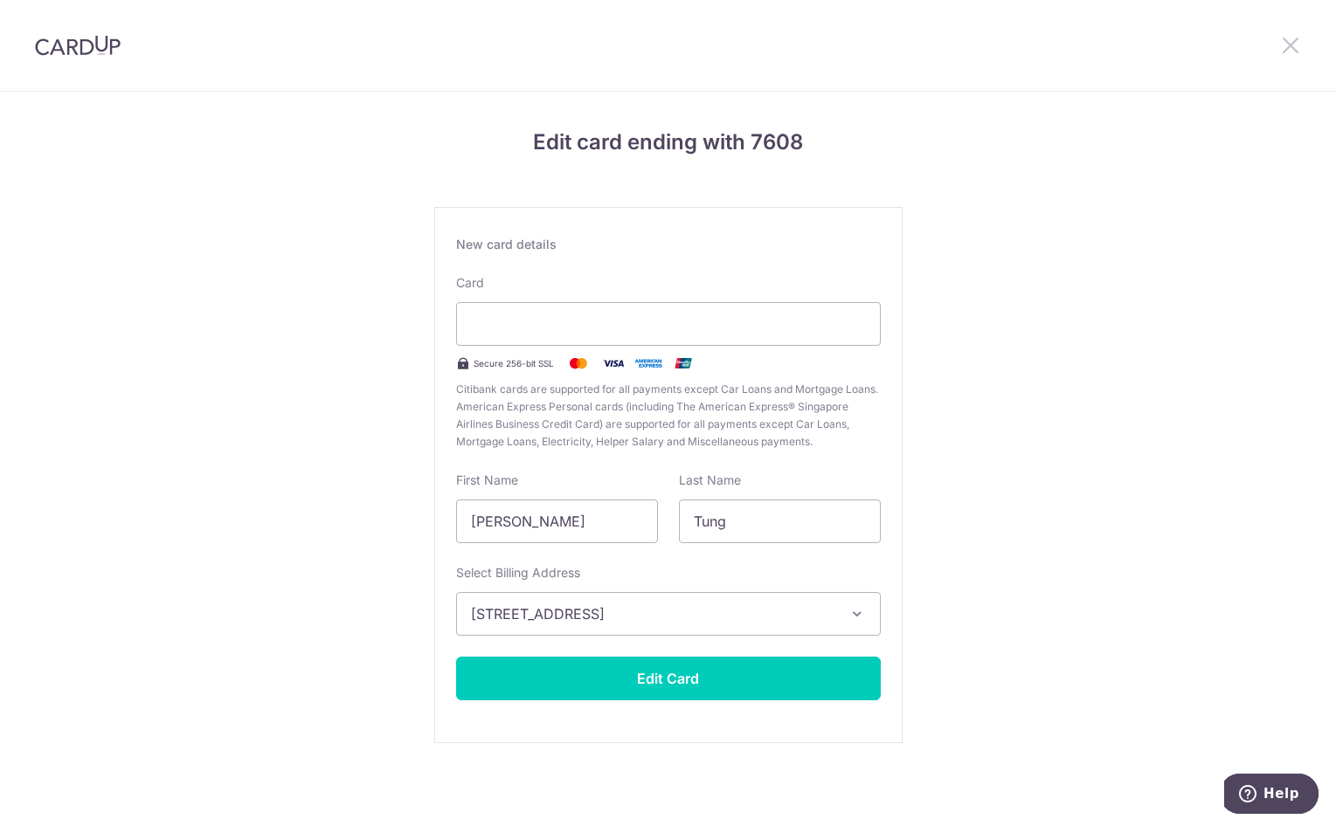
click at [1289, 44] on icon at bounding box center [1290, 45] width 21 height 22
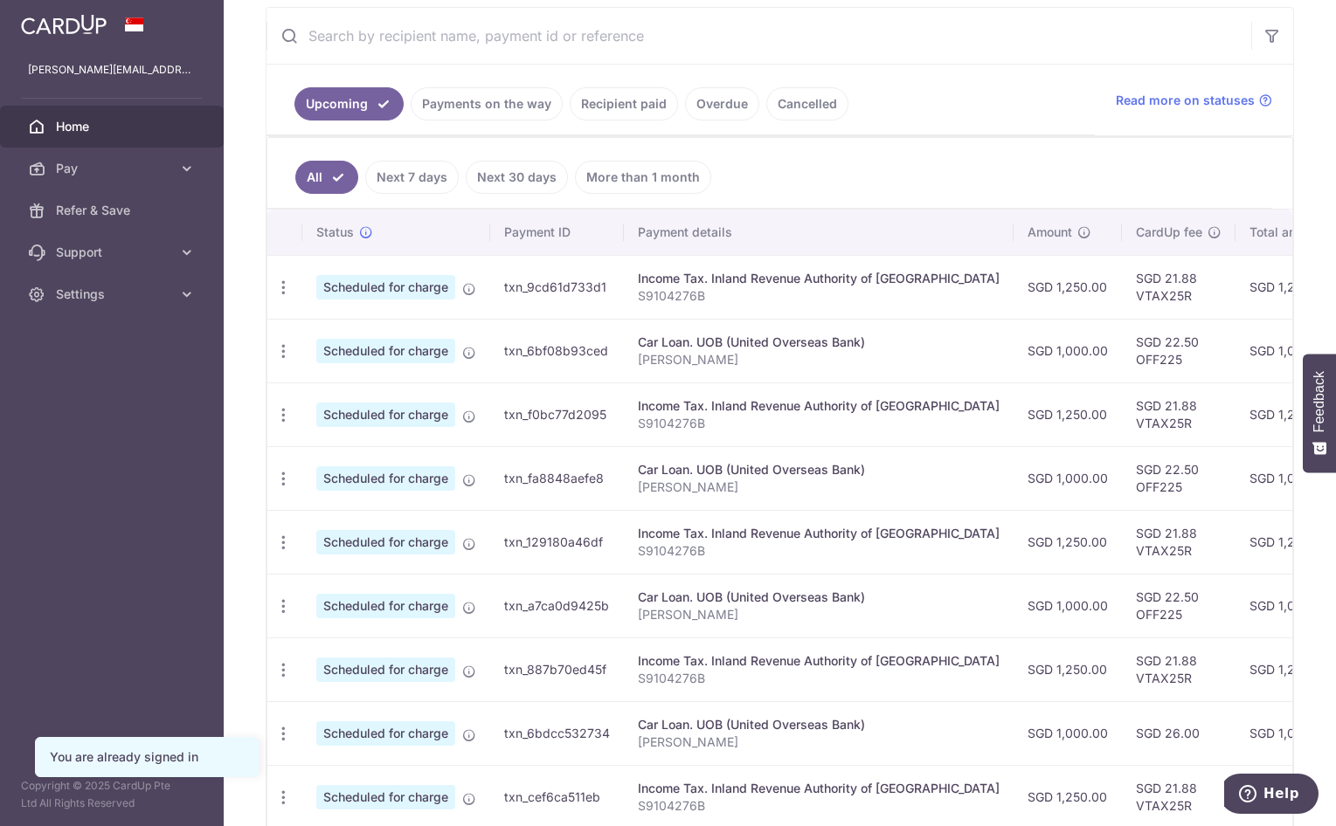
scroll to position [175, 0]
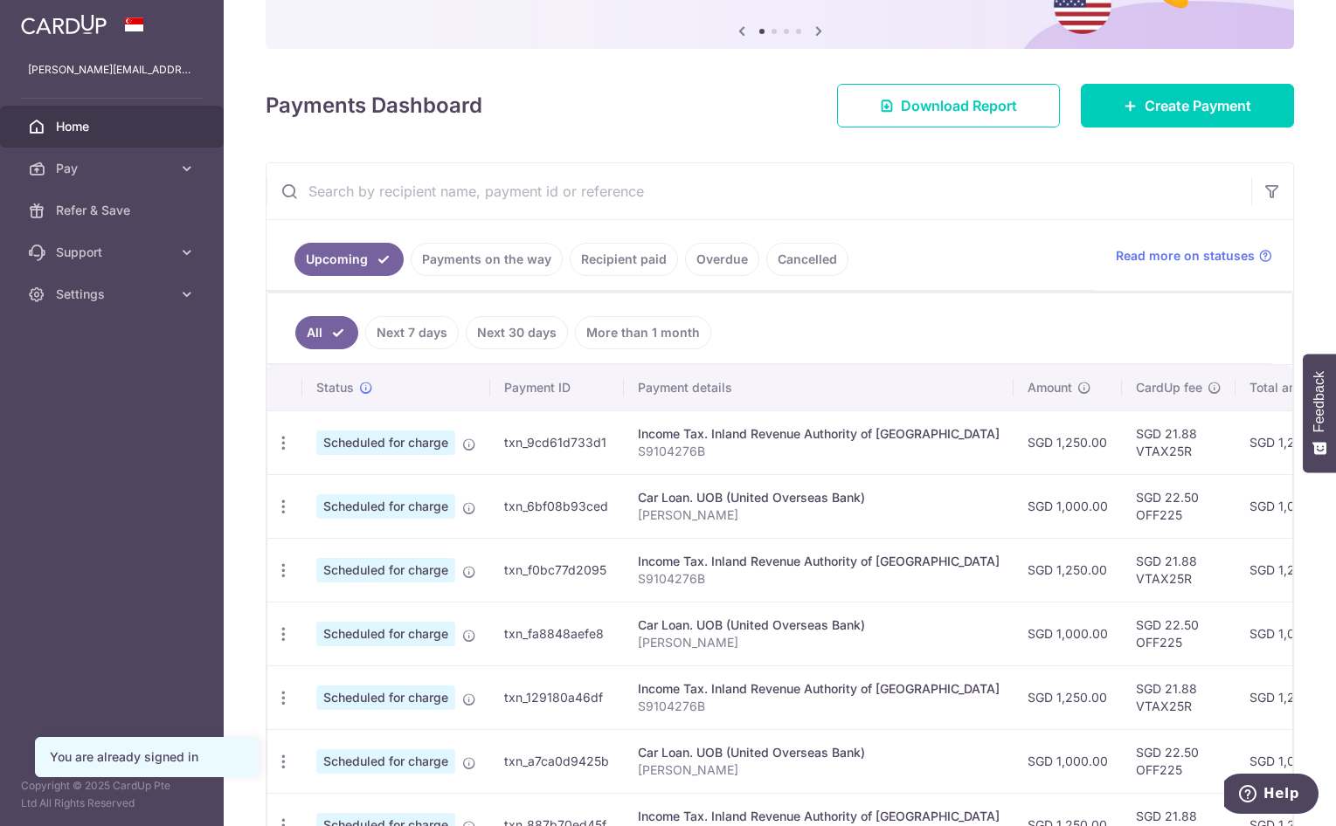
click at [574, 187] on input "text" at bounding box center [758, 191] width 985 height 56
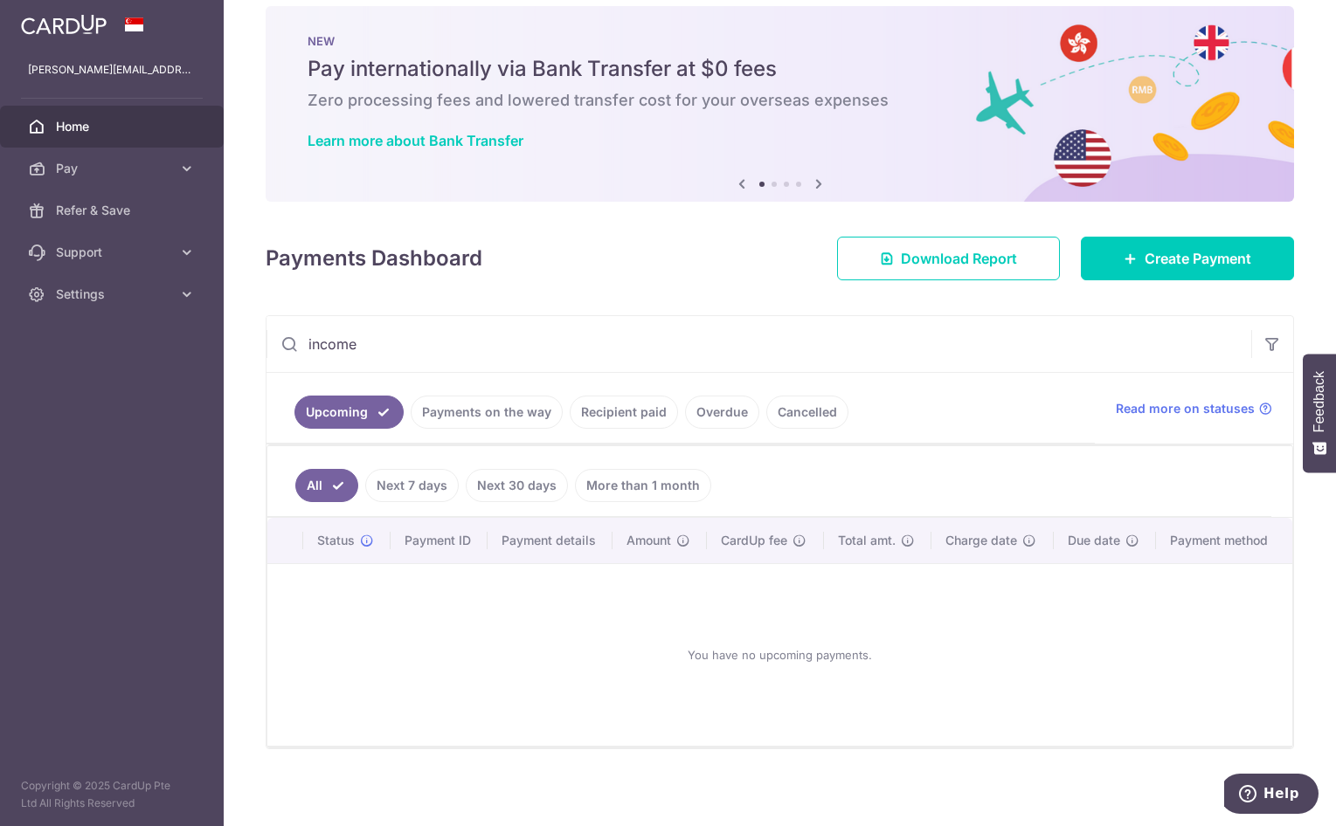
scroll to position [27, 0]
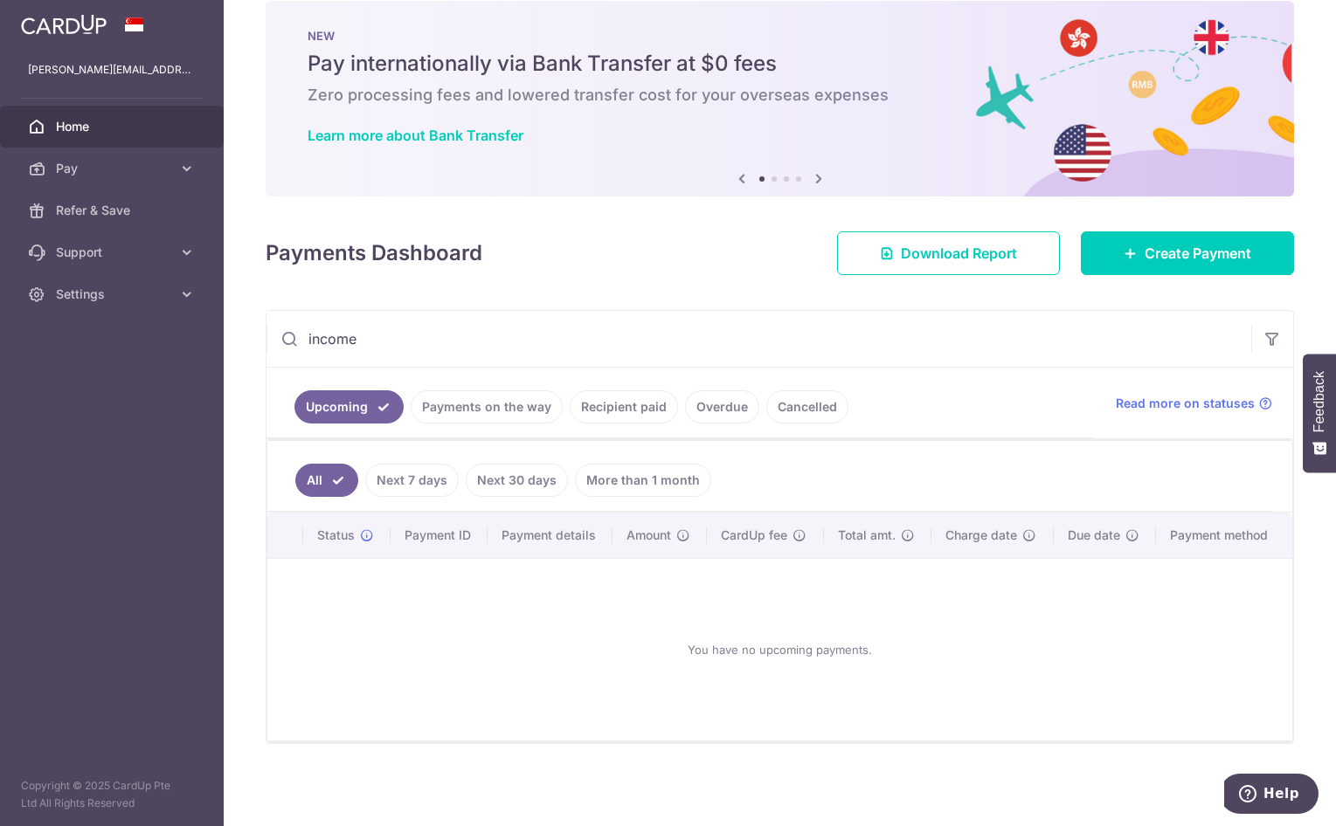
drag, startPoint x: 408, startPoint y: 342, endPoint x: 239, endPoint y: 335, distance: 168.7
click at [233, 335] on div "× Pause Schedule Pause all future payments in this series Pause just this one p…" at bounding box center [780, 413] width 1112 height 826
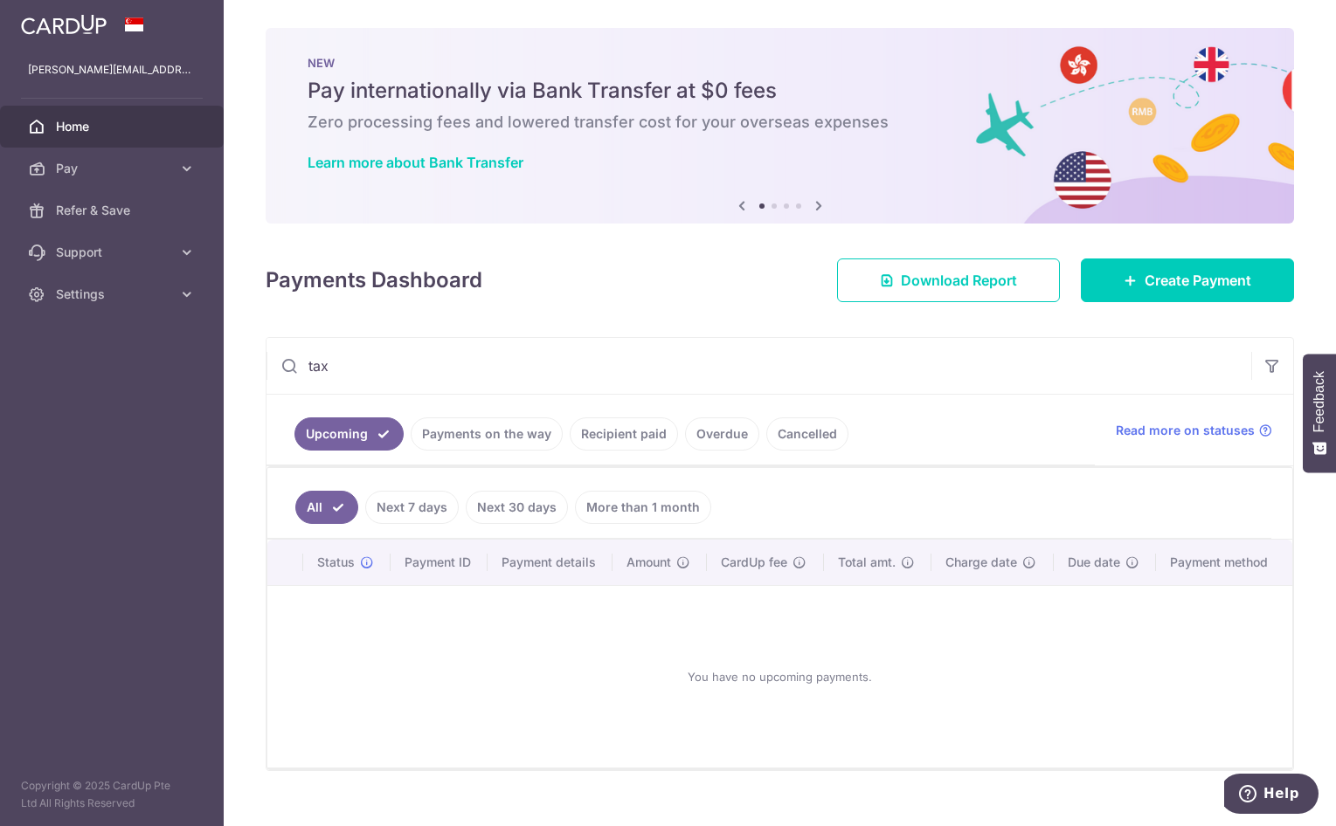
click at [191, 362] on main "[PERSON_NAME][EMAIL_ADDRESS][PERSON_NAME][DOMAIN_NAME] Home Pay Payments Recipi…" at bounding box center [668, 413] width 1336 height 826
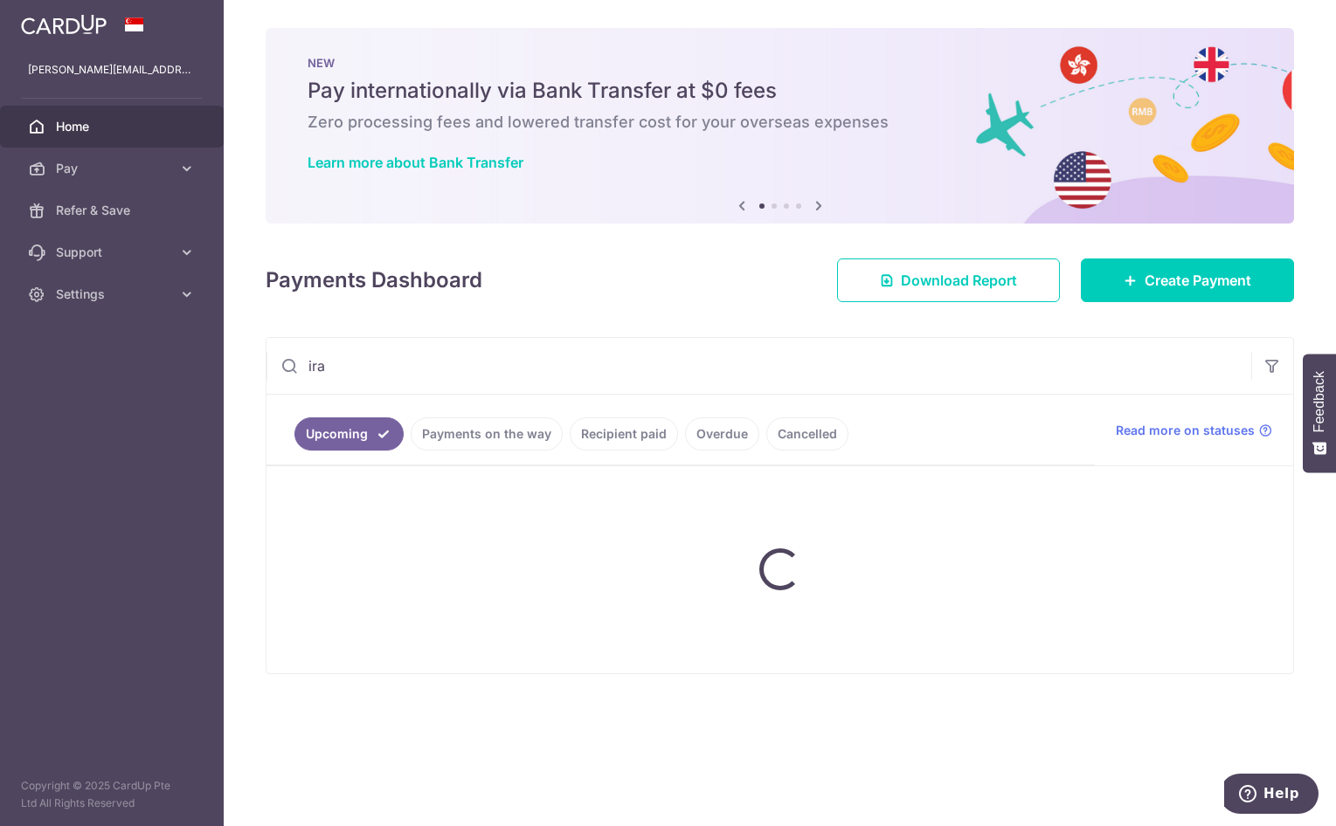
type input "iras"
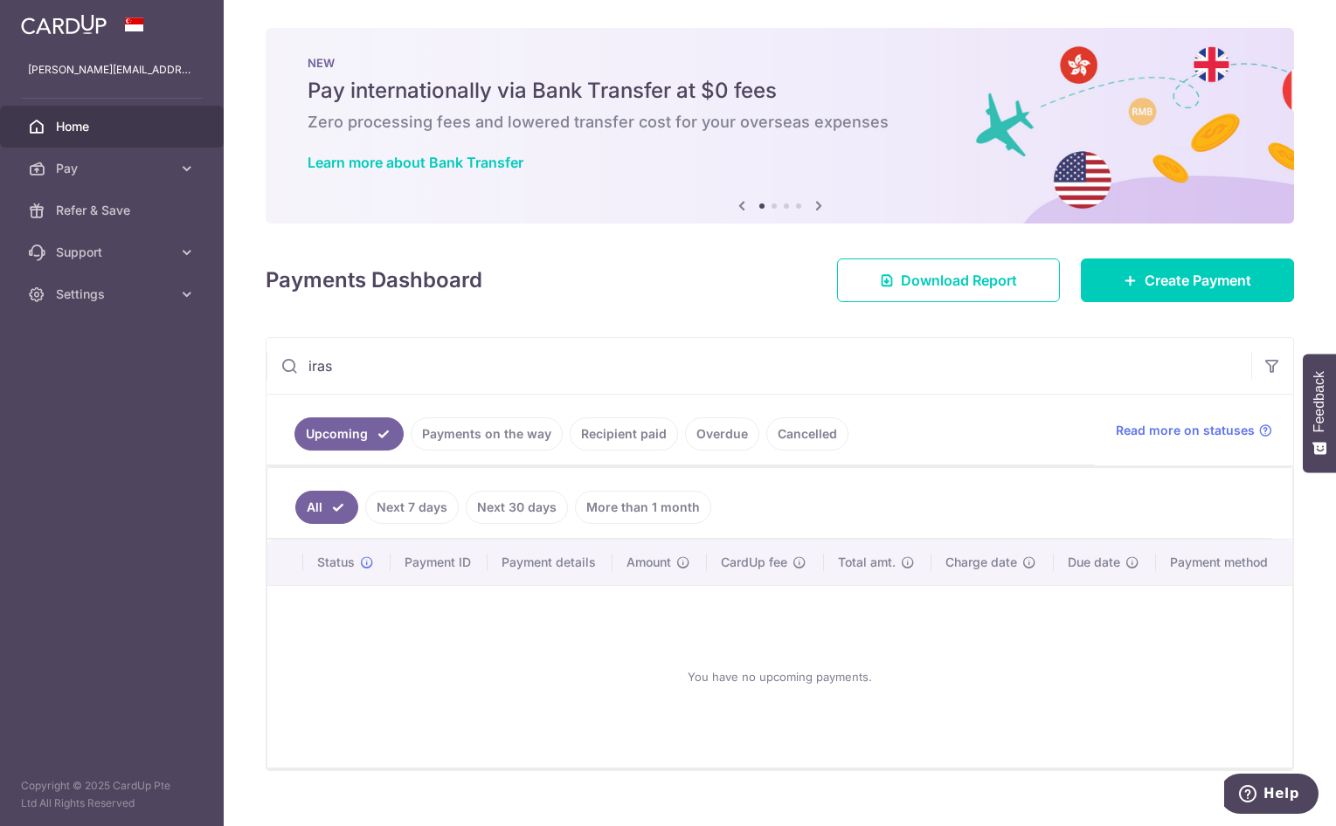
drag, startPoint x: 283, startPoint y: 362, endPoint x: 156, endPoint y: 364, distance: 127.6
click at [155, 363] on main "[PERSON_NAME][EMAIL_ADDRESS][PERSON_NAME][DOMAIN_NAME] Home Pay Payments Recipi…" at bounding box center [668, 413] width 1336 height 826
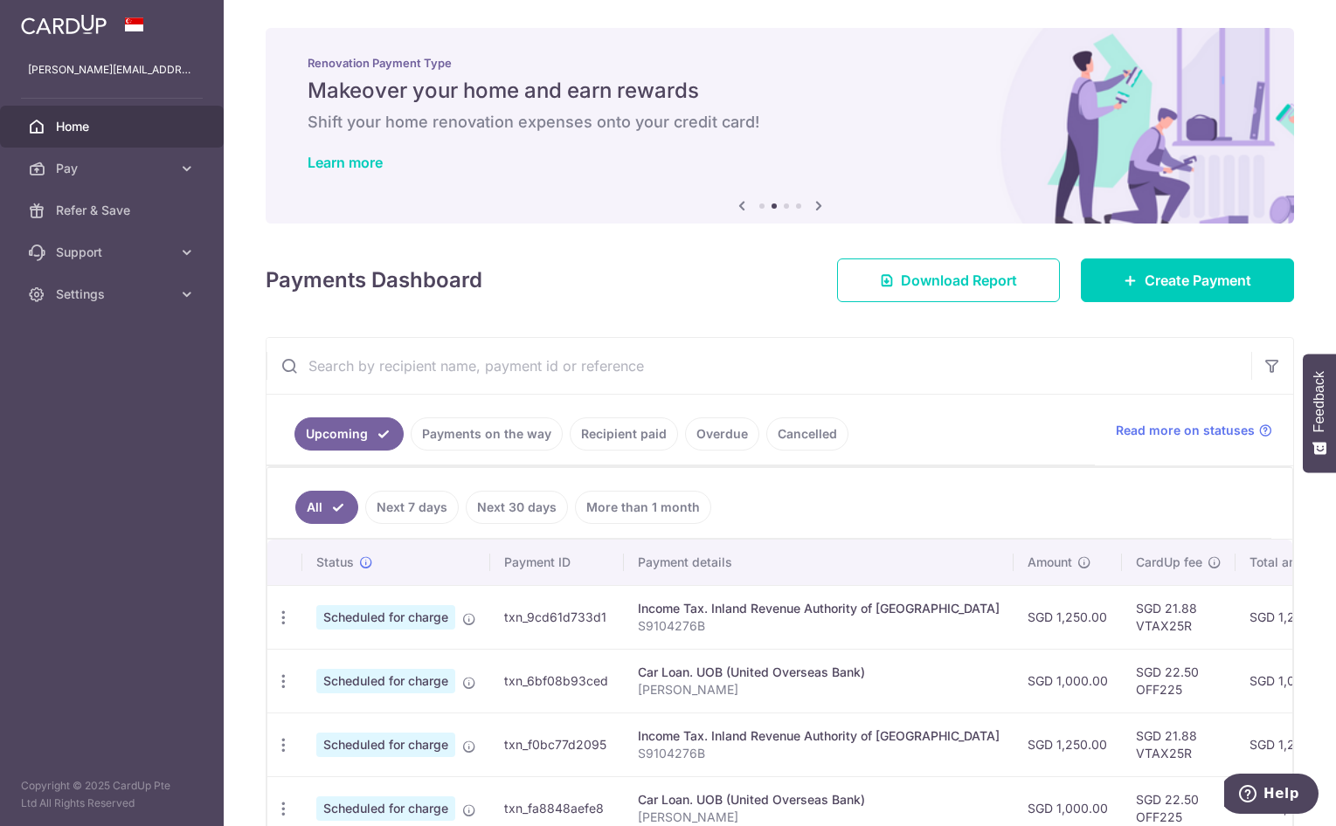
click at [454, 358] on input "text" at bounding box center [758, 366] width 985 height 56
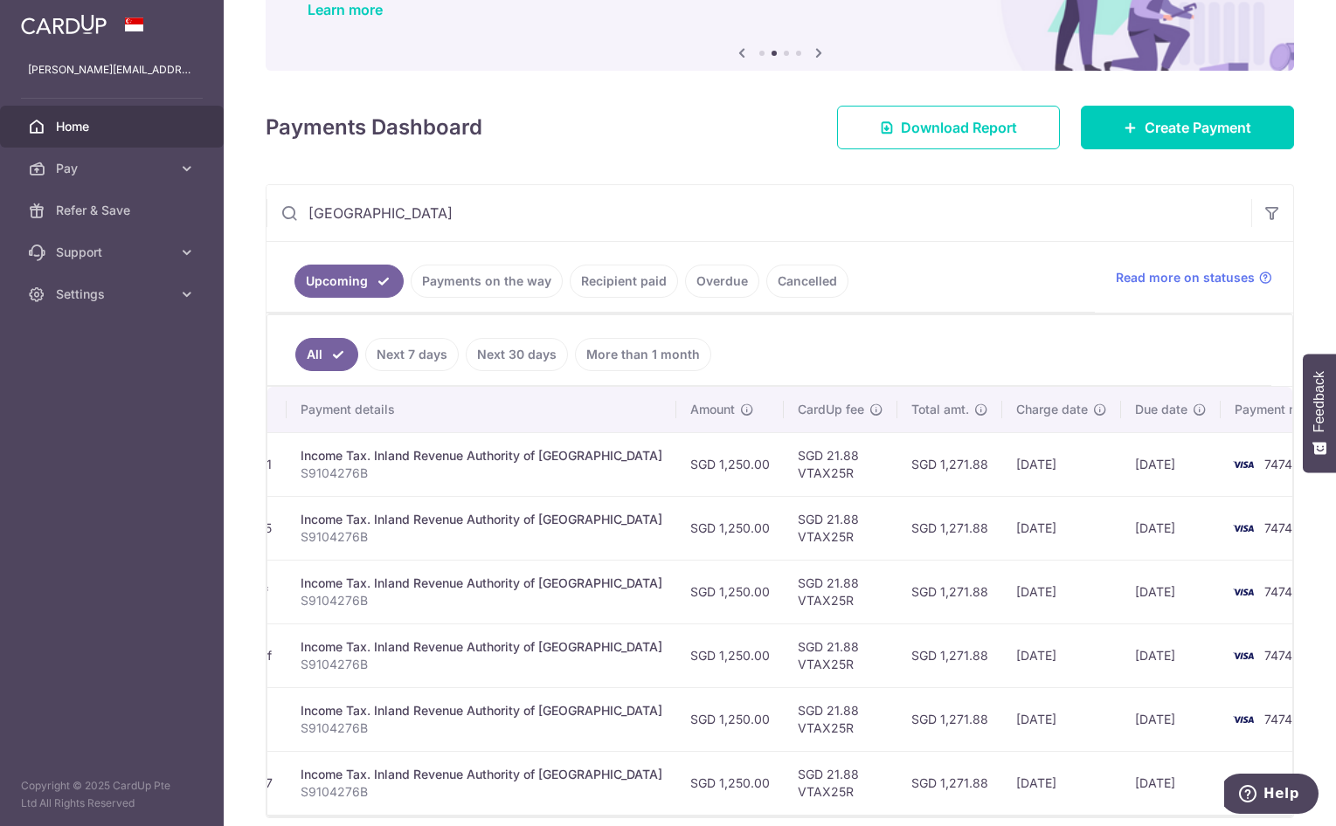
scroll to position [236, 0]
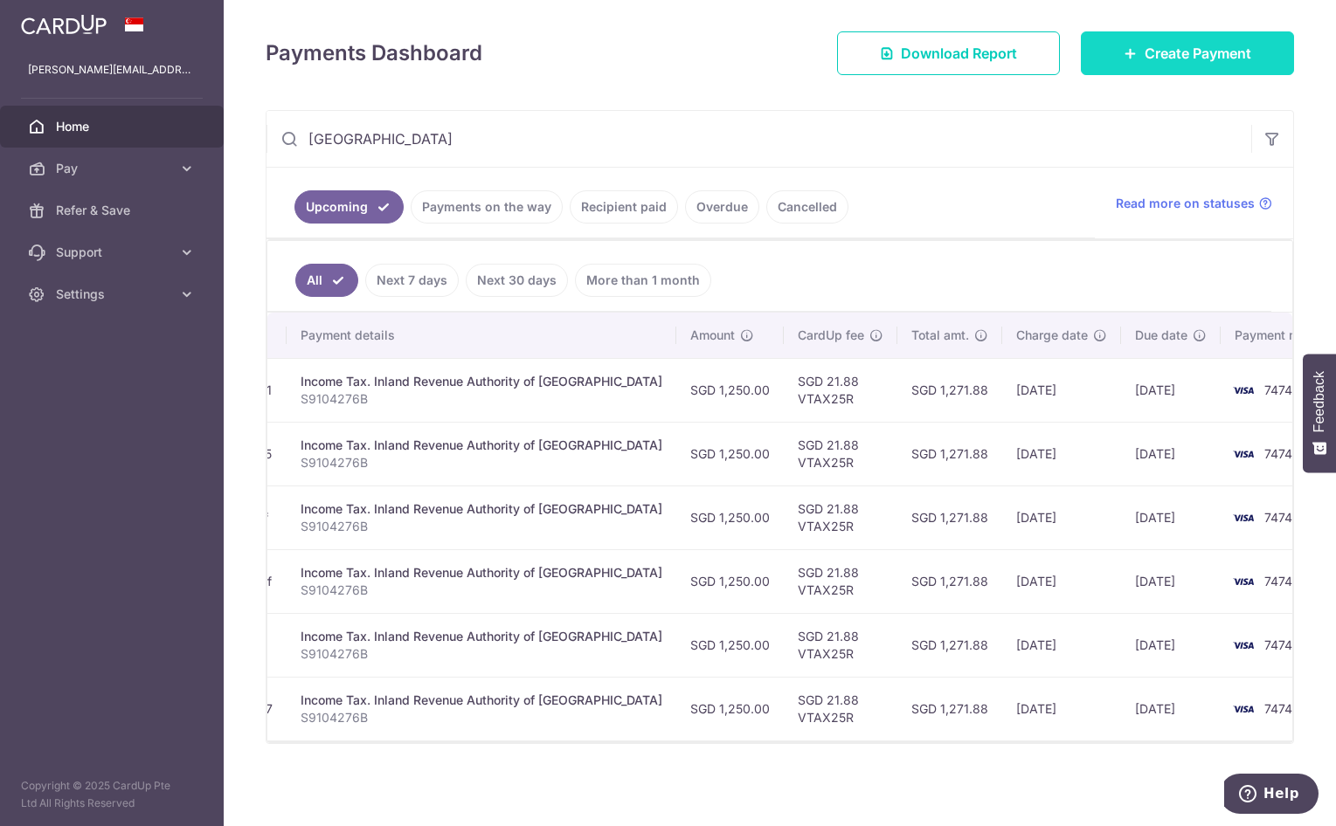
type input "[GEOGRAPHIC_DATA]"
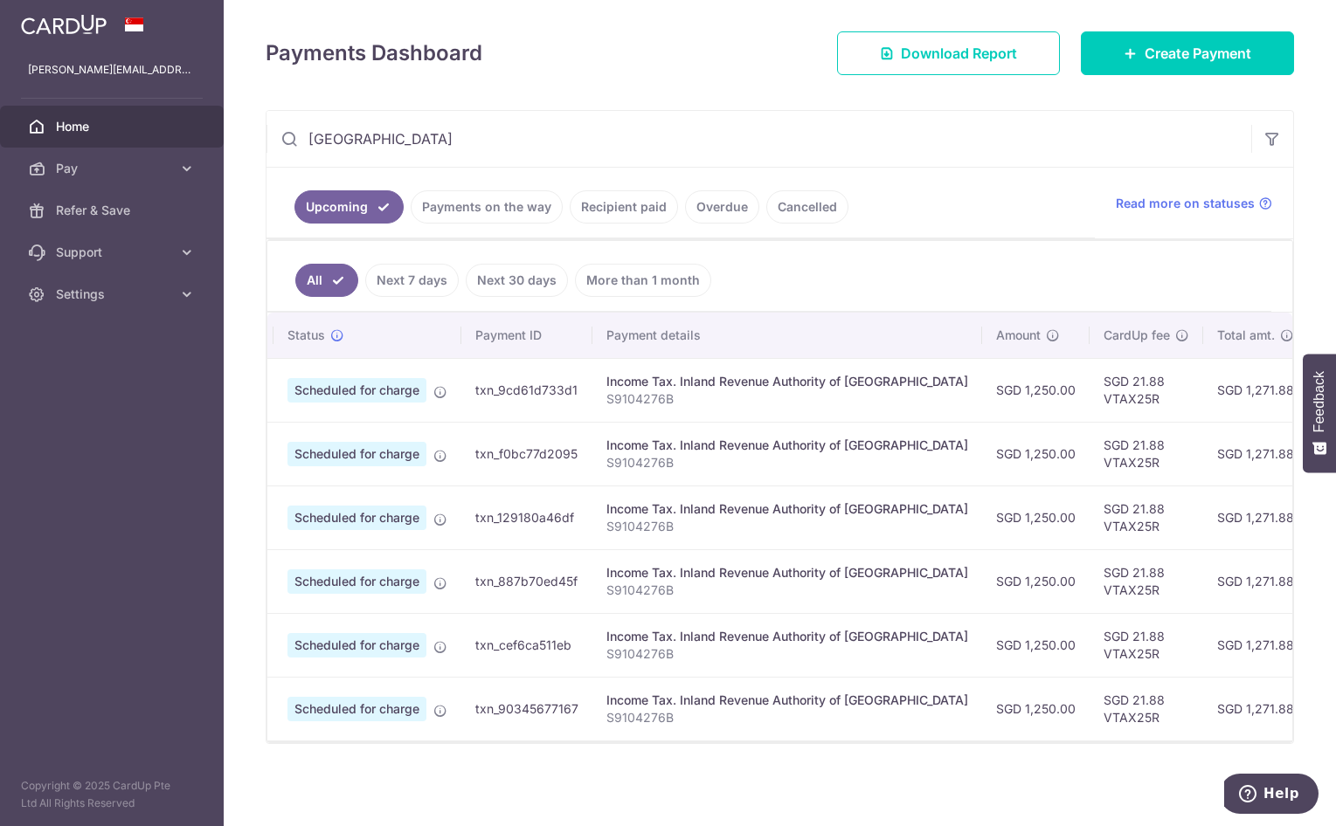
scroll to position [0, 0]
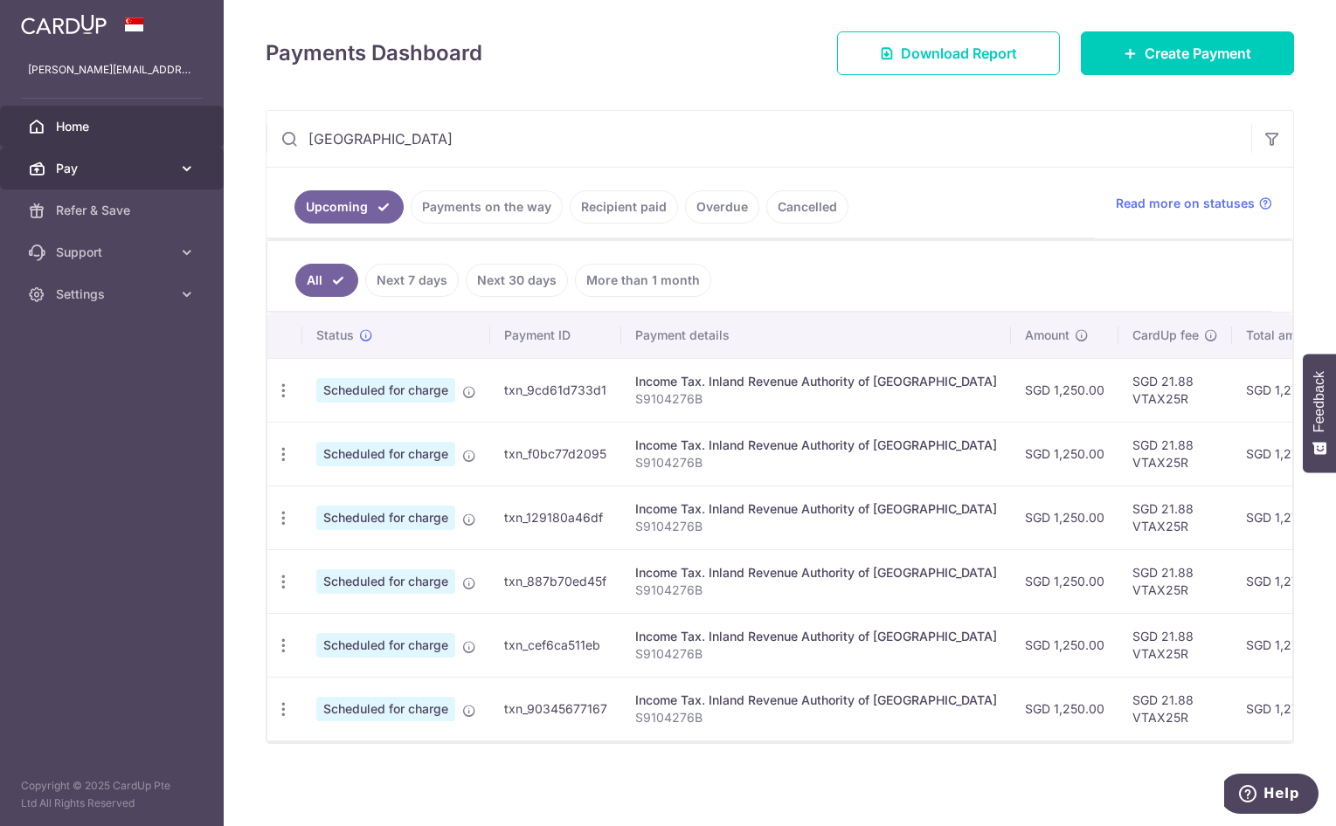
click at [153, 170] on span "Pay" at bounding box center [113, 168] width 115 height 17
click at [180, 167] on icon at bounding box center [186, 168] width 17 height 17
drag, startPoint x: 283, startPoint y: 141, endPoint x: 227, endPoint y: 141, distance: 55.9
click at [227, 141] on div "× Pause Schedule Pause all future payments in this series Pause just this one p…" at bounding box center [780, 413] width 1112 height 826
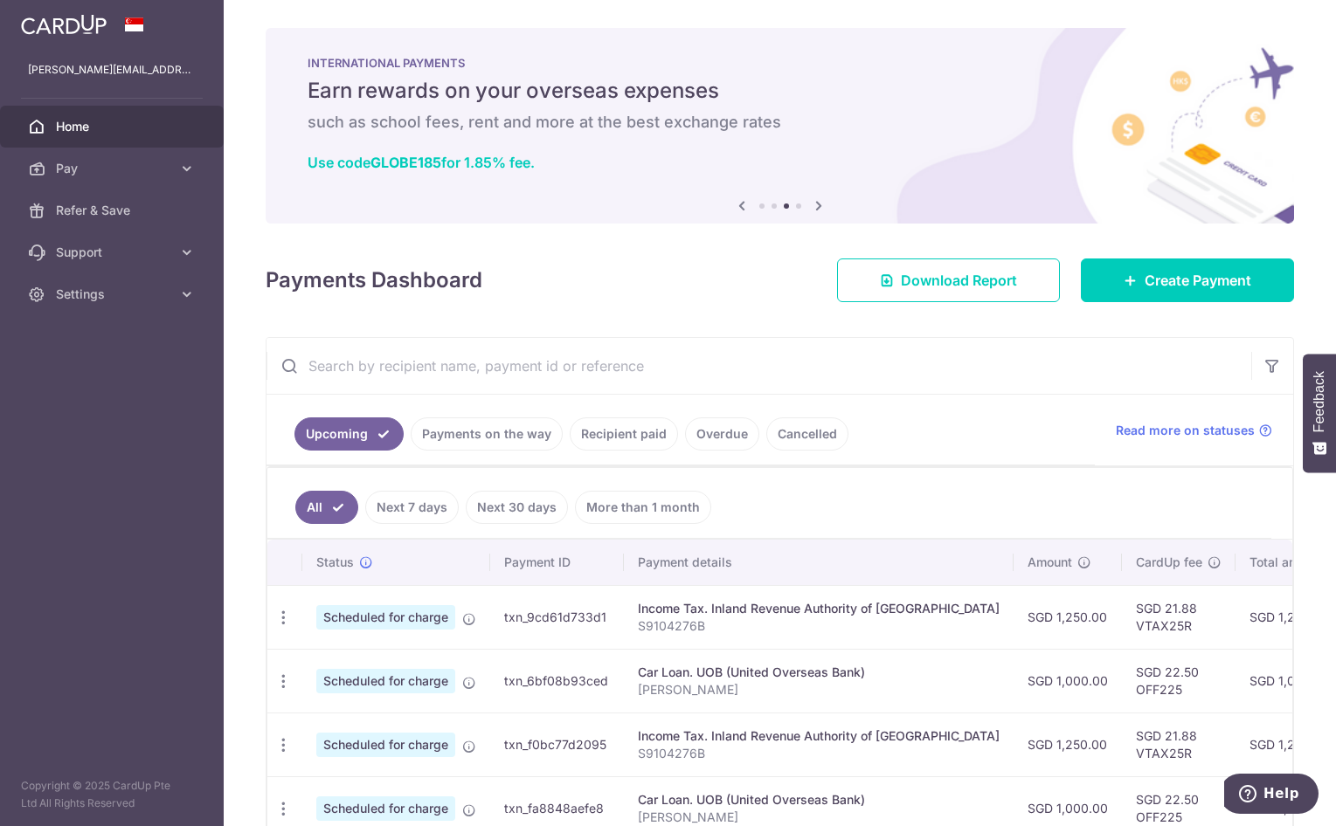
click at [713, 315] on div "× Pause Schedule Pause all future payments in this series Pause just this one p…" at bounding box center [780, 413] width 1112 height 826
